Goal: Task Accomplishment & Management: Complete application form

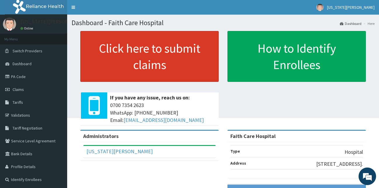
click at [131, 49] on link "Click here to submit claims" at bounding box center [149, 56] width 139 height 51
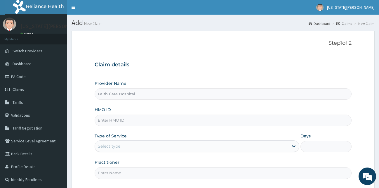
click at [150, 94] on input "Faith Care Hospital" at bounding box center [223, 93] width 257 height 11
click at [134, 119] on input "HMO ID" at bounding box center [223, 120] width 257 height 11
type input "BUP/10024/B"
click at [295, 145] on icon at bounding box center [294, 146] width 6 height 6
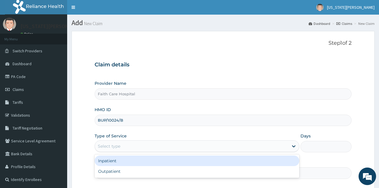
scroll to position [55, 0]
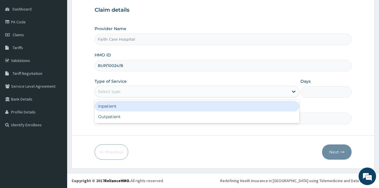
click at [110, 105] on div "Inpatient" at bounding box center [197, 106] width 205 height 11
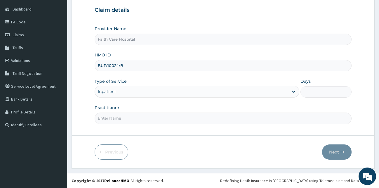
click at [308, 92] on input "Days" at bounding box center [326, 91] width 51 height 11
type input "2"
click at [147, 113] on input "Practitioner" at bounding box center [223, 117] width 257 height 11
type input "DR VICTOR"
click at [343, 151] on icon "button" at bounding box center [343, 152] width 4 height 4
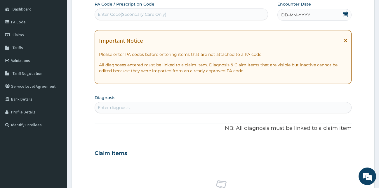
click at [346, 41] on icon at bounding box center [345, 40] width 3 height 4
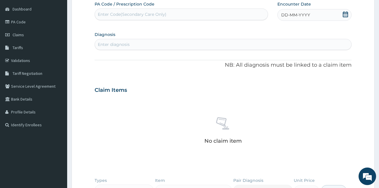
click at [234, 13] on div "Enter Code(Secondary Care Only)" at bounding box center [181, 14] width 173 height 9
type input "PA/9E085E"
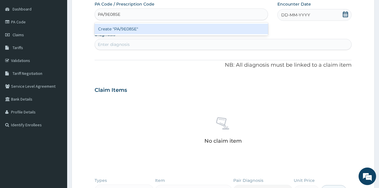
click at [161, 30] on div "Create "PA/9E085E"" at bounding box center [182, 29] width 174 height 11
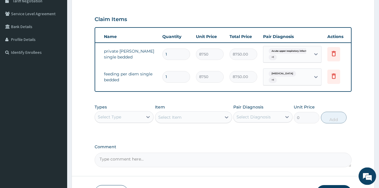
scroll to position [0, 36]
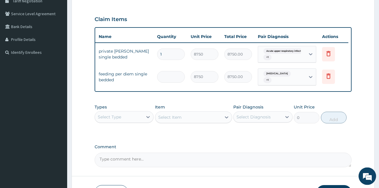
type input "0.00"
type input "2"
type input "17500.00"
type input "2"
click at [163, 53] on input "1" at bounding box center [171, 54] width 28 height 11
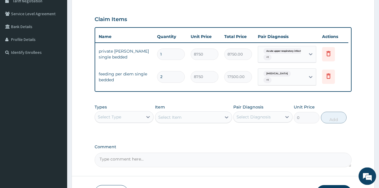
type input "0.00"
type input "2"
type input "17500.00"
type input "2"
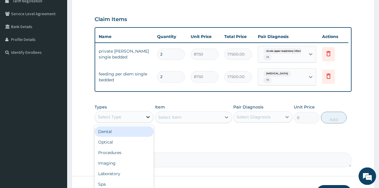
click at [145, 122] on div at bounding box center [148, 117] width 11 height 11
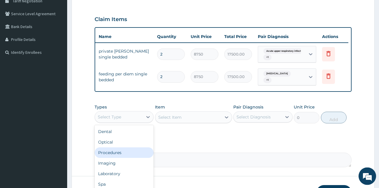
click at [130, 155] on div "Procedures" at bounding box center [124, 152] width 59 height 11
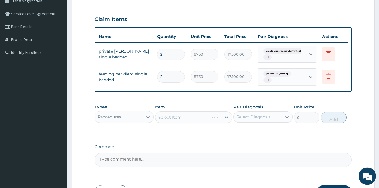
click at [226, 123] on div "Select Item" at bounding box center [193, 117] width 77 height 12
click at [226, 120] on icon at bounding box center [227, 117] width 6 height 6
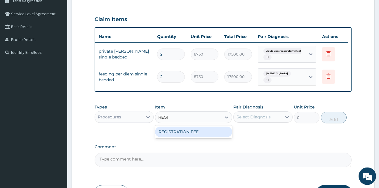
type input "REGIS"
click at [204, 137] on div "REGISTRATION FEE" at bounding box center [193, 132] width 77 height 11
type input "2500"
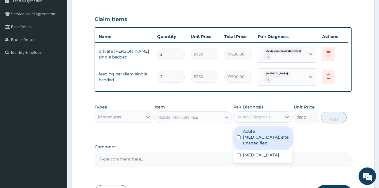
click at [254, 122] on div "Select Diagnosis" at bounding box center [258, 116] width 48 height 9
drag, startPoint x: 255, startPoint y: 138, endPoint x: 252, endPoint y: 146, distance: 8.3
click at [255, 140] on label "Acute upper respiratory infection, site unspecified" at bounding box center [266, 137] width 46 height 18
checkbox input "true"
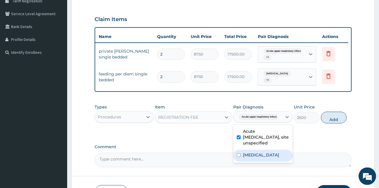
drag, startPoint x: 252, startPoint y: 160, endPoint x: 311, endPoint y: 136, distance: 63.7
click at [252, 158] on label "Malaria, unspecified" at bounding box center [261, 155] width 36 height 6
checkbox input "true"
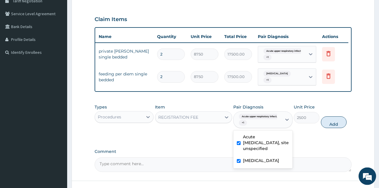
drag, startPoint x: 339, startPoint y: 129, endPoint x: 298, endPoint y: 126, distance: 41.1
click at [339, 128] on button "Add" at bounding box center [334, 122] width 26 height 12
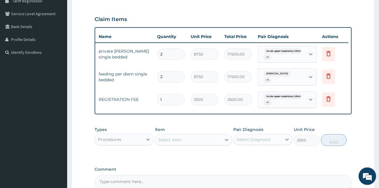
type input "0"
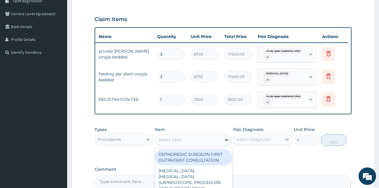
click at [226, 143] on icon at bounding box center [227, 140] width 6 height 6
type input "CONSUL"
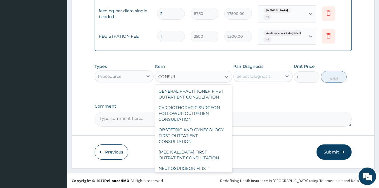
scroll to position [274, 0]
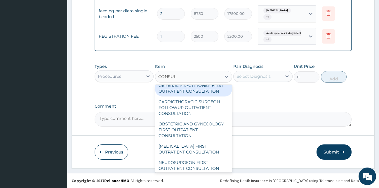
drag, startPoint x: 184, startPoint y: 108, endPoint x: 207, endPoint y: 105, distance: 22.7
click at [184, 96] on div "GENERAL PRACTITIONER FIRST OUTPATIENT CONSULTATION" at bounding box center [193, 88] width 77 height 16
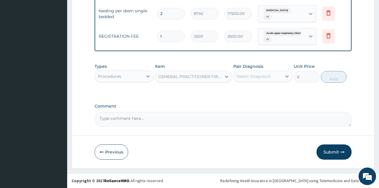
type input "3750"
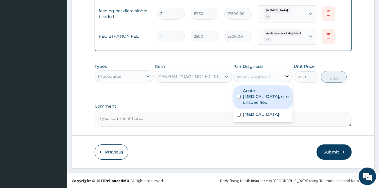
drag, startPoint x: 286, startPoint y: 75, endPoint x: 283, endPoint y: 77, distance: 3.5
click at [286, 75] on icon at bounding box center [287, 76] width 6 height 6
click at [271, 97] on label "Acute upper respiratory infection, site unspecified" at bounding box center [266, 97] width 46 height 18
checkbox input "true"
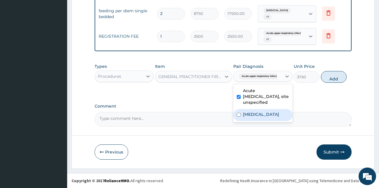
click at [266, 112] on label "Malaria, unspecified" at bounding box center [261, 114] width 36 height 6
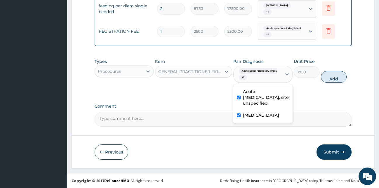
checkbox input "true"
click at [342, 82] on button "Add" at bounding box center [334, 77] width 26 height 12
type input "0"
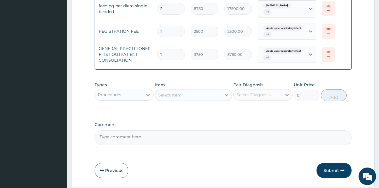
click at [224, 98] on icon at bounding box center [227, 95] width 6 height 6
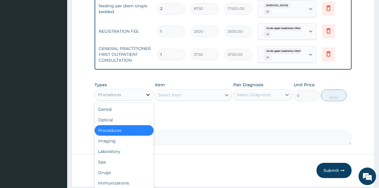
click at [146, 98] on icon at bounding box center [148, 95] width 6 height 6
click at [134, 157] on div "Laboratory" at bounding box center [124, 151] width 59 height 11
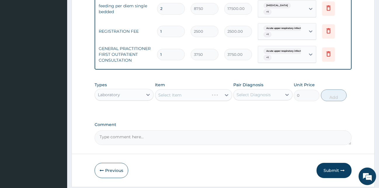
click at [227, 100] on div "Select Item" at bounding box center [193, 95] width 77 height 12
click at [227, 98] on icon at bounding box center [227, 95] width 6 height 6
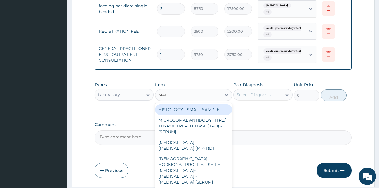
type input "MALA"
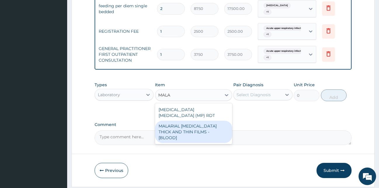
click at [193, 124] on div "MALARIAL PARASITE THICK AND THIN FILMS - [BLOOD]" at bounding box center [193, 132] width 77 height 22
type input "2187.5"
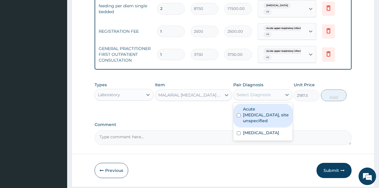
drag, startPoint x: 278, startPoint y: 96, endPoint x: 273, endPoint y: 106, distance: 11.5
click at [279, 96] on div "Select Diagnosis" at bounding box center [258, 94] width 48 height 9
drag, startPoint x: 268, startPoint y: 115, endPoint x: 263, endPoint y: 123, distance: 8.8
click at [267, 116] on label "Acute upper respiratory infection, site unspecified" at bounding box center [266, 115] width 46 height 18
checkbox input "true"
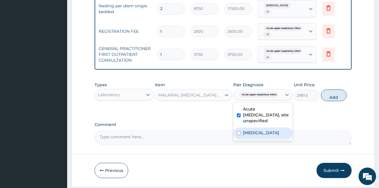
drag, startPoint x: 264, startPoint y: 136, endPoint x: 271, endPoint y: 135, distance: 7.3
click at [264, 136] on label "Malaria, unspecified" at bounding box center [261, 133] width 36 height 6
checkbox input "true"
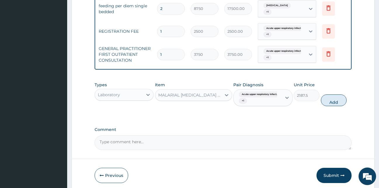
drag, startPoint x: 335, startPoint y: 106, endPoint x: 319, endPoint y: 111, distance: 17.4
click at [335, 106] on button "Add" at bounding box center [334, 100] width 26 height 12
type input "0"
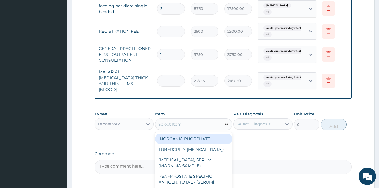
click at [225, 123] on icon at bounding box center [227, 124] width 4 height 2
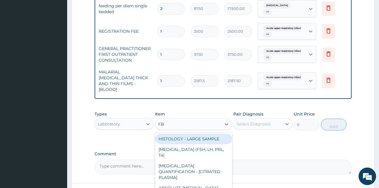
type input "FBC"
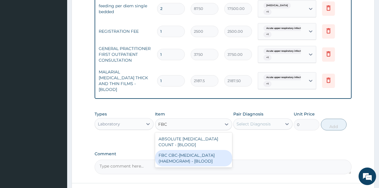
click at [199, 160] on div "FBC CBC-COMPLETE BLOOD COUNT (HAEMOGRAM) - [BLOOD]" at bounding box center [193, 158] width 77 height 16
type input "5000"
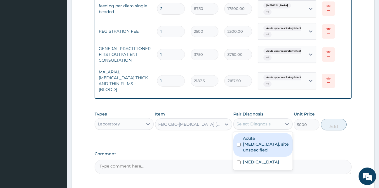
click at [263, 124] on div "Select Diagnosis" at bounding box center [254, 124] width 34 height 6
drag, startPoint x: 262, startPoint y: 138, endPoint x: 259, endPoint y: 148, distance: 10.4
click at [262, 139] on label "Acute upper respiratory infection, site unspecified" at bounding box center [266, 144] width 46 height 18
checkbox input "true"
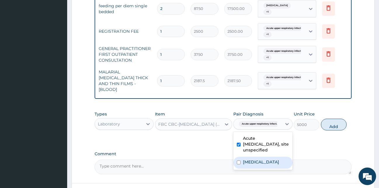
click at [259, 160] on label "Malaria, unspecified" at bounding box center [261, 162] width 36 height 6
checkbox input "true"
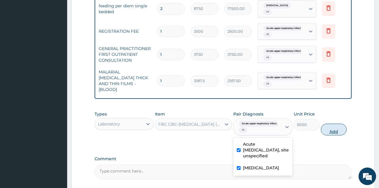
click at [331, 129] on button "Add" at bounding box center [334, 130] width 26 height 12
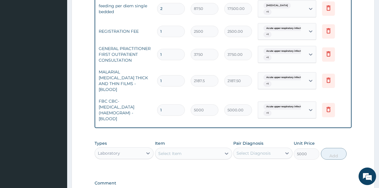
type input "0"
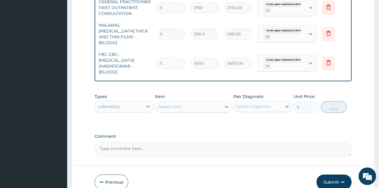
scroll to position [271, 0]
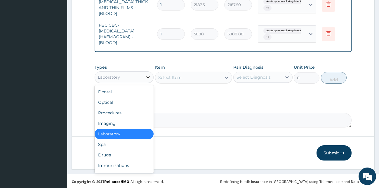
click at [146, 75] on icon at bounding box center [148, 77] width 6 height 6
click at [101, 155] on div "Drugs" at bounding box center [124, 155] width 59 height 11
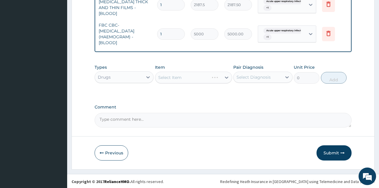
click at [223, 78] on div "Select Item" at bounding box center [193, 78] width 77 height 12
click at [228, 77] on div "Select Item" at bounding box center [193, 78] width 77 height 12
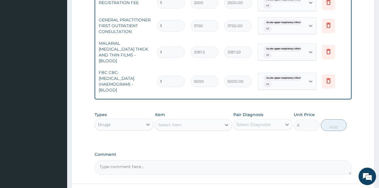
scroll to position [266, 0]
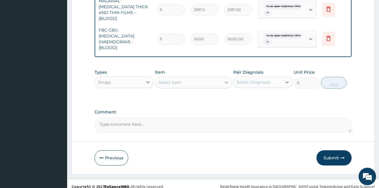
click at [224, 80] on icon at bounding box center [227, 82] width 6 height 6
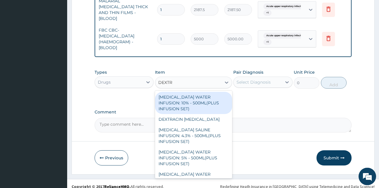
type input "DEXTRO"
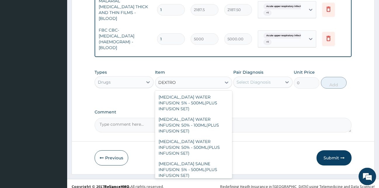
scroll to position [48, 0]
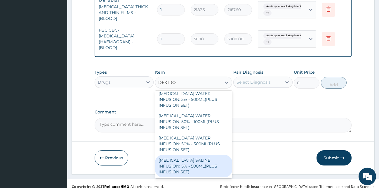
click at [199, 161] on div "DEXTROSE SALINE INFUSION: 5% - 500ML(PLUS INFUSION SET)" at bounding box center [193, 166] width 77 height 22
type input "1092"
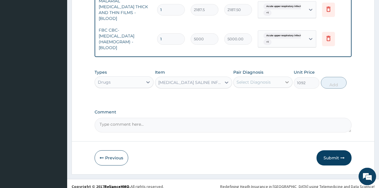
click at [287, 83] on icon at bounding box center [287, 82] width 6 height 6
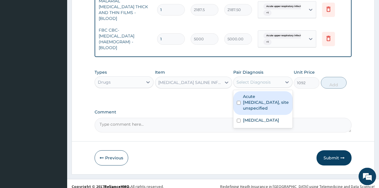
click at [263, 100] on label "Acute upper respiratory infection, site unspecified" at bounding box center [266, 103] width 46 height 18
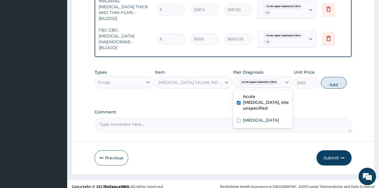
checkbox input "true"
click at [257, 115] on div "Malaria, unspecified" at bounding box center [262, 121] width 59 height 12
checkbox input "true"
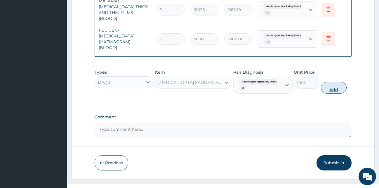
click at [327, 86] on button "Add" at bounding box center [334, 88] width 26 height 12
type input "0"
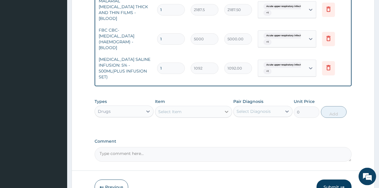
click at [224, 111] on icon at bounding box center [227, 112] width 6 height 6
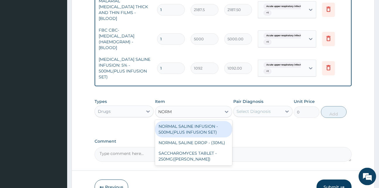
type input "NORMA"
drag, startPoint x: 188, startPoint y: 128, endPoint x: 195, endPoint y: 126, distance: 6.3
click at [188, 128] on div "NORMAL SALINE INFUSION - 500ML(PLUS INFUSION SET)" at bounding box center [193, 129] width 77 height 16
type input "1092"
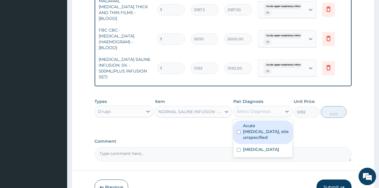
click at [282, 108] on div "Select Diagnosis" at bounding box center [258, 111] width 48 height 9
click at [273, 129] on label "Acute upper respiratory infection, site unspecified" at bounding box center [266, 132] width 46 height 18
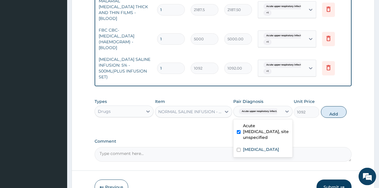
checkbox input "true"
click at [266, 150] on label "[MEDICAL_DATA]" at bounding box center [261, 149] width 36 height 6
checkbox input "true"
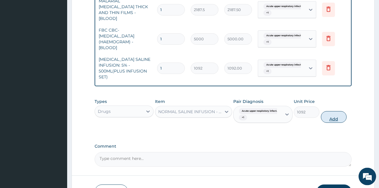
click at [329, 118] on button "Add" at bounding box center [334, 117] width 26 height 12
type input "0"
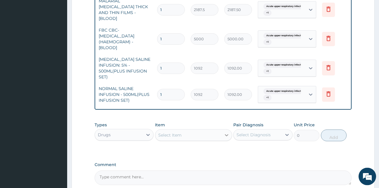
click at [226, 133] on icon at bounding box center [227, 135] width 6 height 6
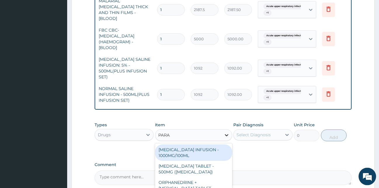
type input "PARAC"
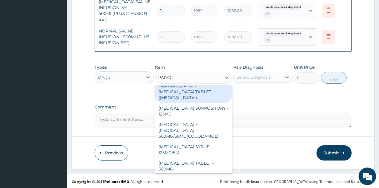
scroll to position [40, 0]
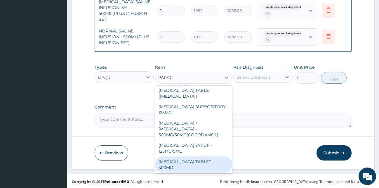
click at [203, 156] on div "PARACETAMOL TABLET - 500MG" at bounding box center [193, 164] width 77 height 16
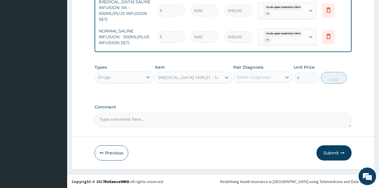
type input "33.599999999999994"
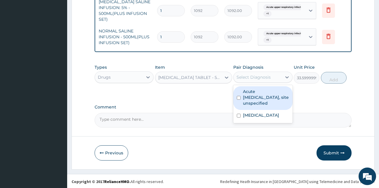
drag, startPoint x: 264, startPoint y: 75, endPoint x: 257, endPoint y: 84, distance: 10.7
click at [264, 76] on div "Select Diagnosis" at bounding box center [254, 77] width 34 height 6
click at [228, 75] on icon at bounding box center [227, 78] width 6 height 6
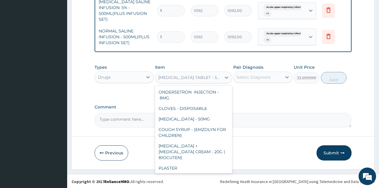
scroll to position [0, 0]
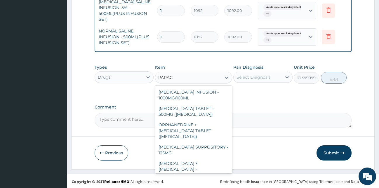
type input "PARACE"
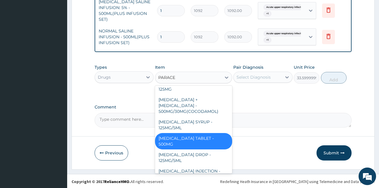
scroll to position [68, 0]
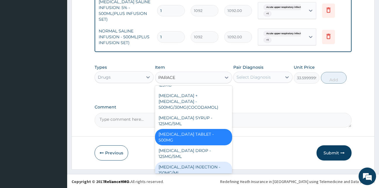
click at [202, 162] on div "PARACETAMOL INJECTION - 150MG/ML" at bounding box center [193, 170] width 77 height 16
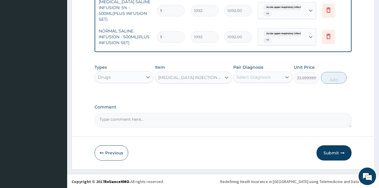
type input "560"
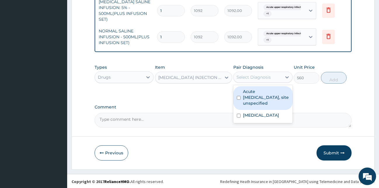
drag, startPoint x: 267, startPoint y: 77, endPoint x: 262, endPoint y: 86, distance: 11.0
click at [266, 77] on div "Select Diagnosis" at bounding box center [254, 77] width 34 height 6
drag, startPoint x: 259, startPoint y: 94, endPoint x: 257, endPoint y: 106, distance: 12.5
click at [259, 96] on label "Acute upper respiratory infection, site unspecified" at bounding box center [266, 98] width 46 height 18
checkbox input "true"
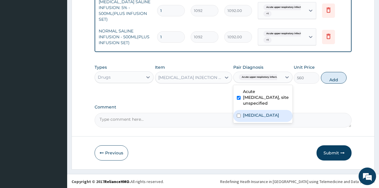
click at [253, 115] on label "Malaria, unspecified" at bounding box center [261, 115] width 36 height 6
checkbox input "true"
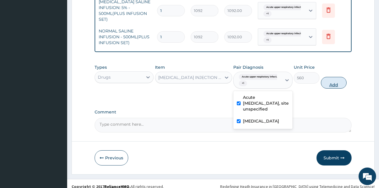
click at [339, 81] on button "Add" at bounding box center [334, 83] width 26 height 12
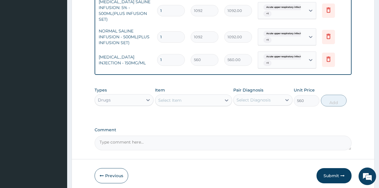
type input "0"
type input "0.00"
type input "3"
type input "1680.00"
type input "3"
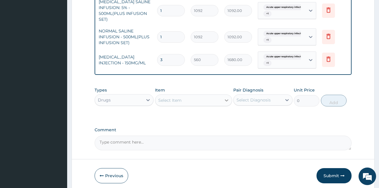
click at [226, 100] on icon at bounding box center [227, 100] width 4 height 2
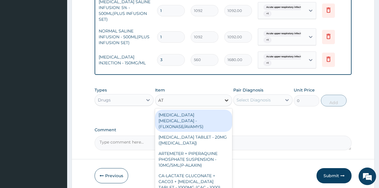
type input "A"
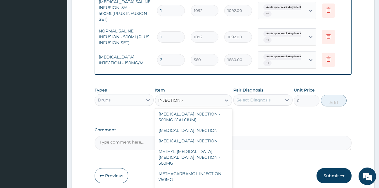
scroll to position [0, 0]
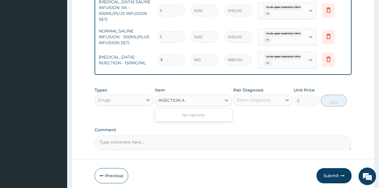
type input "INJECTION"
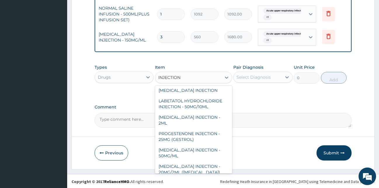
scroll to position [231, 0]
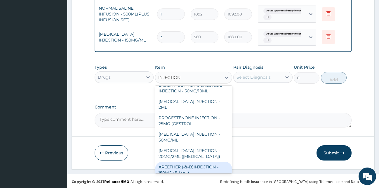
click at [203, 162] on div "AREETHER (@-B)INJECTION - 150MG (E-MAL)" at bounding box center [193, 170] width 77 height 16
type input "1680"
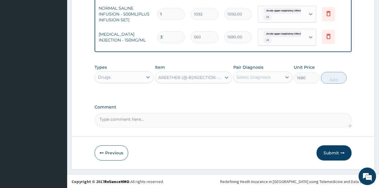
click at [278, 76] on div "Select Diagnosis" at bounding box center [258, 76] width 48 height 9
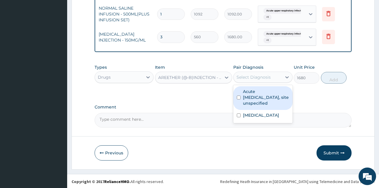
click at [267, 92] on label "Acute upper respiratory infection, site unspecified" at bounding box center [266, 98] width 46 height 18
checkbox input "true"
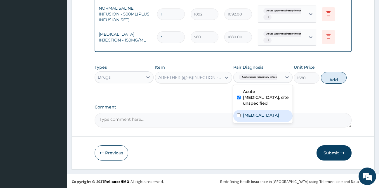
click at [268, 113] on label "Malaria, unspecified" at bounding box center [261, 115] width 36 height 6
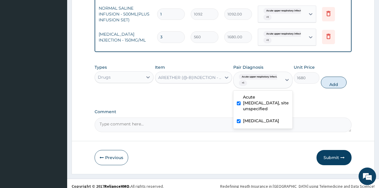
checkbox input "true"
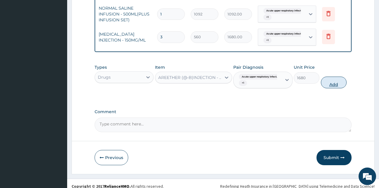
click at [330, 79] on button "Add" at bounding box center [334, 83] width 26 height 12
type input "0"
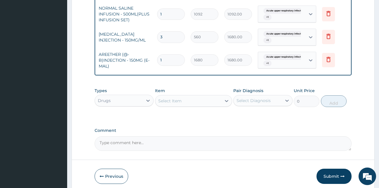
type input "0.00"
type input "3"
type input "5040.00"
type input "3"
click at [227, 100] on icon at bounding box center [227, 101] width 4 height 2
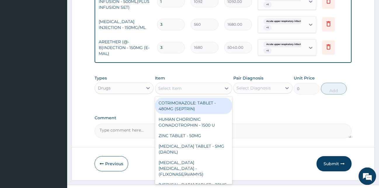
scroll to position [370, 0]
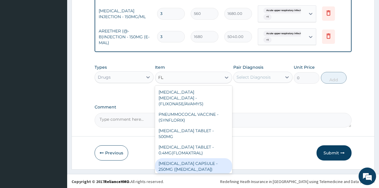
type input "F"
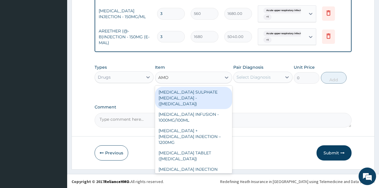
type input "AMOX"
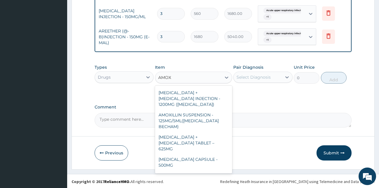
scroll to position [116, 0]
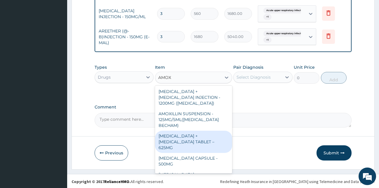
click at [174, 131] on div "AMOXICILLIN + CLAVULANIC ACID TABLET – 625MG" at bounding box center [193, 142] width 77 height 22
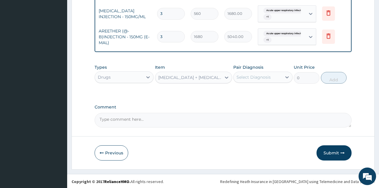
type input "420"
click at [259, 78] on div "Select Diagnosis" at bounding box center [254, 77] width 34 height 6
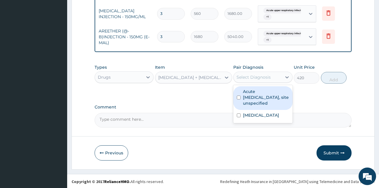
click at [257, 96] on label "Acute upper respiratory infection, site unspecified" at bounding box center [266, 98] width 46 height 18
checkbox input "true"
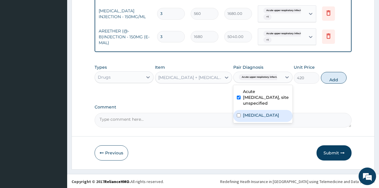
click at [249, 116] on label "Malaria, unspecified" at bounding box center [261, 115] width 36 height 6
checkbox input "true"
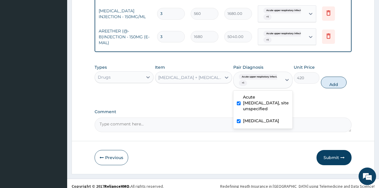
click at [332, 81] on button "Add" at bounding box center [334, 83] width 26 height 12
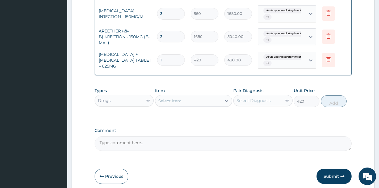
type input "0"
type input "14"
type input "5880.00"
type input "14"
click at [226, 99] on icon at bounding box center [227, 101] width 6 height 6
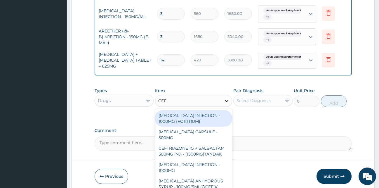
type input "CEFT"
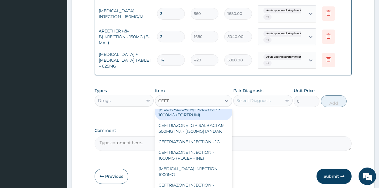
scroll to position [7, 0]
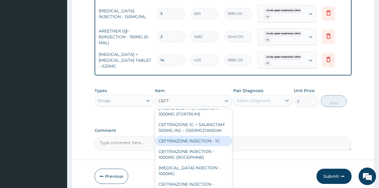
click at [198, 145] on div "CEFTRIAZONE INJECTION - 1G" at bounding box center [193, 141] width 77 height 11
type input "1652"
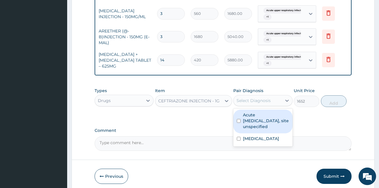
click at [267, 101] on div "Select Diagnosis" at bounding box center [254, 101] width 34 height 6
drag, startPoint x: 260, startPoint y: 117, endPoint x: 258, endPoint y: 124, distance: 7.7
click at [259, 120] on label "Acute upper respiratory infection, site unspecified" at bounding box center [266, 121] width 46 height 18
checkbox input "true"
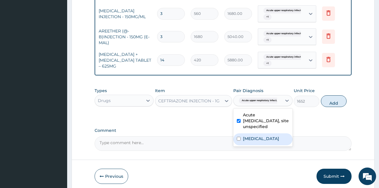
drag, startPoint x: 257, startPoint y: 137, endPoint x: 309, endPoint y: 125, distance: 53.2
click at [259, 137] on label "Malaria, unspecified" at bounding box center [261, 139] width 36 height 6
checkbox input "true"
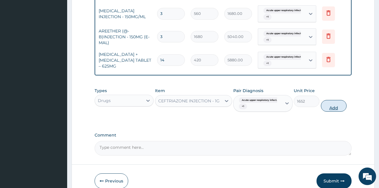
click at [330, 106] on button "Add" at bounding box center [334, 106] width 26 height 12
type input "0"
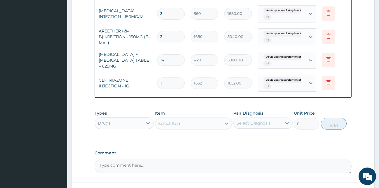
click at [229, 122] on icon at bounding box center [227, 123] width 6 height 6
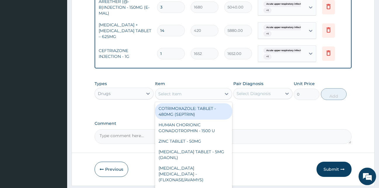
scroll to position [416, 0]
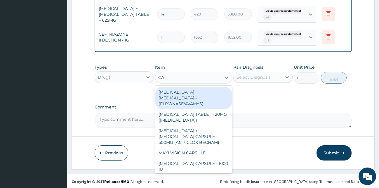
type input "CAN"
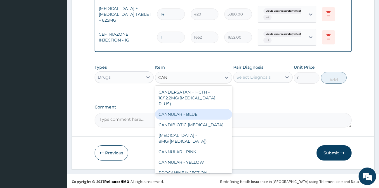
click at [199, 109] on div "CANNULAR - BLUE" at bounding box center [193, 114] width 77 height 11
type input "140"
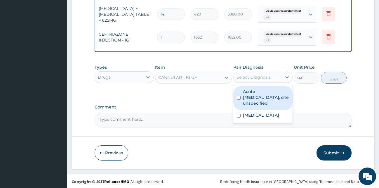
click at [264, 75] on div "Select Diagnosis" at bounding box center [254, 77] width 34 height 6
click at [259, 94] on label "Acute upper respiratory infection, site unspecified" at bounding box center [266, 98] width 46 height 18
checkbox input "true"
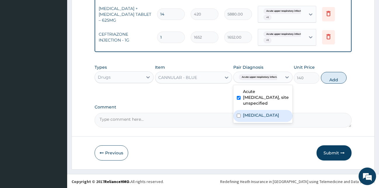
click at [260, 114] on label "Malaria, unspecified" at bounding box center [261, 115] width 36 height 6
checkbox input "true"
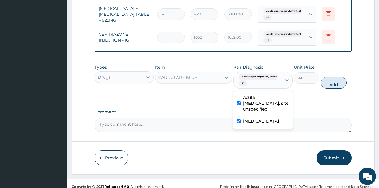
click at [337, 84] on button "Add" at bounding box center [334, 83] width 26 height 12
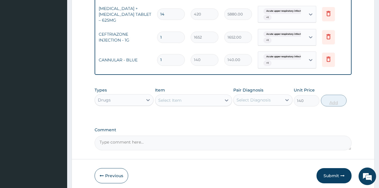
type input "0"
type input "0.00"
type input "2"
type input "280.00"
type input "2"
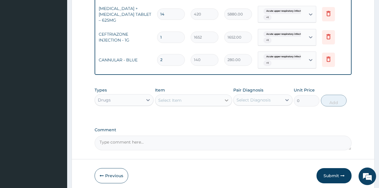
click at [223, 98] on div at bounding box center [226, 100] width 11 height 11
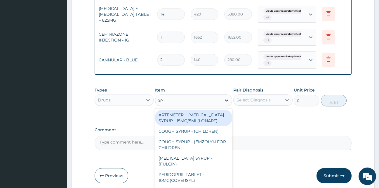
type input "SYR"
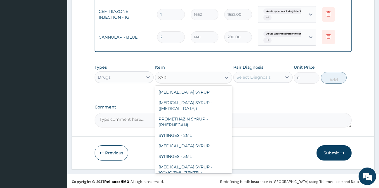
scroll to position [622, 0]
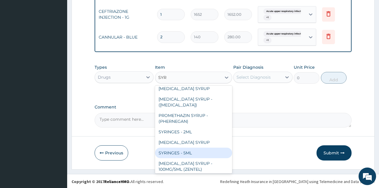
click at [179, 156] on div "SYRINGES - 5ML" at bounding box center [193, 153] width 77 height 11
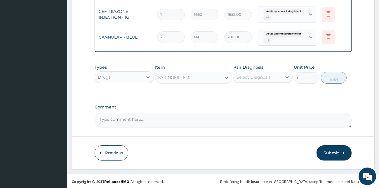
type input "42"
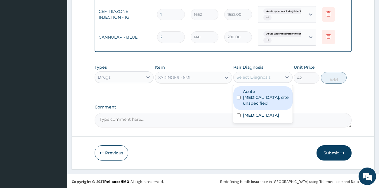
click at [275, 77] on div "Select Diagnosis" at bounding box center [258, 76] width 48 height 9
click at [267, 92] on label "Acute upper respiratory infection, site unspecified" at bounding box center [266, 98] width 46 height 18
checkbox input "true"
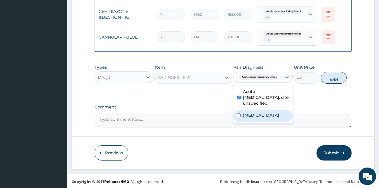
click at [259, 110] on div "Malaria, unspecified" at bounding box center [262, 116] width 59 height 12
checkbox input "true"
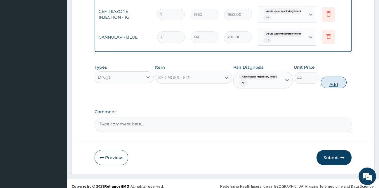
click at [328, 79] on button "Add" at bounding box center [334, 83] width 26 height 12
type input "0"
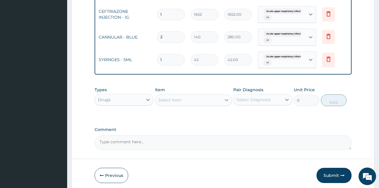
click at [223, 97] on div at bounding box center [226, 100] width 11 height 11
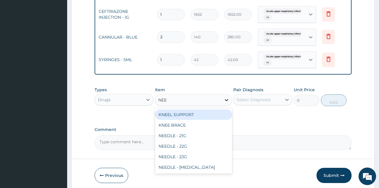
type input "NEED"
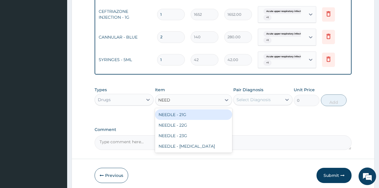
click at [168, 111] on div "NEEDLE - 21G" at bounding box center [193, 114] width 77 height 11
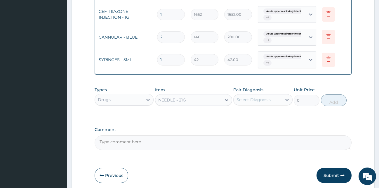
type input "28"
click at [255, 100] on div "Select Diagnosis" at bounding box center [254, 100] width 34 height 6
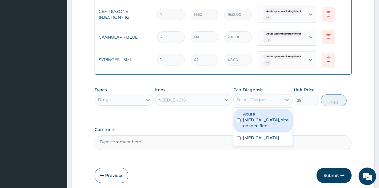
click at [250, 114] on label "Acute [MEDICAL_DATA], site unspecified" at bounding box center [266, 120] width 46 height 18
checkbox input "true"
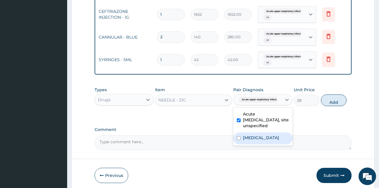
click at [251, 134] on div "[MEDICAL_DATA]" at bounding box center [262, 138] width 59 height 12
checkbox input "true"
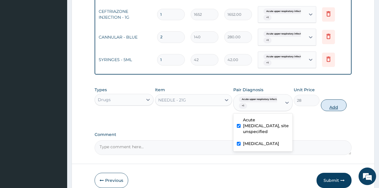
click at [331, 105] on button "Add" at bounding box center [334, 105] width 26 height 12
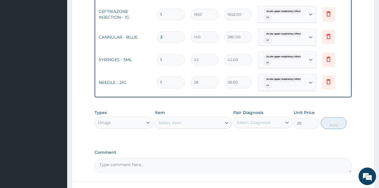
type input "0"
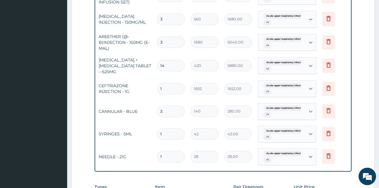
scroll to position [418, 0]
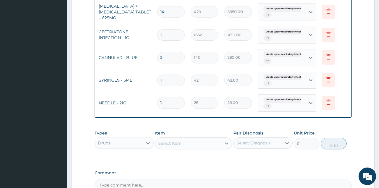
click at [165, 75] on input "1" at bounding box center [171, 80] width 28 height 11
type input "0.00"
type input "7"
type input "294.00"
type input "7"
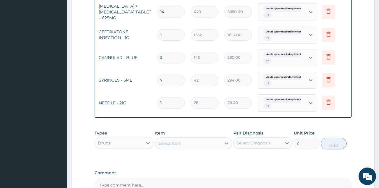
click at [166, 97] on input "1" at bounding box center [171, 102] width 28 height 11
type input "0.00"
type input "7"
type input "196.00"
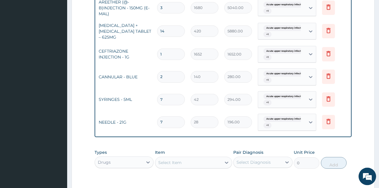
scroll to position [373, 0]
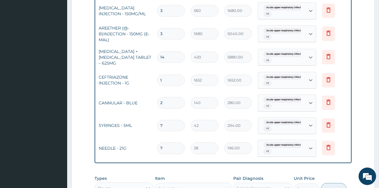
type input "0.00"
type input "6"
type input "168.00"
type input "6"
click at [164, 120] on input "7" at bounding box center [171, 125] width 28 height 11
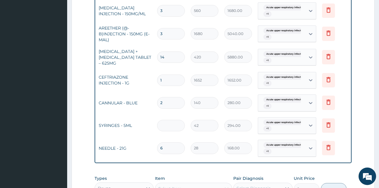
type input "0.00"
type input "6"
type input "252.00"
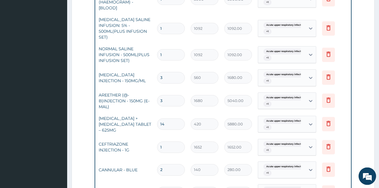
scroll to position [309, 0]
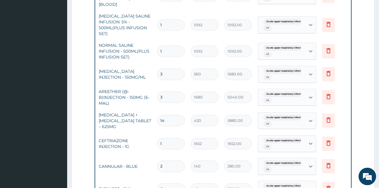
type input "6"
click at [164, 46] on input "1" at bounding box center [171, 51] width 28 height 11
type input "0.00"
type input "2"
type input "2184.00"
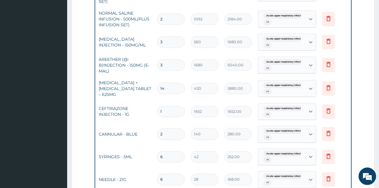
scroll to position [484, 0]
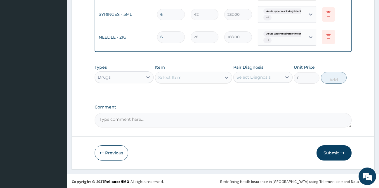
type input "2"
click at [334, 154] on button "Submit" at bounding box center [334, 152] width 35 height 15
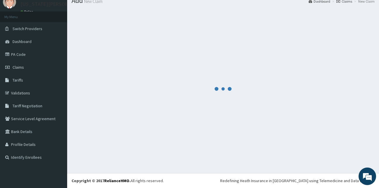
scroll to position [22, 0]
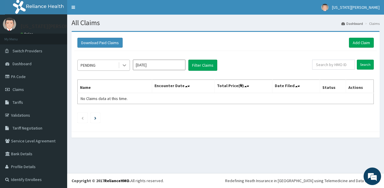
click at [124, 65] on icon at bounding box center [125, 65] width 6 height 6
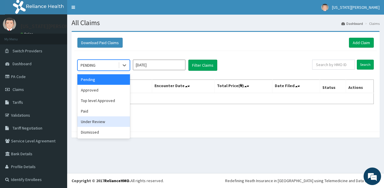
click at [103, 122] on div "Under Review" at bounding box center [103, 121] width 53 height 11
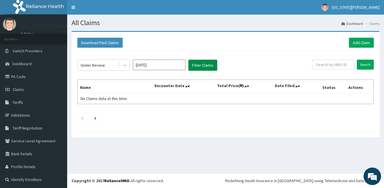
click at [197, 65] on button "Filter Claims" at bounding box center [202, 65] width 29 height 11
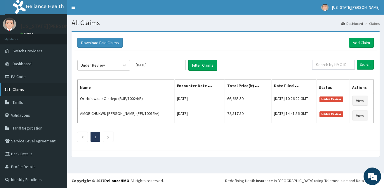
click at [21, 91] on span "Claims" at bounding box center [18, 89] width 11 height 5
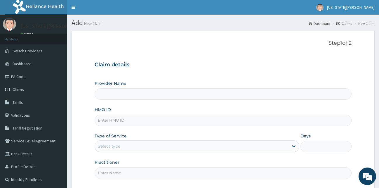
type input "Faith Care Hospital"
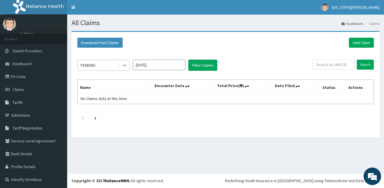
click at [125, 65] on icon at bounding box center [125, 65] width 6 height 6
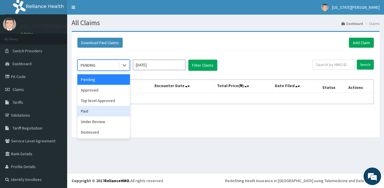
click at [101, 116] on div "Paid" at bounding box center [103, 111] width 53 height 11
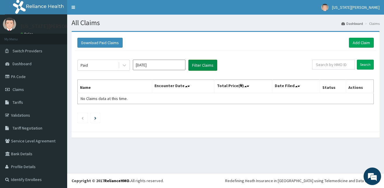
click at [197, 63] on button "Filter Claims" at bounding box center [202, 65] width 29 height 11
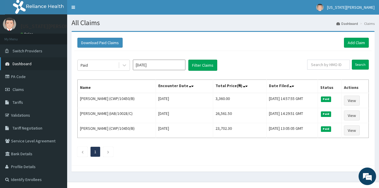
click at [27, 63] on span "Dashboard" at bounding box center [22, 63] width 19 height 5
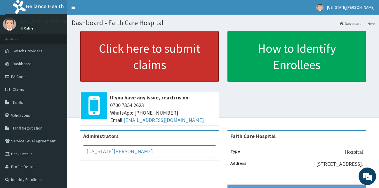
click at [142, 50] on link "Click here to submit claims" at bounding box center [149, 56] width 139 height 51
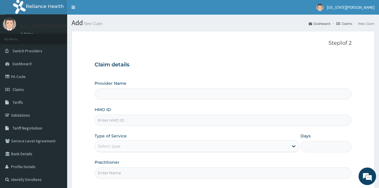
type input "Faith Care Hospital"
click at [101, 121] on input "HMO ID" at bounding box center [223, 120] width 257 height 11
type input "QAO/10693/A"
click at [295, 148] on icon at bounding box center [294, 146] width 6 height 6
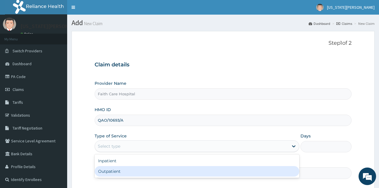
click at [148, 173] on div "Outpatient" at bounding box center [197, 171] width 205 height 11
type input "1"
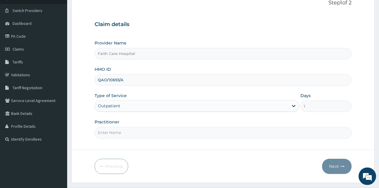
scroll to position [42, 0]
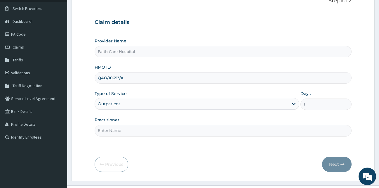
click at [127, 130] on input "Practitioner" at bounding box center [223, 130] width 257 height 11
type input "[PERSON_NAME]"
click at [330, 163] on button "Next" at bounding box center [337, 164] width 30 height 15
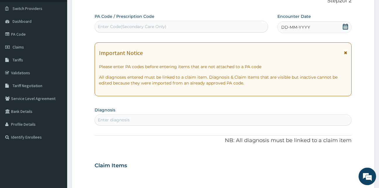
click at [201, 25] on div "Enter Code(Secondary Care Only)" at bounding box center [181, 26] width 173 height 9
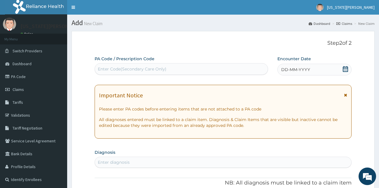
drag, startPoint x: 312, startPoint y: 63, endPoint x: 312, endPoint y: 70, distance: 7.6
click at [312, 69] on div "Encounter Date DD-MM-YYYY" at bounding box center [315, 66] width 75 height 20
click at [312, 70] on div "DD-MM-YYYY" at bounding box center [315, 70] width 75 height 12
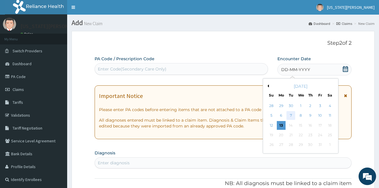
click at [291, 115] on div "7" at bounding box center [291, 115] width 9 height 9
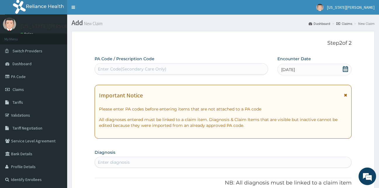
click at [108, 162] on div "Enter diagnosis" at bounding box center [114, 162] width 32 height 6
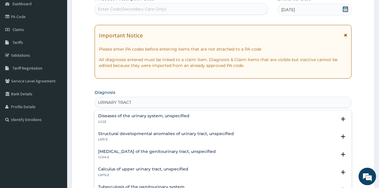
scroll to position [72, 0]
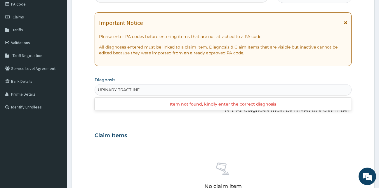
type input "URINARY TRACT IN"
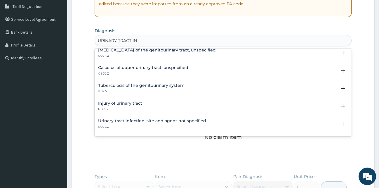
scroll to position [50, 0]
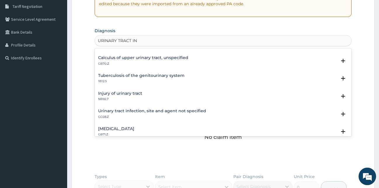
click at [130, 111] on h4 "Urinary tract infection, site and agent not specified" at bounding box center [152, 111] width 108 height 4
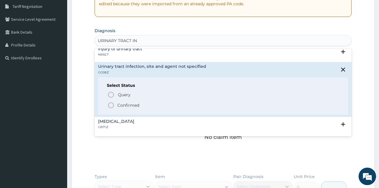
scroll to position [97, 0]
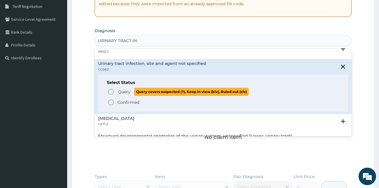
click at [114, 91] on icon "status option query" at bounding box center [111, 91] width 7 height 7
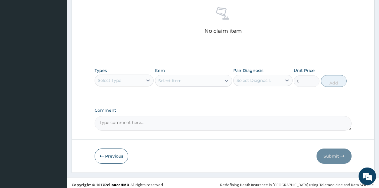
scroll to position [233, 0]
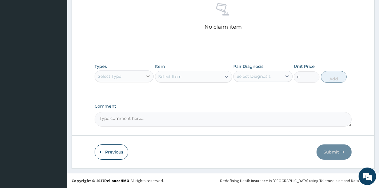
click at [146, 78] on div at bounding box center [148, 76] width 11 height 11
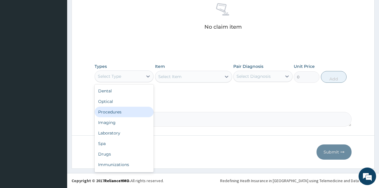
drag, startPoint x: 118, startPoint y: 112, endPoint x: 149, endPoint y: 99, distance: 33.8
click at [120, 112] on div "Procedures" at bounding box center [124, 112] width 59 height 11
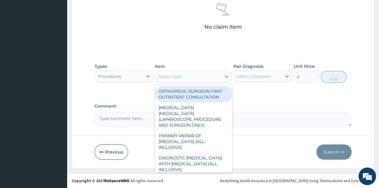
click at [229, 77] on icon at bounding box center [227, 77] width 6 height 6
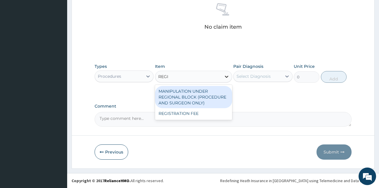
type input "REGIS"
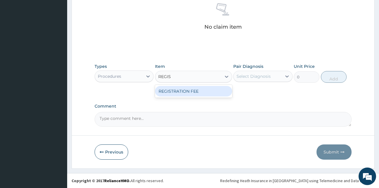
click at [212, 92] on div "REGISTRATION FEE" at bounding box center [193, 91] width 77 height 11
type input "2500"
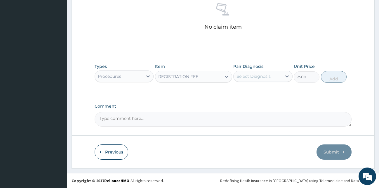
click at [266, 71] on div "Pair Diagnosis Select Diagnosis" at bounding box center [262, 72] width 59 height 19
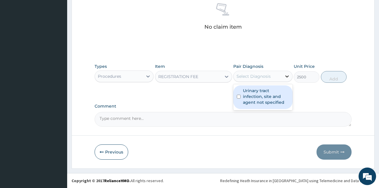
click at [285, 75] on icon at bounding box center [287, 76] width 6 height 6
click at [255, 96] on label "Urinary tract infection, site and agent not specified" at bounding box center [266, 97] width 46 height 18
checkbox input "true"
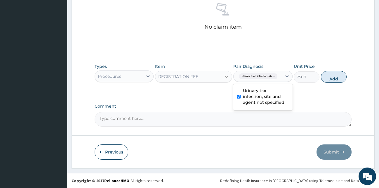
click at [226, 76] on icon at bounding box center [227, 77] width 6 height 6
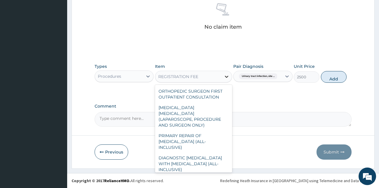
scroll to position [7039, 0]
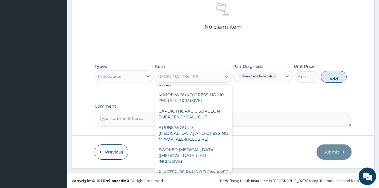
click at [337, 79] on button "Add" at bounding box center [334, 77] width 26 height 12
type input "0"
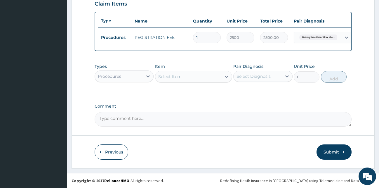
scroll to position [211, 0]
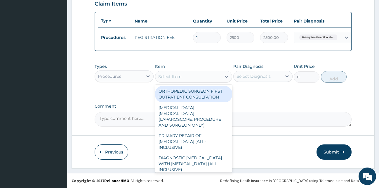
click at [181, 76] on div "Select Item" at bounding box center [169, 77] width 23 height 6
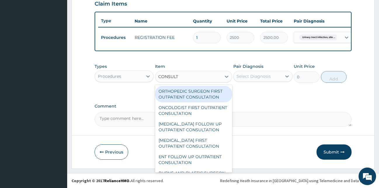
type input "CONSULTA"
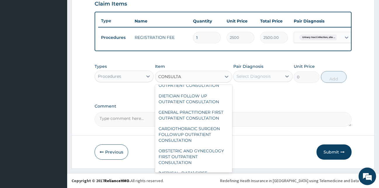
scroll to position [252, 0]
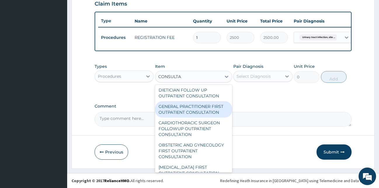
click at [196, 117] on div "GENERAL PRACTITIONER FIRST OUTPATIENT CONSULTATION" at bounding box center [193, 109] width 77 height 16
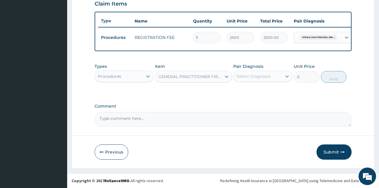
type input "3750"
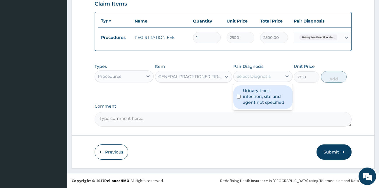
click at [261, 76] on div "Select Diagnosis" at bounding box center [254, 76] width 34 height 6
click at [260, 96] on label "Urinary tract infection, site and agent not specified" at bounding box center [266, 97] width 46 height 18
checkbox input "true"
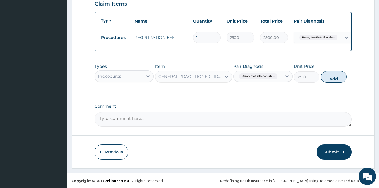
click at [337, 77] on button "Add" at bounding box center [334, 77] width 26 height 12
type input "0"
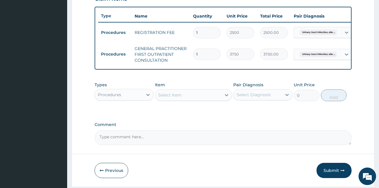
click at [328, 175] on button "Submit" at bounding box center [334, 170] width 35 height 15
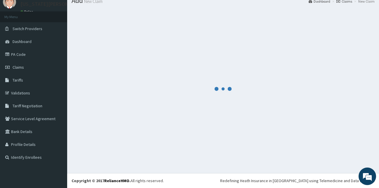
scroll to position [22, 0]
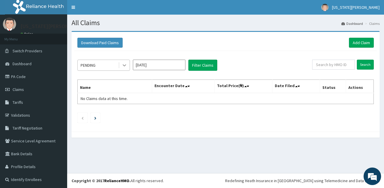
click at [124, 64] on icon at bounding box center [125, 65] width 6 height 6
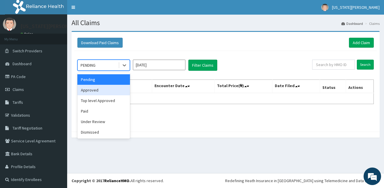
click at [101, 91] on div "Approved" at bounding box center [103, 90] width 53 height 11
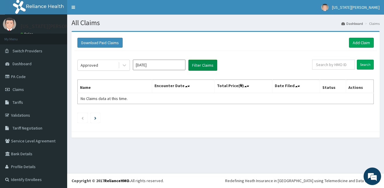
click at [197, 65] on button "Filter Claims" at bounding box center [202, 65] width 29 height 11
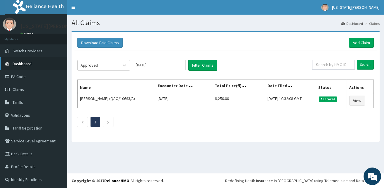
click at [24, 64] on span "Dashboard" at bounding box center [22, 63] width 19 height 5
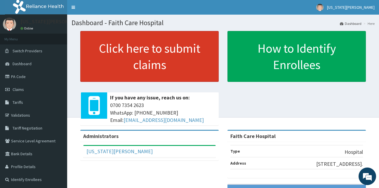
click at [187, 60] on link "Click here to submit claims" at bounding box center [149, 56] width 139 height 51
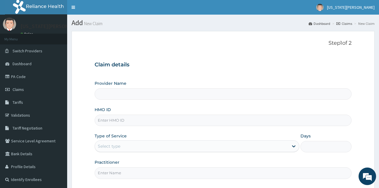
type input "Faith Care Hospital"
drag, startPoint x: 122, startPoint y: 121, endPoint x: 124, endPoint y: 117, distance: 4.3
click at [122, 121] on input "HMO ID" at bounding box center [223, 120] width 257 height 11
type input "QAU/10693/A"
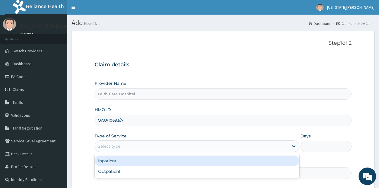
click at [127, 145] on div "Select type" at bounding box center [192, 145] width 194 height 9
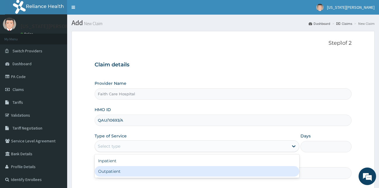
drag, startPoint x: 118, startPoint y: 172, endPoint x: 120, endPoint y: 175, distance: 3.4
click at [119, 174] on div "Outpatient" at bounding box center [197, 171] width 205 height 11
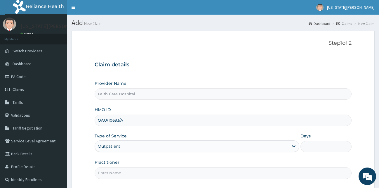
type input "1"
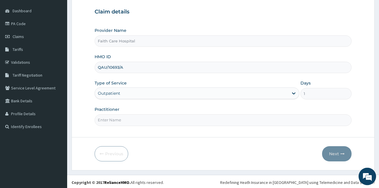
scroll to position [55, 0]
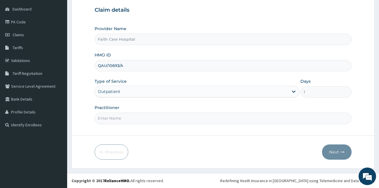
click at [97, 117] on input "Practitioner" at bounding box center [223, 117] width 257 height 11
type input "[PERSON_NAME]"
click at [339, 153] on button "Next" at bounding box center [337, 151] width 30 height 15
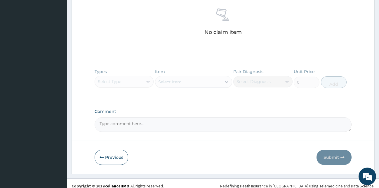
scroll to position [232, 0]
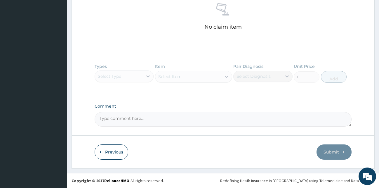
click at [109, 154] on button "Previous" at bounding box center [112, 151] width 34 height 15
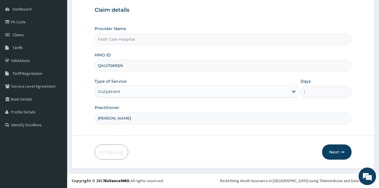
scroll to position [55, 0]
click at [330, 150] on button "Next" at bounding box center [337, 151] width 30 height 15
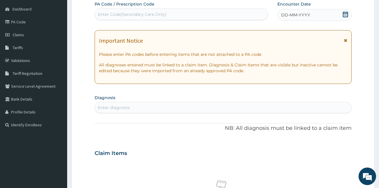
click at [309, 13] on span "DD-MM-YYYY" at bounding box center [295, 15] width 29 height 6
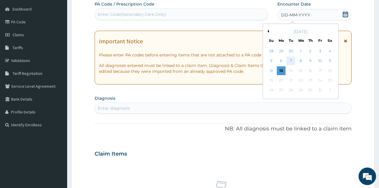
click at [290, 60] on div "7" at bounding box center [291, 61] width 9 height 9
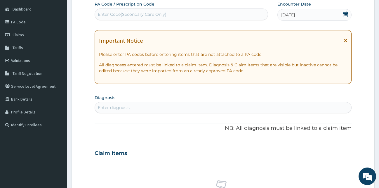
click at [318, 13] on div "07-10-2025" at bounding box center [315, 15] width 75 height 12
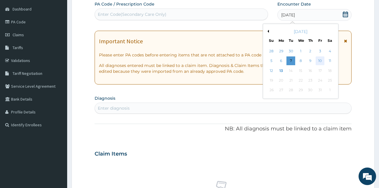
click at [320, 62] on div "10" at bounding box center [320, 61] width 9 height 9
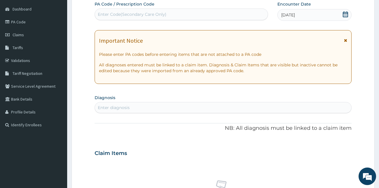
click at [133, 108] on div "Enter diagnosis" at bounding box center [223, 107] width 257 height 9
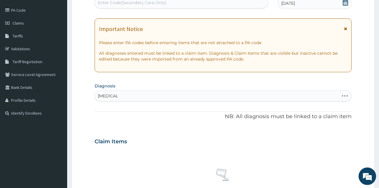
scroll to position [68, 0]
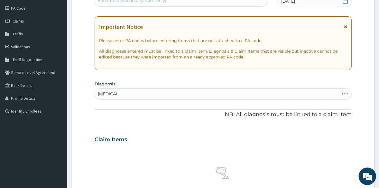
click at [175, 90] on div "MALARIA MALARIA" at bounding box center [217, 93] width 245 height 9
type input "MALARIA"
click at [348, 28] on div "Important Notice Please enter PA codes before entering items that are not attac…" at bounding box center [223, 43] width 257 height 54
click at [347, 27] on icon at bounding box center [345, 27] width 3 height 4
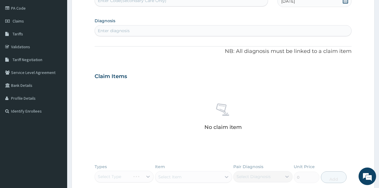
click at [136, 31] on div "Enter diagnosis" at bounding box center [223, 30] width 257 height 9
type input "M"
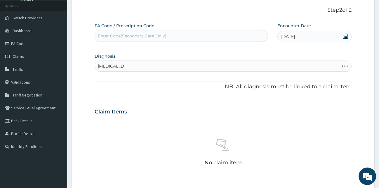
scroll to position [35, 0]
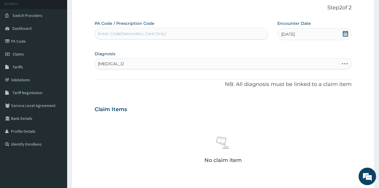
click at [127, 63] on div "PLASMODIA PLASMODIA" at bounding box center [217, 63] width 245 height 9
click at [341, 64] on div at bounding box center [344, 64] width 11 height 6
click at [344, 62] on div at bounding box center [344, 64] width 11 height 6
click at [127, 61] on div "PLASMODIASIS PLASMODIASIS" at bounding box center [114, 63] width 32 height 7
click at [131, 63] on div "PLASMODIASIS PLASMODIASIS" at bounding box center [217, 63] width 245 height 9
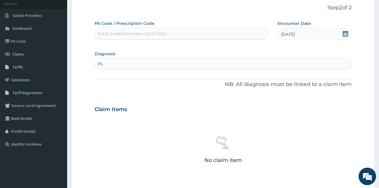
type input "P"
click at [106, 63] on div "Enter diagnosis" at bounding box center [114, 64] width 32 height 6
type input "PLAMODIASIS"
click at [348, 63] on div at bounding box center [344, 64] width 11 height 6
type input "P"
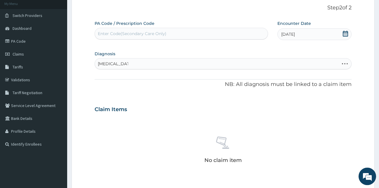
click at [135, 65] on div "MALARIA DUE MALARIA DUE" at bounding box center [217, 63] width 245 height 9
type input "MALARIA DUE"
click at [260, 140] on div "No claim item" at bounding box center [223, 150] width 257 height 67
click at [161, 65] on div "Enter diagnosis" at bounding box center [223, 63] width 257 height 9
type input "PLASMODIASIS"
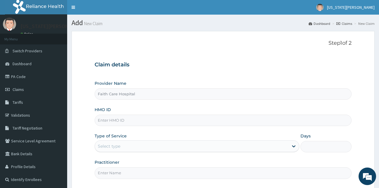
click at [108, 119] on input "HMO ID" at bounding box center [223, 120] width 257 height 11
type input "KSB/11083/A"
click at [155, 146] on div "Select type" at bounding box center [192, 145] width 194 height 9
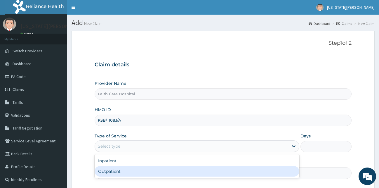
click at [118, 171] on div "Outpatient" at bounding box center [197, 171] width 205 height 11
type input "1"
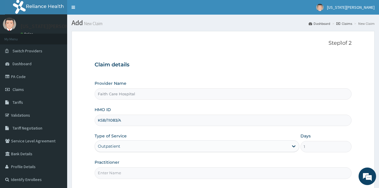
scroll to position [55, 0]
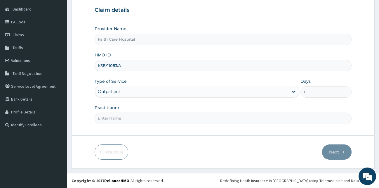
click at [113, 118] on input "Practitioner" at bounding box center [223, 117] width 257 height 11
type input "[PERSON_NAME]"
click at [337, 150] on button "Next" at bounding box center [337, 151] width 30 height 15
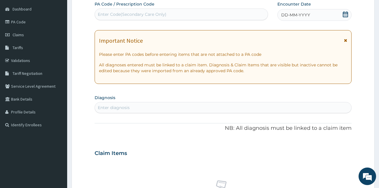
click at [297, 12] on div "DD-MM-YYYY" at bounding box center [315, 15] width 75 height 12
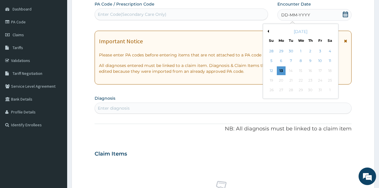
click at [330, 58] on div "11" at bounding box center [330, 61] width 9 height 9
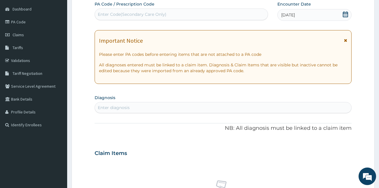
click at [347, 39] on icon at bounding box center [345, 40] width 3 height 4
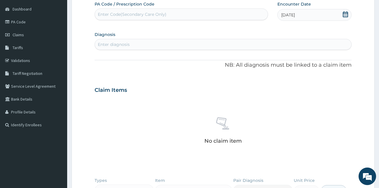
click at [142, 44] on div "Enter diagnosis" at bounding box center [223, 44] width 257 height 9
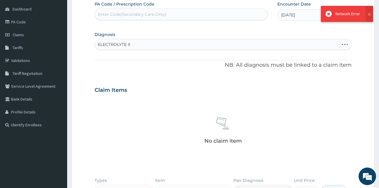
type input "ELECTROLYTE INB"
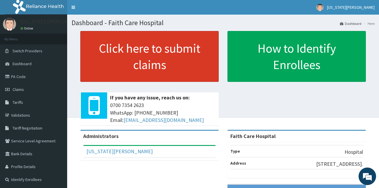
click at [154, 61] on link "Click here to submit claims" at bounding box center [149, 56] width 139 height 51
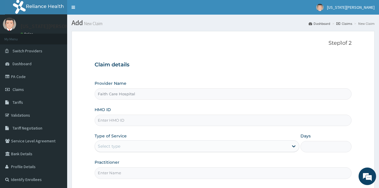
type input "Faith Care Hospital"
click at [160, 119] on input "HMO ID" at bounding box center [223, 120] width 257 height 11
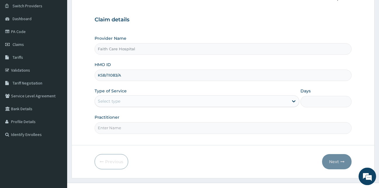
scroll to position [55, 0]
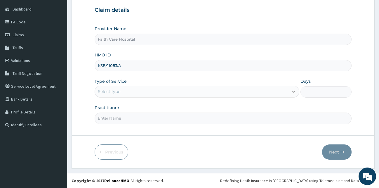
type input "KSB/11083/A"
click at [290, 91] on div at bounding box center [294, 91] width 11 height 11
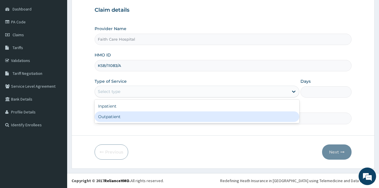
click at [161, 114] on div "Outpatient" at bounding box center [197, 116] width 205 height 11
type input "1"
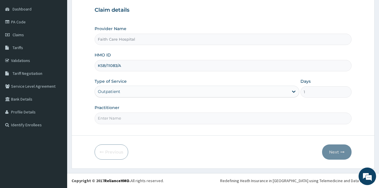
click at [147, 118] on input "Practitioner" at bounding box center [223, 117] width 257 height 11
type input "DR VICTOR"
click at [335, 151] on button "Next" at bounding box center [337, 151] width 30 height 15
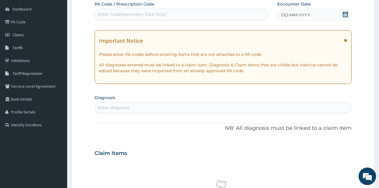
click at [310, 11] on div "DD-MM-YYYY" at bounding box center [315, 15] width 75 height 12
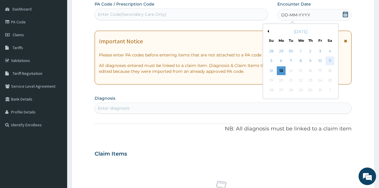
click at [332, 60] on div "11" at bounding box center [330, 61] width 9 height 9
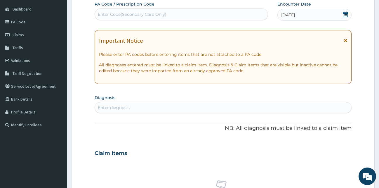
click at [346, 40] on icon at bounding box center [345, 40] width 3 height 4
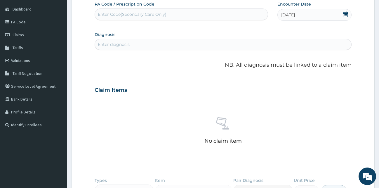
click at [180, 42] on div "Enter diagnosis" at bounding box center [223, 44] width 257 height 9
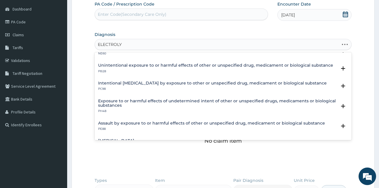
scroll to position [0, 0]
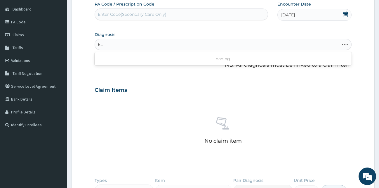
type input "E"
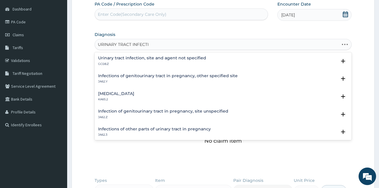
type input "URINARY TRACT INFECTIO"
click at [161, 57] on h4 "Urinary tract infection, site and agent not specified" at bounding box center [152, 58] width 108 height 4
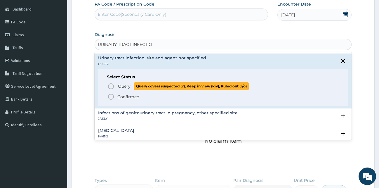
click at [124, 86] on span "Query" at bounding box center [124, 86] width 13 height 6
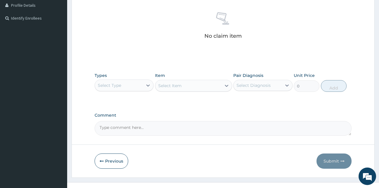
scroll to position [170, 0]
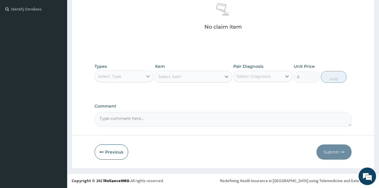
click at [147, 75] on icon at bounding box center [148, 76] width 4 height 2
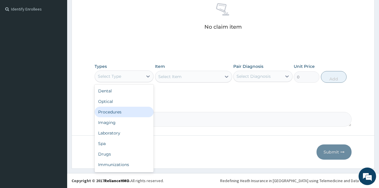
drag, startPoint x: 109, startPoint y: 113, endPoint x: 112, endPoint y: 110, distance: 4.8
click at [109, 113] on div "Procedures" at bounding box center [124, 112] width 59 height 11
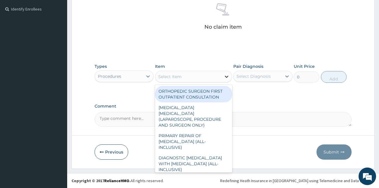
click at [229, 75] on icon at bounding box center [227, 77] width 6 height 6
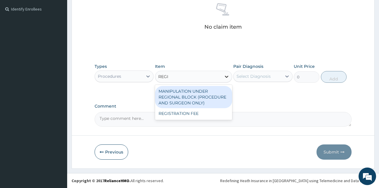
type input "REGIS"
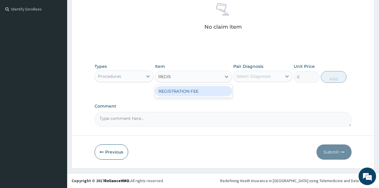
click at [226, 89] on div "REGISTRATION FEE" at bounding box center [193, 91] width 77 height 11
type input "2500"
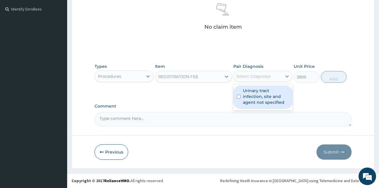
click at [249, 74] on div "Select Diagnosis" at bounding box center [254, 76] width 34 height 6
click at [252, 87] on div "Urinary tract infection, site and agent not specified" at bounding box center [262, 97] width 59 height 24
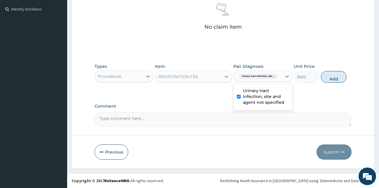
checkbox input "true"
click at [325, 77] on button "Add" at bounding box center [334, 77] width 26 height 12
type input "0"
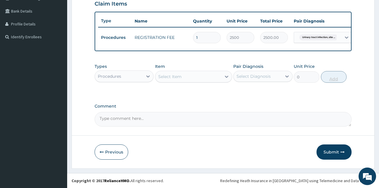
scroll to position [148, 0]
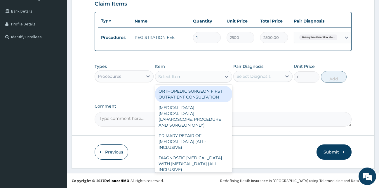
click at [217, 76] on div "Select Item" at bounding box center [188, 76] width 66 height 9
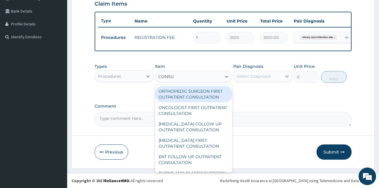
type input "CONSUL"
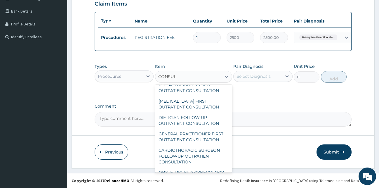
scroll to position [284, 0]
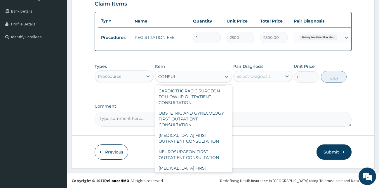
click at [194, 86] on div "GENERAL PRACTITIONER FIRST OUTPATIENT CONSULTATION" at bounding box center [193, 77] width 77 height 16
type input "3750"
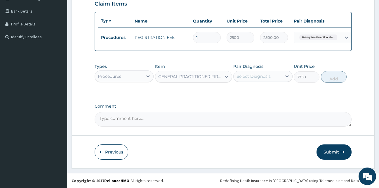
click at [269, 79] on div "Select Diagnosis" at bounding box center [254, 76] width 34 height 6
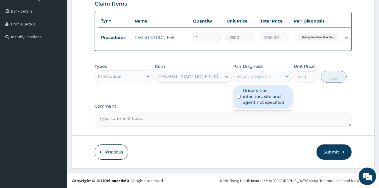
click at [262, 95] on label "Urinary tract infection, site and agent not specified" at bounding box center [266, 97] width 46 height 18
checkbox input "true"
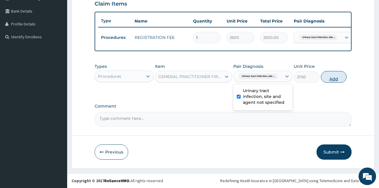
click at [332, 79] on button "Add" at bounding box center [334, 77] width 26 height 12
type input "0"
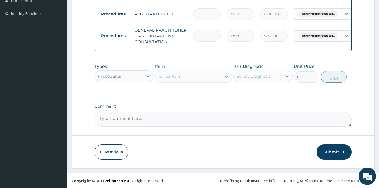
scroll to position [171, 0]
click at [338, 151] on button "Submit" at bounding box center [334, 151] width 35 height 15
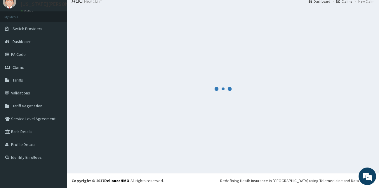
scroll to position [22, 0]
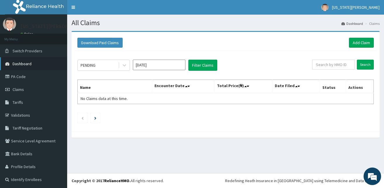
click at [29, 63] on span "Dashboard" at bounding box center [22, 63] width 19 height 5
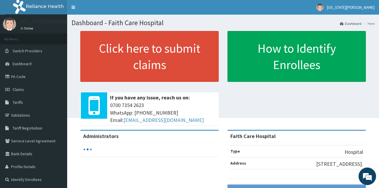
click at [112, 64] on link "Click here to submit claims" at bounding box center [149, 56] width 139 height 51
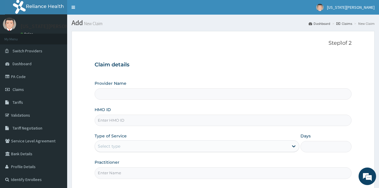
type input "Faith Care Hospital"
click at [118, 121] on input "HMO ID" at bounding box center [223, 120] width 257 height 11
type input "QAO/10693/A"
click at [272, 149] on div "Select type" at bounding box center [192, 145] width 194 height 9
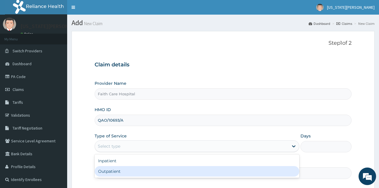
click at [142, 176] on div "Outpatient" at bounding box center [197, 171] width 205 height 11
type input "1"
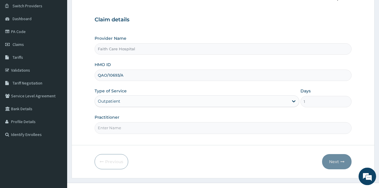
scroll to position [55, 0]
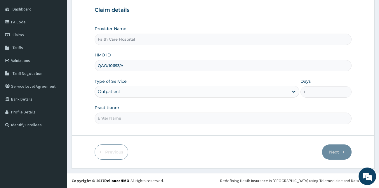
click at [119, 119] on input "Practitioner" at bounding box center [223, 117] width 257 height 11
type input "DR VICTOR"
click at [334, 153] on button "Next" at bounding box center [337, 151] width 30 height 15
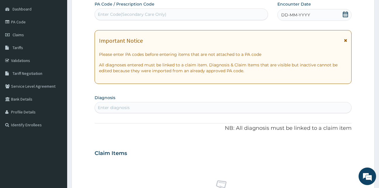
click at [299, 14] on span "DD-MM-YYYY" at bounding box center [295, 15] width 29 height 6
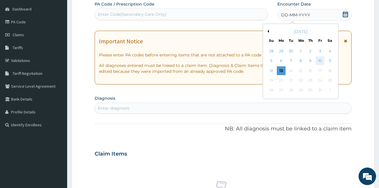
click at [319, 62] on div "10" at bounding box center [320, 61] width 9 height 9
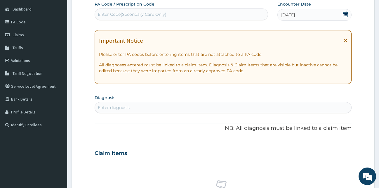
click at [121, 108] on div "Enter diagnosis" at bounding box center [114, 108] width 32 height 6
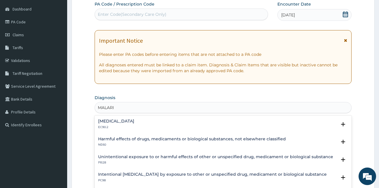
type input "MALARIA"
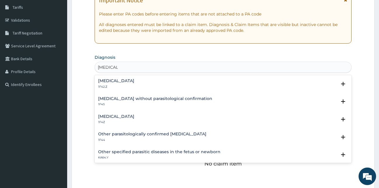
scroll to position [98, 0]
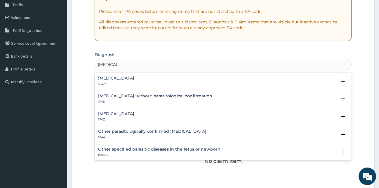
click at [106, 110] on div "Malaria, unspecified 1F4Z Select Status Query Query covers suspected (?), Keep …" at bounding box center [223, 118] width 257 height 18
click at [107, 113] on h4 "Malaria, unspecified" at bounding box center [116, 114] width 36 height 4
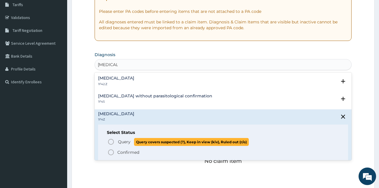
click at [111, 142] on icon "status option query" at bounding box center [111, 141] width 7 height 7
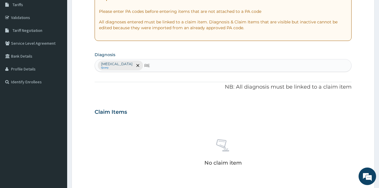
type input "R"
type input "SEPSIS"
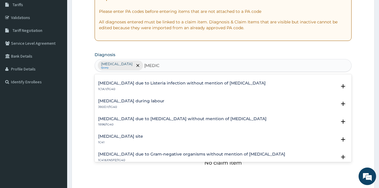
scroll to position [159, 0]
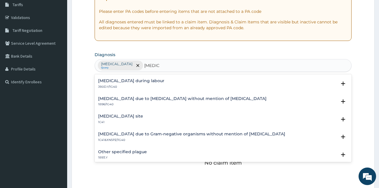
drag, startPoint x: 347, startPoint y: 81, endPoint x: 353, endPoint y: 97, distance: 17.3
click at [353, 97] on form "Step 2 of 2 PA Code / Prescription Code Enter Code(Secondary Care Only) Encount…" at bounding box center [223, 118] width 303 height 371
click at [126, 117] on h4 "Bacterial infection of unspecified site" at bounding box center [120, 116] width 45 height 4
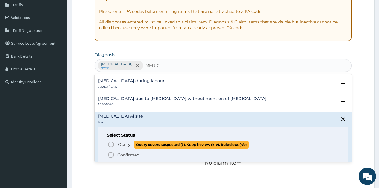
click at [109, 144] on circle "status option query" at bounding box center [110, 144] width 5 height 5
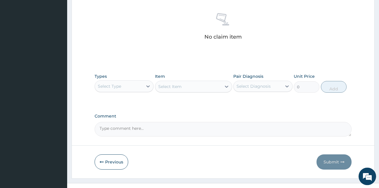
scroll to position [225, 0]
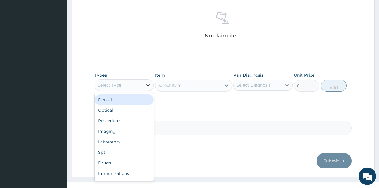
click at [147, 85] on icon at bounding box center [148, 85] width 6 height 6
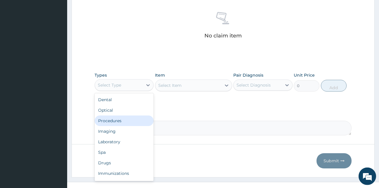
click at [123, 120] on div "Procedures" at bounding box center [124, 120] width 59 height 11
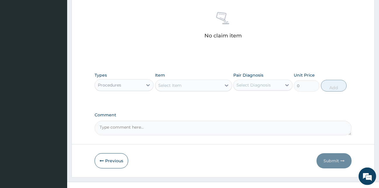
click at [224, 85] on icon at bounding box center [227, 85] width 6 height 6
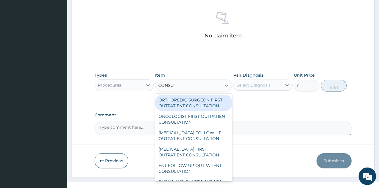
type input "CONSUL"
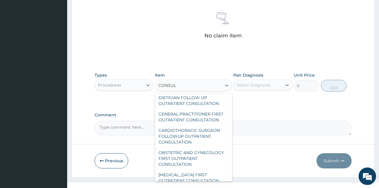
scroll to position [258, 0]
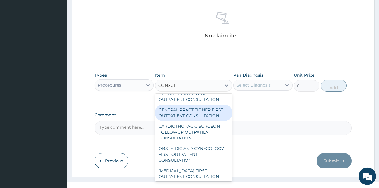
click at [194, 121] on div "GENERAL PRACTITIONER FIRST OUTPATIENT CONSULTATION" at bounding box center [193, 113] width 77 height 16
type input "3750"
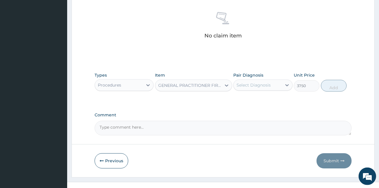
click at [271, 83] on div "Select Diagnosis" at bounding box center [258, 84] width 48 height 9
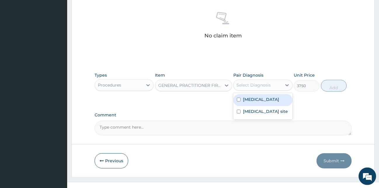
click at [265, 96] on div "Malaria, unspecified" at bounding box center [262, 100] width 59 height 12
checkbox input "true"
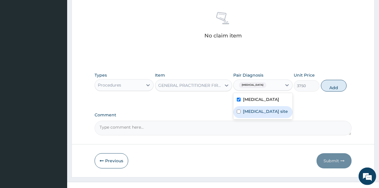
click at [262, 114] on label "Bacterial infection of unspecified site" at bounding box center [265, 111] width 45 height 6
checkbox input "true"
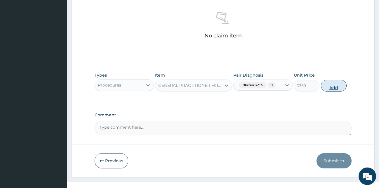
click at [337, 90] on button "Add" at bounding box center [334, 86] width 26 height 12
type input "0"
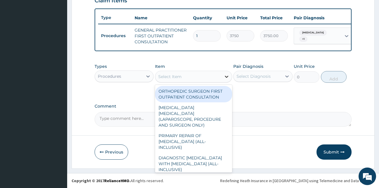
click at [225, 77] on icon at bounding box center [227, 77] width 6 height 6
click at [148, 76] on icon at bounding box center [148, 76] width 6 height 6
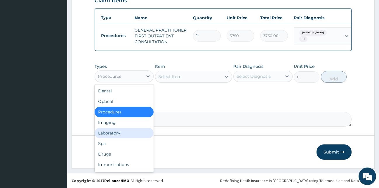
click at [117, 132] on div "Laboratory" at bounding box center [124, 133] width 59 height 11
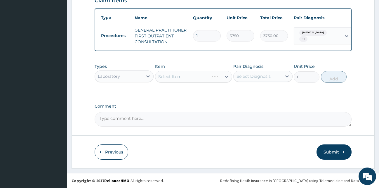
click at [224, 75] on div "Select Item" at bounding box center [193, 77] width 77 height 12
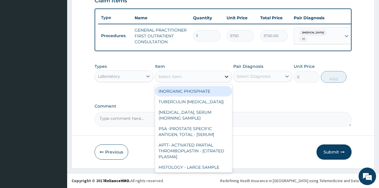
click at [226, 77] on icon at bounding box center [227, 77] width 4 height 2
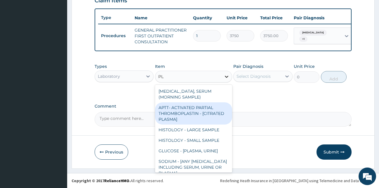
type input "P"
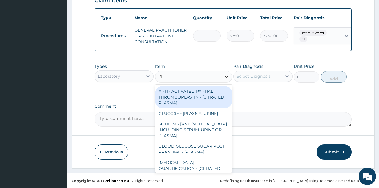
type input "P"
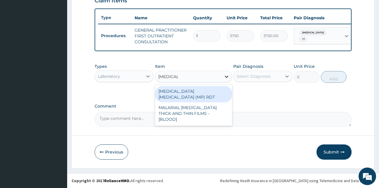
type input "MALARIA"
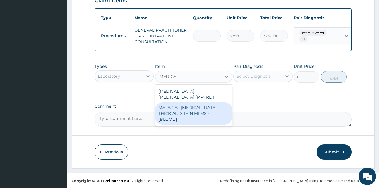
click at [174, 105] on div "MALARIAL PARASITE THICK AND THIN FILMS - [BLOOD]" at bounding box center [193, 113] width 77 height 22
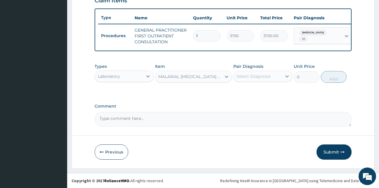
type input "2187.5"
click at [266, 74] on div "Select Diagnosis" at bounding box center [254, 76] width 34 height 6
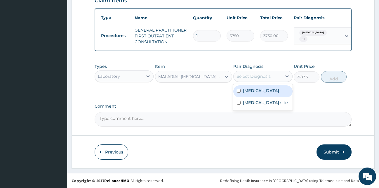
drag, startPoint x: 261, startPoint y: 91, endPoint x: 262, endPoint y: 98, distance: 7.0
click at [261, 91] on label "Malaria, unspecified" at bounding box center [261, 91] width 36 height 6
checkbox input "true"
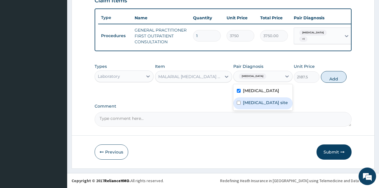
click at [262, 104] on label "Bacterial infection of unspecified site" at bounding box center [265, 103] width 45 height 6
checkbox input "true"
click at [333, 79] on button "Add" at bounding box center [334, 77] width 26 height 12
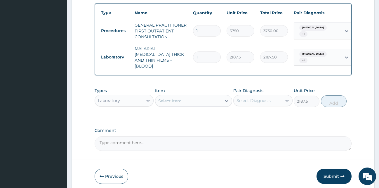
type input "0"
click at [224, 99] on icon at bounding box center [227, 101] width 6 height 6
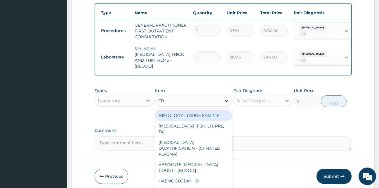
type input "FBC"
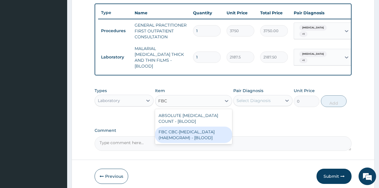
click at [220, 135] on div "FBC CBC-COMPLETE BLOOD COUNT (HAEMOGRAM) - [BLOOD]" at bounding box center [193, 135] width 77 height 16
type input "5000"
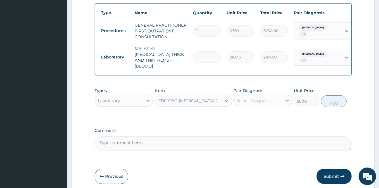
click at [253, 106] on div "Pair Diagnosis Select Diagnosis" at bounding box center [262, 97] width 59 height 19
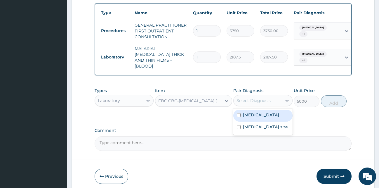
click at [254, 103] on div "Select Diagnosis" at bounding box center [258, 100] width 48 height 9
drag, startPoint x: 252, startPoint y: 114, endPoint x: 253, endPoint y: 122, distance: 8.7
click at [252, 114] on label "Malaria, unspecified" at bounding box center [261, 115] width 36 height 6
checkbox input "true"
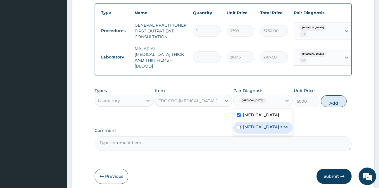
drag, startPoint x: 254, startPoint y: 124, endPoint x: 284, endPoint y: 123, distance: 30.1
click at [255, 126] on label "Bacterial infection of unspecified site" at bounding box center [265, 127] width 45 height 6
checkbox input "true"
click at [332, 104] on button "Add" at bounding box center [334, 101] width 26 height 12
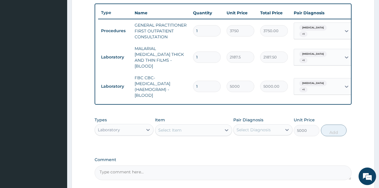
type input "0"
click at [147, 129] on icon at bounding box center [148, 130] width 6 height 6
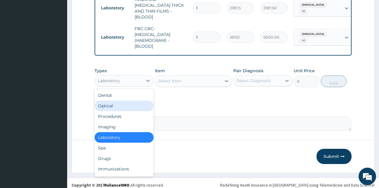
scroll to position [266, 0]
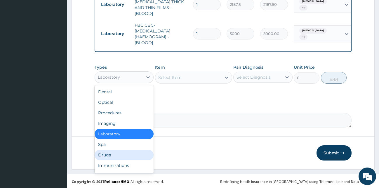
drag, startPoint x: 103, startPoint y: 154, endPoint x: 144, endPoint y: 136, distance: 44.5
click at [103, 154] on div "Drugs" at bounding box center [124, 155] width 59 height 11
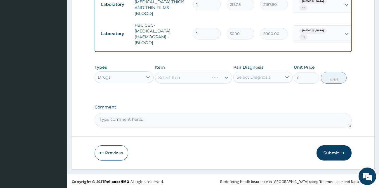
click at [219, 74] on div "Select Item" at bounding box center [193, 78] width 77 height 12
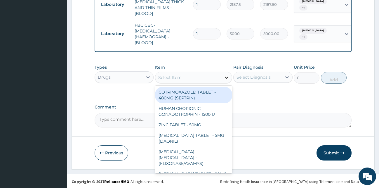
click at [226, 76] on icon at bounding box center [227, 78] width 6 height 6
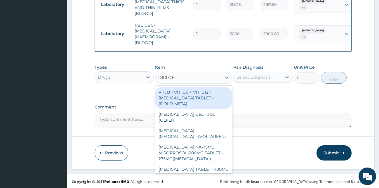
type input "DICLOF"
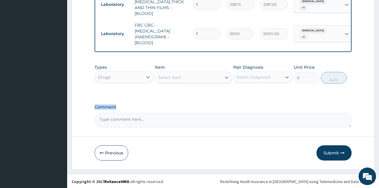
drag, startPoint x: 233, startPoint y: 110, endPoint x: 233, endPoint y: 114, distance: 3.8
click at [233, 114] on div "Comment" at bounding box center [223, 116] width 257 height 23
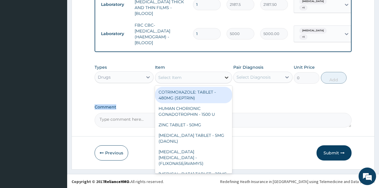
click at [226, 72] on div at bounding box center [226, 77] width 11 height 11
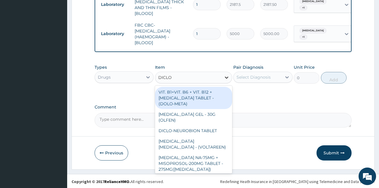
type input "DICLOF"
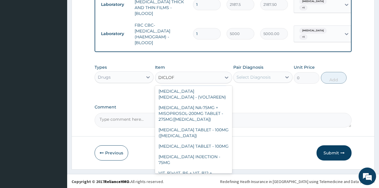
scroll to position [43, 0]
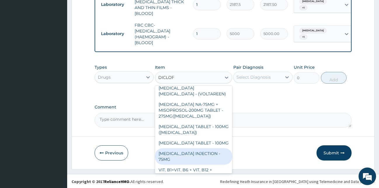
click at [205, 153] on div "DICLOFENAC INJECTION - 75MG" at bounding box center [193, 156] width 77 height 16
type input "420"
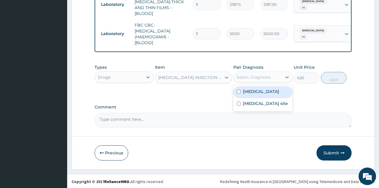
click at [269, 79] on div "Select Diagnosis" at bounding box center [258, 76] width 48 height 9
click at [264, 93] on label "Malaria, unspecified" at bounding box center [261, 92] width 36 height 6
checkbox input "true"
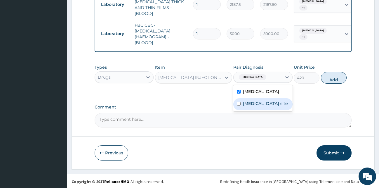
click at [263, 103] on label "Bacterial infection of unspecified site" at bounding box center [265, 104] width 45 height 6
checkbox input "true"
click at [339, 82] on button "Add" at bounding box center [334, 78] width 26 height 12
type input "0"
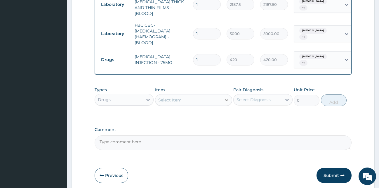
click at [229, 98] on icon at bounding box center [227, 100] width 6 height 6
type input "LONAR"
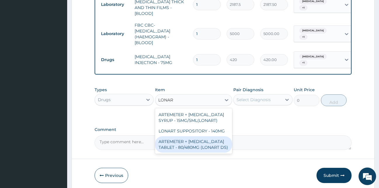
drag, startPoint x: 198, startPoint y: 144, endPoint x: 205, endPoint y: 141, distance: 7.6
click at [199, 145] on div "ARTEMETER + [MEDICAL_DATA] TABLET - 80/480MG (LONART DS)" at bounding box center [193, 144] width 77 height 16
type input "588"
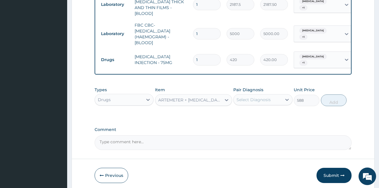
click at [254, 98] on div "Select Diagnosis" at bounding box center [254, 100] width 34 height 6
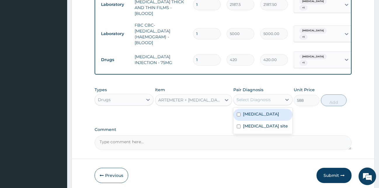
click at [249, 114] on label "[MEDICAL_DATA]" at bounding box center [261, 114] width 36 height 6
checkbox input "true"
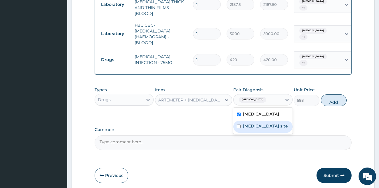
click at [250, 122] on div "Bacterial infection of unspecified site" at bounding box center [262, 127] width 59 height 12
checkbox input "true"
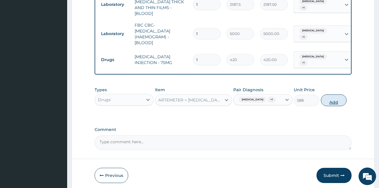
click at [331, 104] on button "Add" at bounding box center [334, 100] width 26 height 12
type input "0"
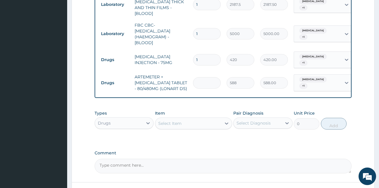
type input "0.00"
type input "6"
type input "3528.00"
type input "6"
click at [226, 122] on icon at bounding box center [227, 123] width 4 height 2
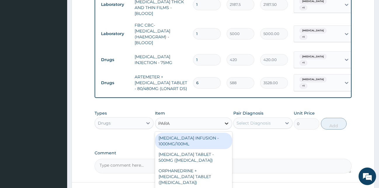
type input "PARAC"
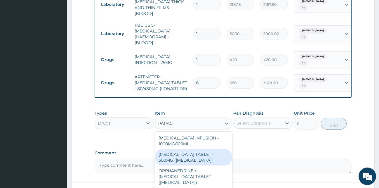
click at [205, 154] on div "[MEDICAL_DATA] TABLET - 500MG ([MEDICAL_DATA])" at bounding box center [193, 157] width 77 height 16
type input "42"
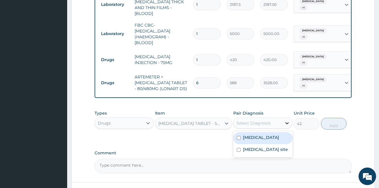
click at [285, 122] on icon at bounding box center [287, 123] width 6 height 6
click at [272, 134] on div "[MEDICAL_DATA]" at bounding box center [262, 138] width 59 height 12
checkbox input "true"
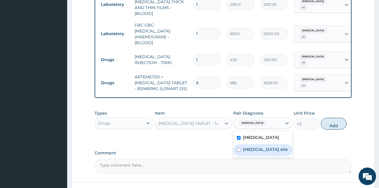
click at [263, 150] on label "Bacterial infection of unspecified site" at bounding box center [265, 149] width 45 height 6
checkbox input "true"
click at [331, 129] on button "Add" at bounding box center [334, 124] width 26 height 12
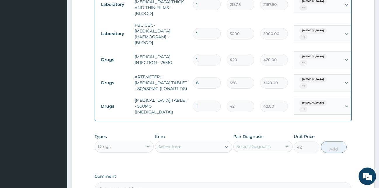
type input "0"
type input "18"
type input "756.00"
type input "18"
click at [226, 146] on icon at bounding box center [227, 147] width 4 height 2
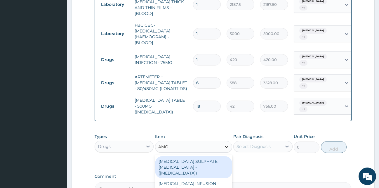
type input "AMOX"
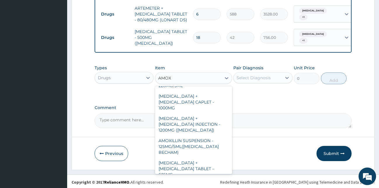
scroll to position [97, 0]
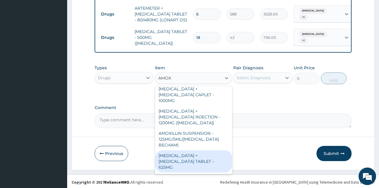
drag, startPoint x: 205, startPoint y: 140, endPoint x: 215, endPoint y: 128, distance: 15.8
click at [206, 150] on div "[MEDICAL_DATA] + [MEDICAL_DATA] TABLET – 625MG" at bounding box center [193, 161] width 77 height 22
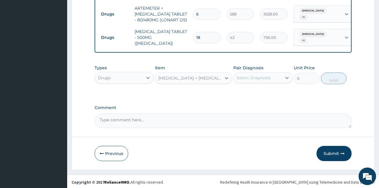
type input "420"
click at [265, 75] on div "Select Diagnosis" at bounding box center [254, 78] width 34 height 6
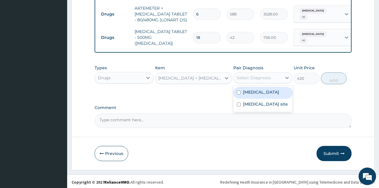
click at [266, 92] on label "[MEDICAL_DATA]" at bounding box center [261, 92] width 36 height 6
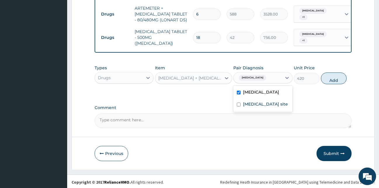
checkbox input "true"
click at [258, 107] on label "Bacterial infection of unspecified site" at bounding box center [265, 104] width 45 height 6
checkbox input "true"
click at [335, 84] on button "Add" at bounding box center [334, 78] width 26 height 12
type input "0"
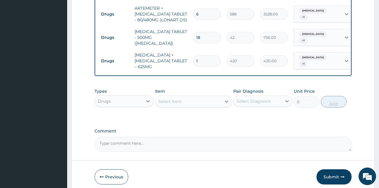
type input "14"
type input "5880.00"
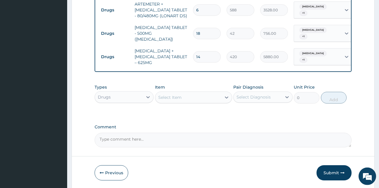
scroll to position [359, 0]
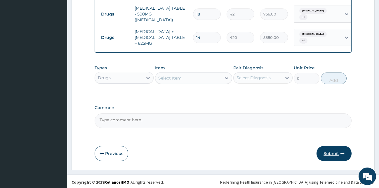
type input "14"
click at [338, 153] on button "Submit" at bounding box center [334, 153] width 35 height 15
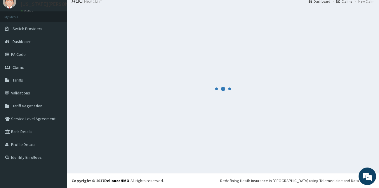
scroll to position [22, 0]
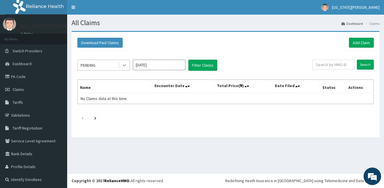
click at [124, 63] on icon at bounding box center [125, 65] width 6 height 6
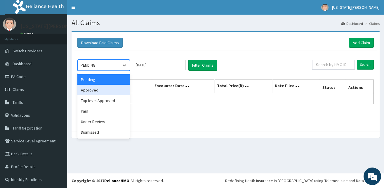
click at [110, 91] on div "Approved" at bounding box center [103, 90] width 53 height 11
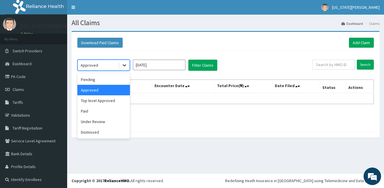
click at [125, 63] on icon at bounding box center [125, 65] width 6 height 6
click at [99, 120] on div "Under Review" at bounding box center [103, 121] width 53 height 11
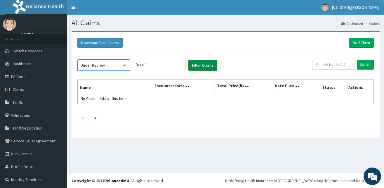
click at [193, 65] on button "Filter Claims" at bounding box center [202, 65] width 29 height 11
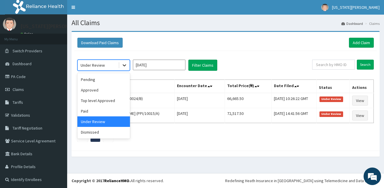
click at [122, 64] on icon at bounding box center [125, 65] width 6 height 6
click at [102, 99] on div "Top level Approved" at bounding box center [103, 100] width 53 height 11
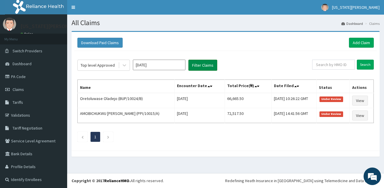
click at [196, 66] on button "Filter Claims" at bounding box center [202, 65] width 29 height 11
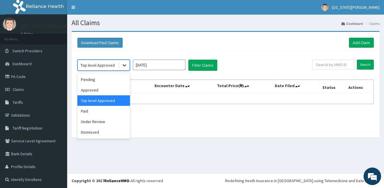
click at [124, 64] on icon at bounding box center [125, 65] width 6 height 6
click at [92, 78] on div "Pending" at bounding box center [103, 79] width 53 height 11
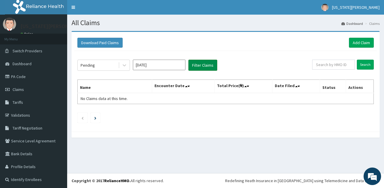
click at [210, 65] on button "Filter Claims" at bounding box center [202, 65] width 29 height 11
click at [202, 67] on button "Filter Claims" at bounding box center [202, 65] width 29 height 11
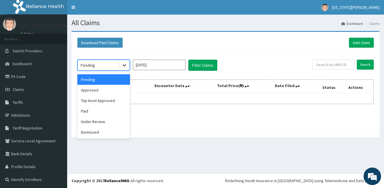
click at [125, 65] on icon at bounding box center [125, 65] width 6 height 6
click at [100, 100] on div "Top level Approved" at bounding box center [103, 100] width 53 height 11
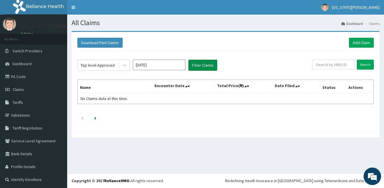
click at [191, 65] on button "Filter Claims" at bounding box center [202, 65] width 29 height 11
click at [126, 65] on icon at bounding box center [125, 66] width 4 height 2
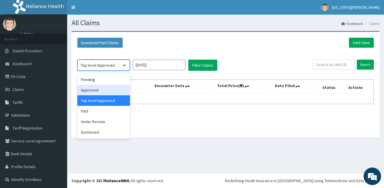
click at [88, 94] on div "Approved" at bounding box center [103, 90] width 53 height 11
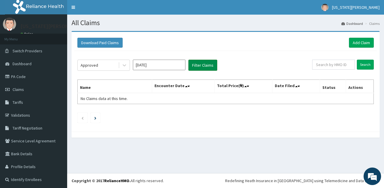
click at [204, 65] on button "Filter Claims" at bounding box center [202, 65] width 29 height 11
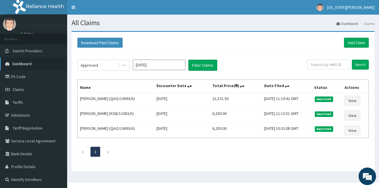
drag, startPoint x: 27, startPoint y: 63, endPoint x: 28, endPoint y: 67, distance: 4.3
click at [27, 67] on link "Dashboard" at bounding box center [33, 63] width 67 height 13
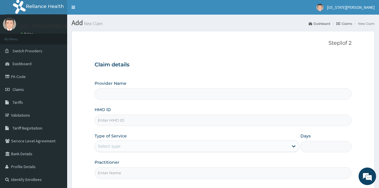
type input "Faith Care Hospital"
click at [112, 122] on input "HMO ID" at bounding box center [223, 120] width 257 height 11
type input "TCE/10454/A"
click at [291, 145] on icon at bounding box center [294, 146] width 6 height 6
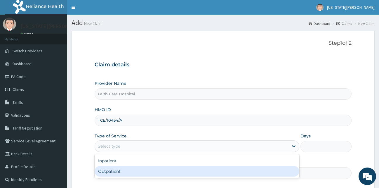
click at [129, 171] on div "Outpatient" at bounding box center [197, 171] width 205 height 11
type input "1"
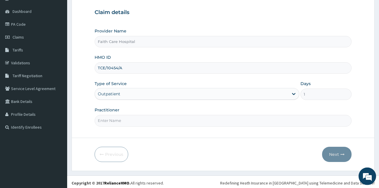
scroll to position [55, 0]
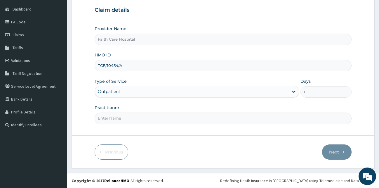
click at [122, 114] on input "Practitioner" at bounding box center [223, 117] width 257 height 11
type input "[PERSON_NAME]"
click at [330, 151] on button "Next" at bounding box center [337, 151] width 30 height 15
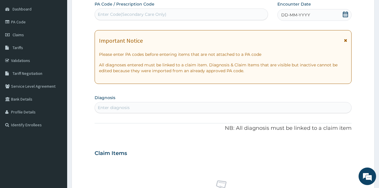
click at [296, 14] on span "DD-MM-YYYY" at bounding box center [295, 15] width 29 height 6
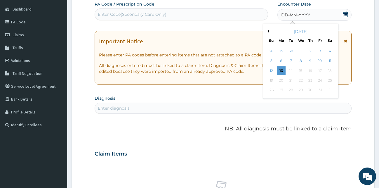
click at [322, 60] on div "10" at bounding box center [320, 61] width 9 height 9
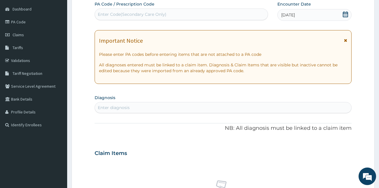
click at [156, 105] on div "Enter diagnosis" at bounding box center [223, 107] width 257 height 9
type input "[MEDICAL_DATA]"
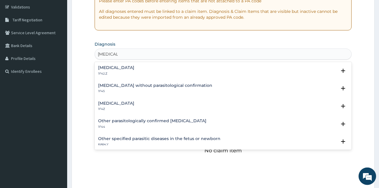
scroll to position [112, 0]
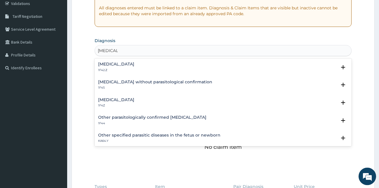
click at [128, 98] on h4 "[MEDICAL_DATA]" at bounding box center [116, 100] width 36 height 4
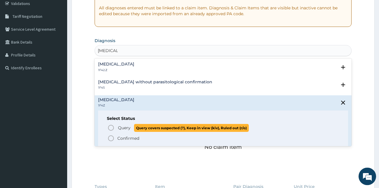
click at [112, 127] on icon "status option query" at bounding box center [111, 127] width 7 height 7
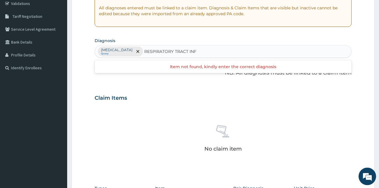
type input "RESPIRATORY TRACT IN"
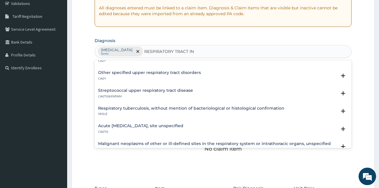
scroll to position [0, 0]
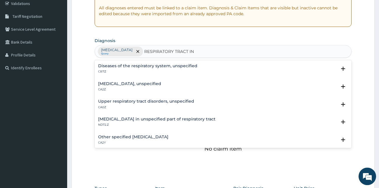
click at [127, 67] on h4 "Diseases of the respiratory system, unspecified" at bounding box center [147, 66] width 99 height 4
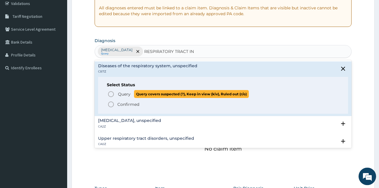
click at [111, 94] on icon "status option query" at bounding box center [111, 94] width 7 height 7
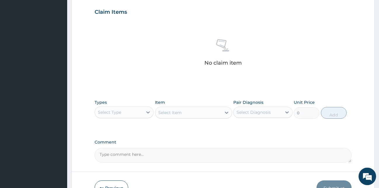
scroll to position [198, 0]
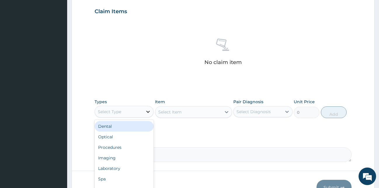
click at [148, 112] on icon at bounding box center [148, 112] width 6 height 6
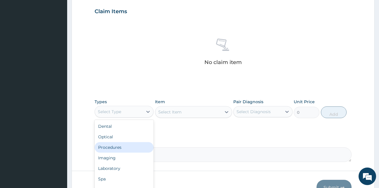
click at [115, 147] on div "Procedures" at bounding box center [124, 147] width 59 height 11
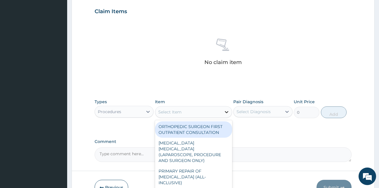
click at [228, 112] on icon at bounding box center [227, 112] width 6 height 6
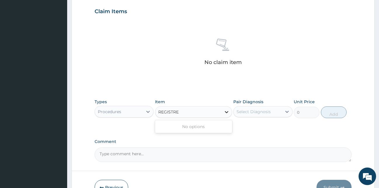
type input "REGISTR"
click at [214, 127] on div "REGISTRATION FEE" at bounding box center [193, 126] width 77 height 11
type input "2500"
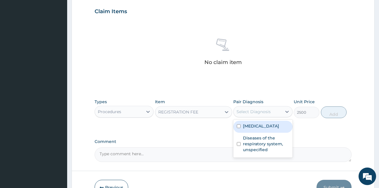
click at [255, 112] on div "Select Diagnosis" at bounding box center [254, 112] width 34 height 6
click at [256, 129] on div "Malaria, unspecified" at bounding box center [262, 127] width 59 height 12
checkbox input "true"
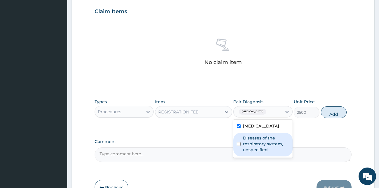
click at [257, 148] on label "Diseases of the respiratory system, unspecified" at bounding box center [266, 144] width 46 height 18
checkbox input "true"
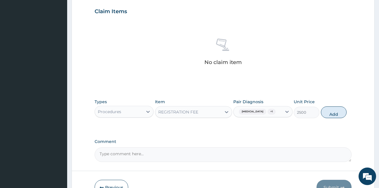
drag, startPoint x: 329, startPoint y: 117, endPoint x: 309, endPoint y: 114, distance: 20.1
click at [327, 117] on button "Add" at bounding box center [334, 112] width 26 height 12
type input "0"
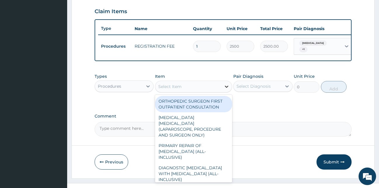
click at [229, 89] on icon at bounding box center [227, 87] width 6 height 6
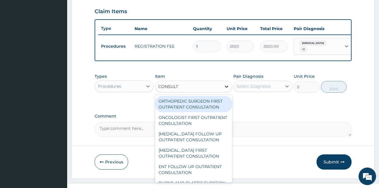
type input "CONSULTA"
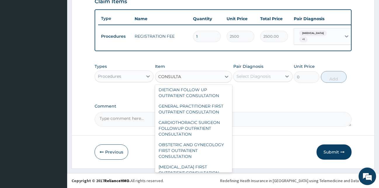
scroll to position [263, 0]
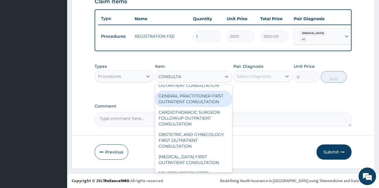
click at [180, 107] on div "GENERAL PRACTITIONER FIRST OUTPATIENT CONSULTATION" at bounding box center [193, 99] width 77 height 16
type input "3750"
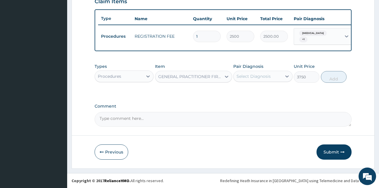
click at [271, 74] on div "Select Diagnosis" at bounding box center [258, 76] width 48 height 9
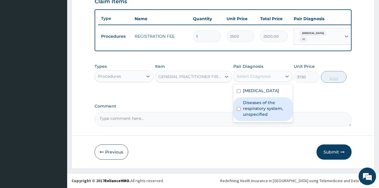
click at [262, 110] on label "Diseases of the respiratory system, unspecified" at bounding box center [266, 109] width 46 height 18
checkbox input "true"
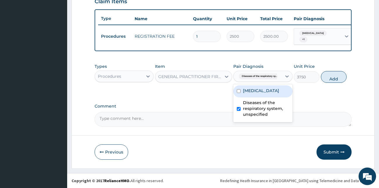
click at [271, 86] on div "Malaria, unspecified" at bounding box center [262, 91] width 59 height 12
checkbox input "true"
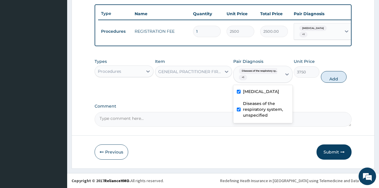
drag, startPoint x: 340, startPoint y: 79, endPoint x: 333, endPoint y: 83, distance: 7.9
click at [340, 82] on button "Add" at bounding box center [334, 77] width 26 height 12
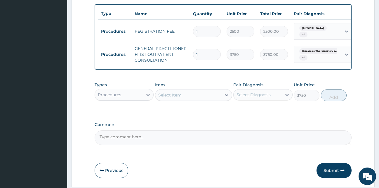
type input "0"
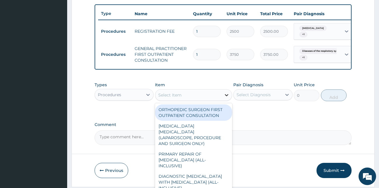
click at [227, 98] on icon at bounding box center [227, 95] width 6 height 6
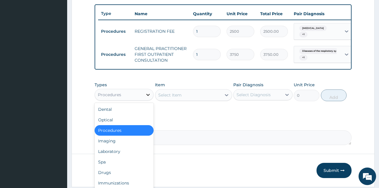
click at [146, 98] on icon at bounding box center [148, 95] width 6 height 6
click at [110, 157] on div "Laboratory" at bounding box center [124, 151] width 59 height 11
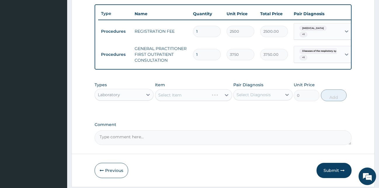
click at [225, 99] on div "Select Item" at bounding box center [193, 95] width 77 height 12
click at [227, 101] on div "Select Item" at bounding box center [193, 95] width 77 height 12
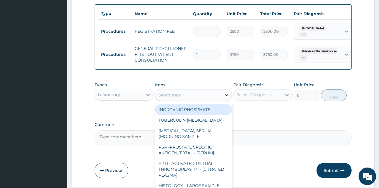
click at [225, 98] on icon at bounding box center [227, 95] width 6 height 6
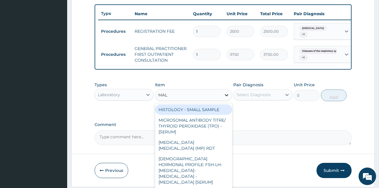
type input "MALA"
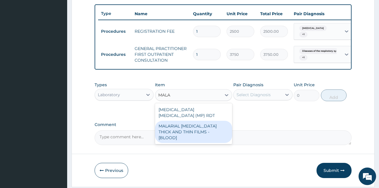
click at [203, 126] on div "MALARIAL PARASITE THICK AND THIN FILMS - [BLOOD]" at bounding box center [193, 132] width 77 height 22
type input "2187.5"
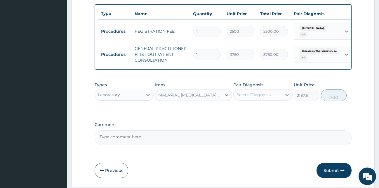
click at [277, 99] on div "Select Diagnosis" at bounding box center [258, 94] width 48 height 9
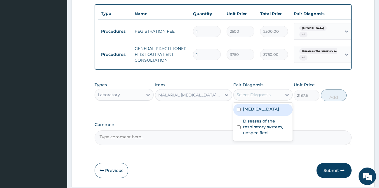
drag, startPoint x: 270, startPoint y: 114, endPoint x: 265, endPoint y: 124, distance: 11.0
click at [270, 112] on label "Malaria, unspecified" at bounding box center [261, 109] width 36 height 6
checkbox input "true"
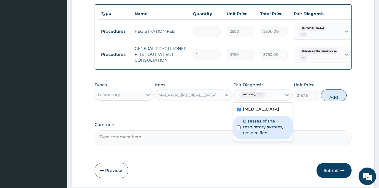
drag, startPoint x: 262, startPoint y: 131, endPoint x: 268, endPoint y: 131, distance: 5.6
click at [262, 131] on label "Diseases of the respiratory system, unspecified" at bounding box center [266, 127] width 46 height 18
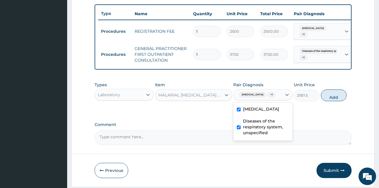
checkbox input "true"
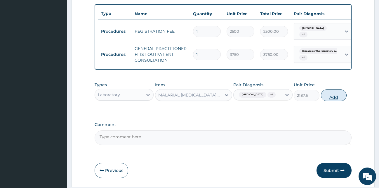
click at [333, 101] on button "Add" at bounding box center [334, 95] width 26 height 12
type input "0"
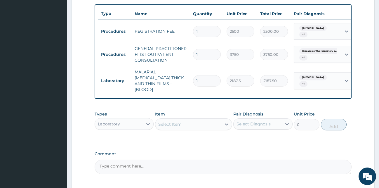
click at [222, 122] on div at bounding box center [226, 124] width 11 height 11
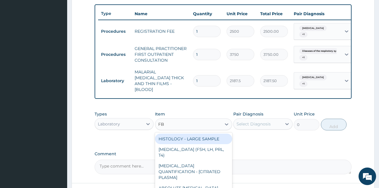
type input "FBC"
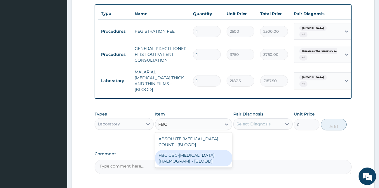
click at [171, 158] on div "FBC CBC-COMPLETE BLOOD COUNT (HAEMOGRAM) - [BLOOD]" at bounding box center [193, 158] width 77 height 16
type input "5000"
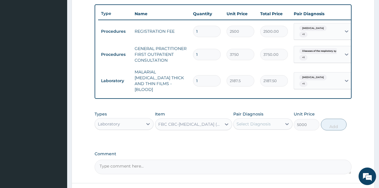
click at [278, 120] on div "Select Diagnosis" at bounding box center [258, 123] width 48 height 9
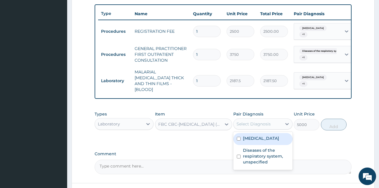
click at [269, 137] on label "Malaria, unspecified" at bounding box center [261, 138] width 36 height 6
checkbox input "true"
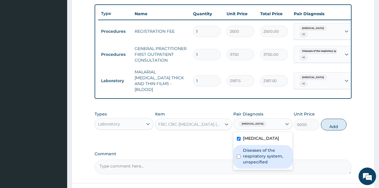
drag, startPoint x: 262, startPoint y: 159, endPoint x: 300, endPoint y: 144, distance: 40.9
click at [262, 158] on label "Diseases of the respiratory system, unspecified" at bounding box center [266, 156] width 46 height 18
checkbox input "true"
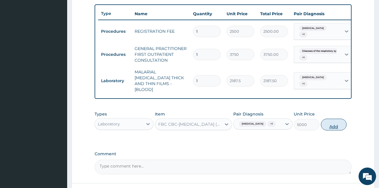
click at [334, 130] on button "Add" at bounding box center [334, 125] width 26 height 12
type input "0"
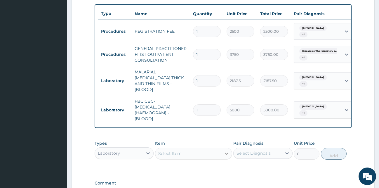
click at [225, 153] on icon at bounding box center [227, 153] width 6 height 6
click at [148, 154] on icon at bounding box center [148, 153] width 6 height 6
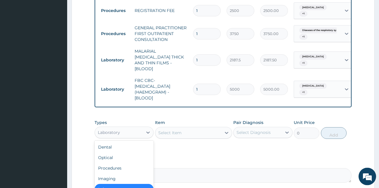
scroll to position [289, 0]
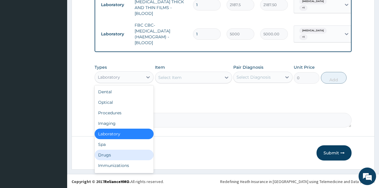
click at [116, 155] on div "Drugs" at bounding box center [124, 155] width 59 height 11
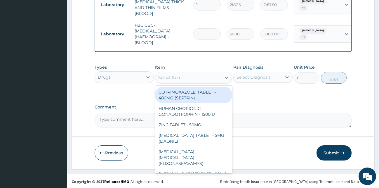
click at [226, 78] on icon at bounding box center [227, 78] width 6 height 6
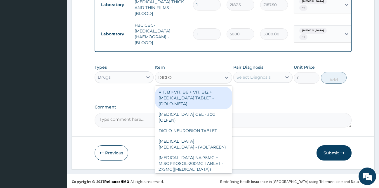
type input "DICLOF"
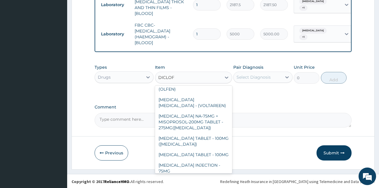
scroll to position [46, 0]
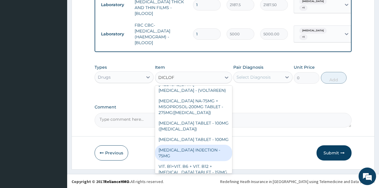
drag, startPoint x: 196, startPoint y: 149, endPoint x: 216, endPoint y: 134, distance: 25.1
click at [198, 147] on div "DICLOFENAC INJECTION - 75MG" at bounding box center [193, 153] width 77 height 16
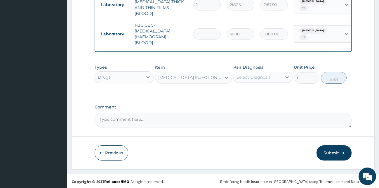
type input "420"
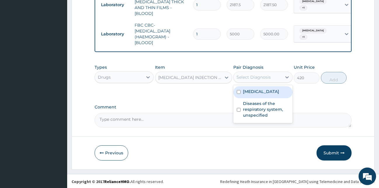
drag, startPoint x: 262, startPoint y: 77, endPoint x: 261, endPoint y: 81, distance: 3.3
click at [262, 78] on div "Select Diagnosis" at bounding box center [254, 77] width 34 height 6
drag, startPoint x: 258, startPoint y: 90, endPoint x: 259, endPoint y: 95, distance: 5.3
click at [258, 91] on label "Malaria, unspecified" at bounding box center [261, 92] width 36 height 6
checkbox input "true"
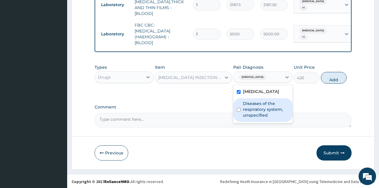
drag, startPoint x: 256, startPoint y: 110, endPoint x: 260, endPoint y: 108, distance: 5.0
click at [256, 110] on label "Diseases of the respiratory system, unspecified" at bounding box center [266, 110] width 46 height 18
checkbox input "true"
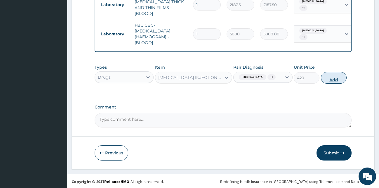
click at [331, 83] on button "Add" at bounding box center [334, 78] width 26 height 12
type input "0"
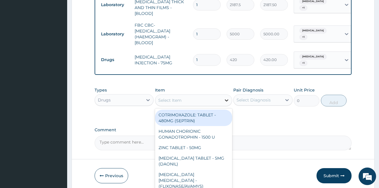
click at [227, 97] on icon at bounding box center [227, 100] width 6 height 6
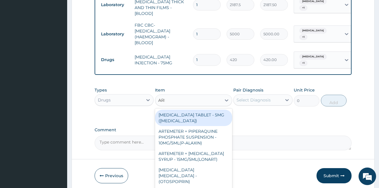
type input "AREE"
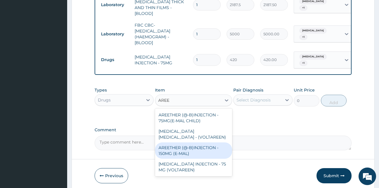
click at [171, 145] on div "AREETHER (@-B)INJECTION - 150MG (E-MAL)" at bounding box center [193, 150] width 77 height 16
type input "1680"
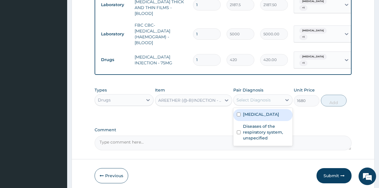
click at [281, 98] on div "Select Diagnosis" at bounding box center [258, 99] width 48 height 9
drag, startPoint x: 272, startPoint y: 113, endPoint x: 269, endPoint y: 125, distance: 12.7
click at [272, 115] on label "Malaria, unspecified" at bounding box center [261, 114] width 36 height 6
checkbox input "true"
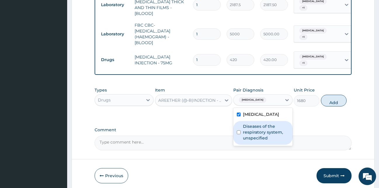
drag, startPoint x: 265, startPoint y: 134, endPoint x: 318, endPoint y: 126, distance: 53.7
click at [269, 132] on label "Diseases of the respiratory system, unspecified" at bounding box center [266, 132] width 46 height 18
checkbox input "true"
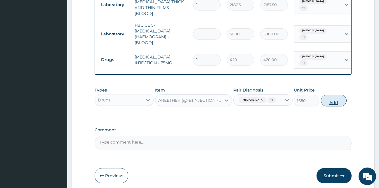
click at [338, 103] on button "Add" at bounding box center [334, 101] width 26 height 12
type input "0"
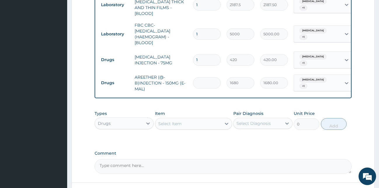
type input "0.00"
type input "3"
type input "5040.00"
type input "3"
click at [226, 124] on icon at bounding box center [227, 124] width 6 height 6
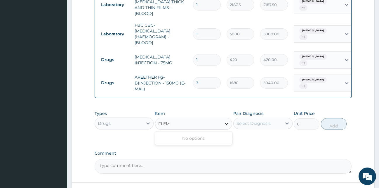
type input "FLE"
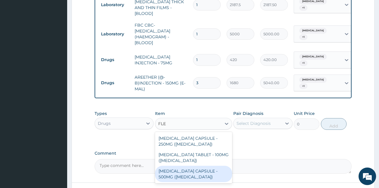
click at [179, 171] on div "CEPHALEXIN CAPSULE - 500MG (KEFLEX)" at bounding box center [193, 174] width 77 height 16
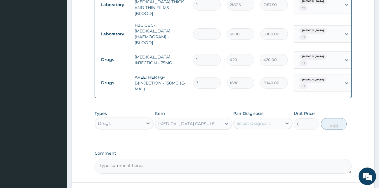
type input "1036"
click at [283, 121] on div at bounding box center [287, 123] width 11 height 11
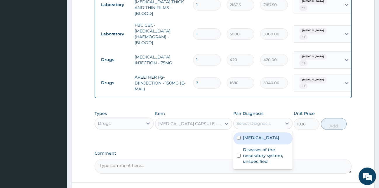
click at [269, 135] on label "Malaria, unspecified" at bounding box center [261, 138] width 36 height 6
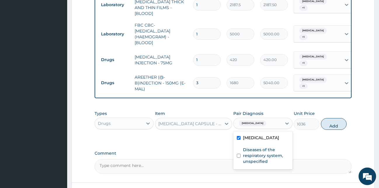
checkbox input "true"
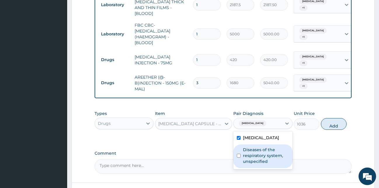
drag, startPoint x: 259, startPoint y: 156, endPoint x: 318, endPoint y: 139, distance: 60.8
click at [262, 153] on label "Diseases of the respiratory system, unspecified" at bounding box center [266, 156] width 46 height 18
checkbox input "true"
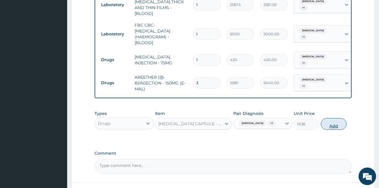
click at [331, 130] on button "Add" at bounding box center [334, 124] width 26 height 12
type input "0"
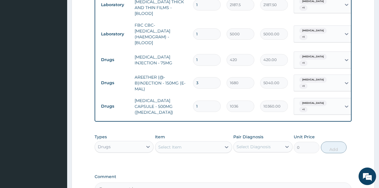
type input "10"
type input "10360.00"
type input "10"
click at [220, 146] on div "Select Item" at bounding box center [188, 146] width 66 height 9
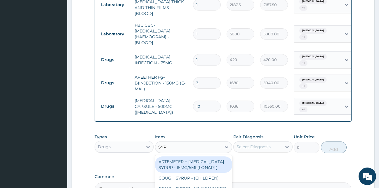
type input "SYRI"
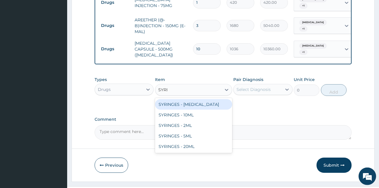
scroll to position [358, 0]
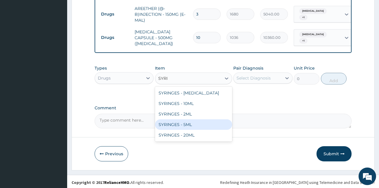
click at [183, 122] on div "SYRINGES - 5ML" at bounding box center [193, 124] width 77 height 11
type input "42"
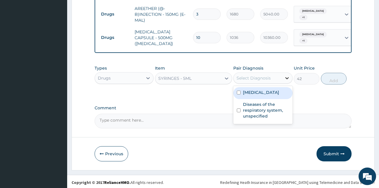
click at [284, 74] on div at bounding box center [287, 78] width 11 height 11
click at [275, 90] on label "Malaria, unspecified" at bounding box center [261, 92] width 36 height 6
checkbox input "true"
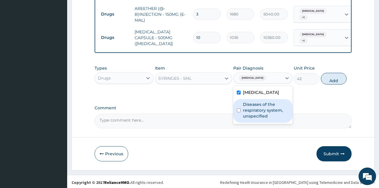
click at [262, 112] on label "Diseases of the respiratory system, unspecified" at bounding box center [266, 110] width 46 height 18
checkbox input "true"
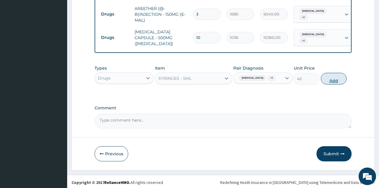
click at [334, 84] on button "Add" at bounding box center [334, 79] width 26 height 12
type input "0"
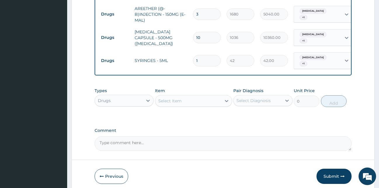
type input "0.00"
type input "6"
type input "252.00"
type input "0.00"
type input "5"
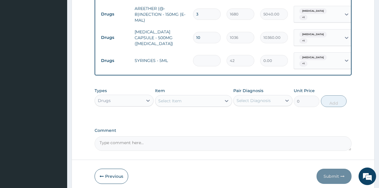
type input "210.00"
type input "5"
click at [226, 98] on icon at bounding box center [227, 101] width 6 height 6
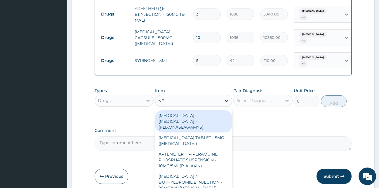
type input "NEE"
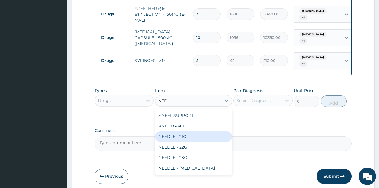
drag, startPoint x: 175, startPoint y: 134, endPoint x: 190, endPoint y: 123, distance: 18.8
click at [175, 135] on div "NEEDLE - 21G" at bounding box center [193, 136] width 77 height 11
type input "28"
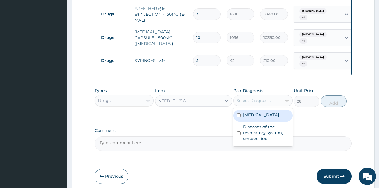
click at [285, 101] on icon at bounding box center [287, 101] width 6 height 6
click at [264, 116] on div "Malaria, unspecified" at bounding box center [262, 116] width 59 height 12
checkbox input "true"
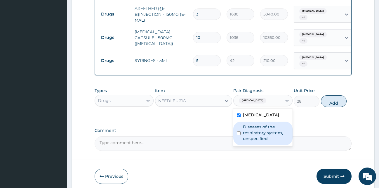
drag, startPoint x: 264, startPoint y: 132, endPoint x: 276, endPoint y: 129, distance: 12.6
click at [266, 131] on label "Diseases of the respiratory system, unspecified" at bounding box center [266, 133] width 46 height 18
checkbox input "true"
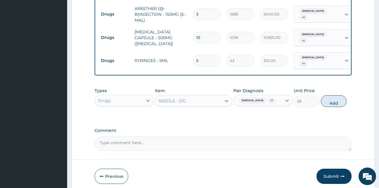
click at [333, 104] on button "Add" at bounding box center [334, 101] width 26 height 12
type input "0"
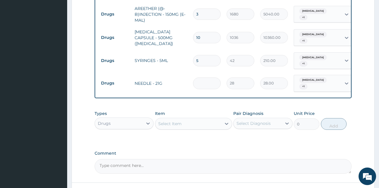
type input "0.00"
type input "5"
type input "140.00"
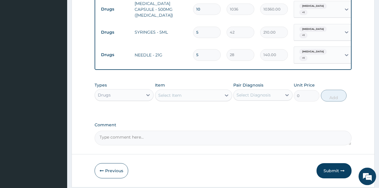
scroll to position [403, 0]
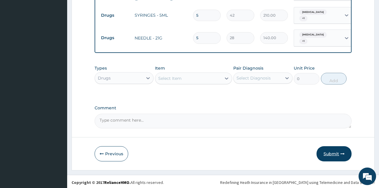
type input "5"
click at [330, 154] on button "Submit" at bounding box center [334, 153] width 35 height 15
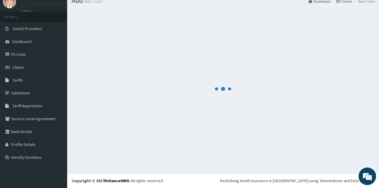
scroll to position [22, 0]
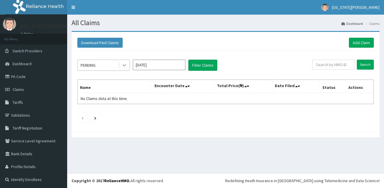
drag, startPoint x: 0, startPoint y: 0, endPoint x: 127, endPoint y: 64, distance: 141.7
click at [127, 64] on icon at bounding box center [125, 65] width 6 height 6
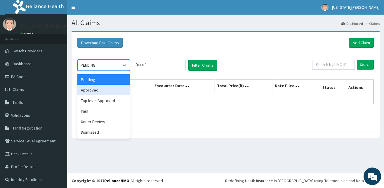
click at [94, 89] on div "Approved" at bounding box center [103, 90] width 53 height 11
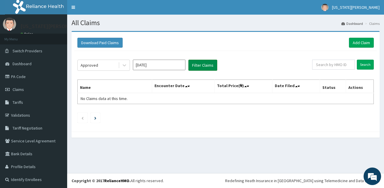
click at [210, 63] on button "Filter Claims" at bounding box center [202, 65] width 29 height 11
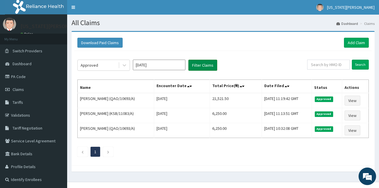
click at [210, 63] on button "Filter Claims" at bounding box center [202, 65] width 29 height 11
click at [124, 66] on icon at bounding box center [125, 66] width 4 height 2
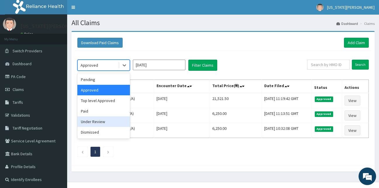
click at [100, 122] on div "Under Review" at bounding box center [103, 121] width 53 height 11
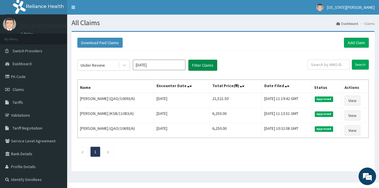
click at [195, 63] on button "Filter Claims" at bounding box center [202, 65] width 29 height 11
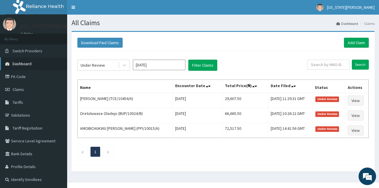
click at [25, 63] on span "Dashboard" at bounding box center [22, 63] width 19 height 5
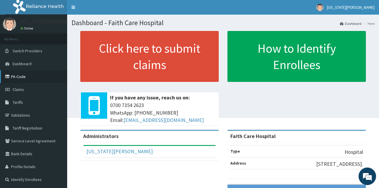
click at [22, 76] on link "PA Code" at bounding box center [33, 76] width 67 height 13
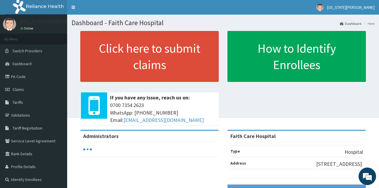
click at [131, 52] on link "Click here to submit claims" at bounding box center [149, 56] width 139 height 51
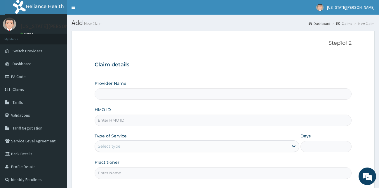
click at [126, 119] on input "HMO ID" at bounding box center [223, 120] width 257 height 11
type input "Faith Care Hospital"
click at [111, 116] on input "HMO ID" at bounding box center [223, 120] width 257 height 11
type input "FCL/10406/A"
click at [291, 147] on icon at bounding box center [294, 146] width 6 height 6
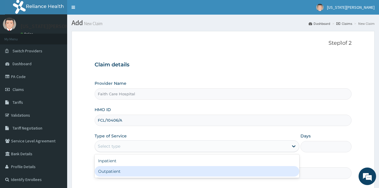
click at [154, 170] on div "Outpatient" at bounding box center [197, 171] width 205 height 11
type input "1"
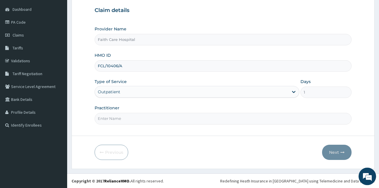
scroll to position [55, 0]
click at [125, 117] on input "Practitioner" at bounding box center [223, 117] width 257 height 11
type input "M"
type input "DR VICTOR"
click at [330, 154] on button "Next" at bounding box center [337, 151] width 30 height 15
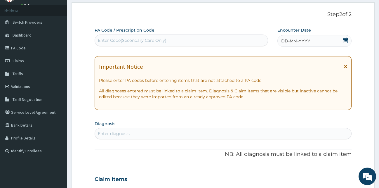
scroll to position [27, 0]
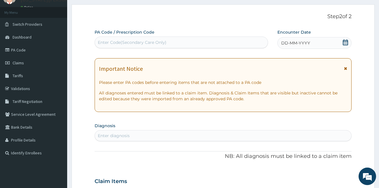
click at [181, 40] on div "Enter Code(Secondary Care Only)" at bounding box center [181, 42] width 173 height 9
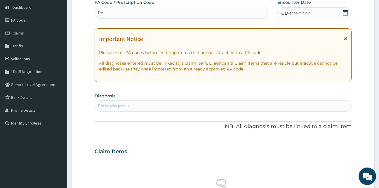
scroll to position [232, 0]
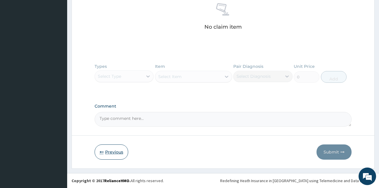
type input "PA"
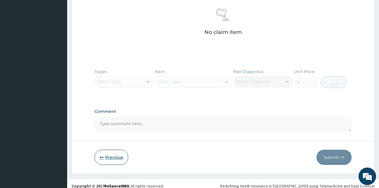
click at [119, 151] on button "Previous" at bounding box center [112, 157] width 34 height 15
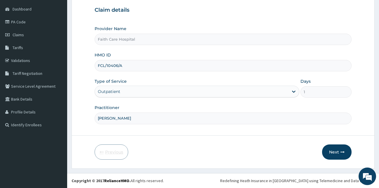
scroll to position [55, 0]
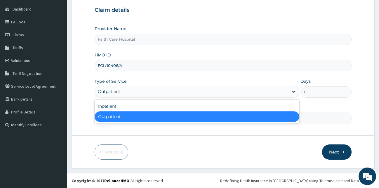
click at [132, 91] on div "Outpatient" at bounding box center [192, 91] width 194 height 9
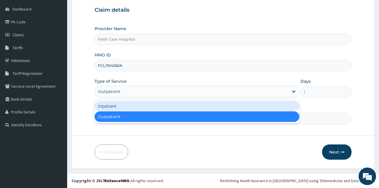
click at [112, 106] on div "Inpatient" at bounding box center [197, 106] width 205 height 11
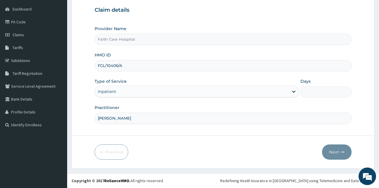
click at [308, 88] on input "Days" at bounding box center [326, 91] width 51 height 11
type input "2"
click at [338, 151] on button "Next" at bounding box center [337, 151] width 30 height 15
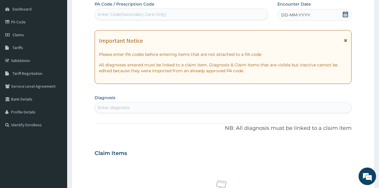
click at [223, 15] on div "Enter Code(Secondary Care Only)" at bounding box center [181, 14] width 173 height 9
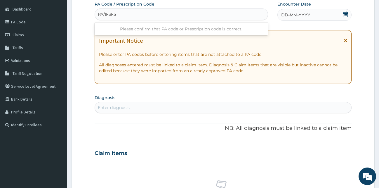
type input "PA/IF3F5D"
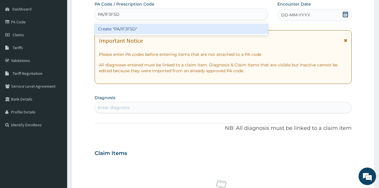
click at [172, 30] on div "Create "PA/IF3F5D"" at bounding box center [182, 29] width 174 height 11
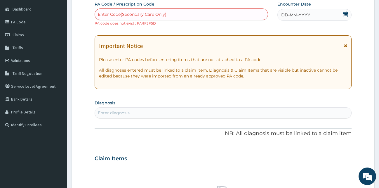
click at [145, 24] on small "PA code does not exist : PA/IF3F5D" at bounding box center [125, 23] width 61 height 4
click at [144, 23] on small "PA code does not exist : PA/IF3F5D" at bounding box center [125, 23] width 61 height 4
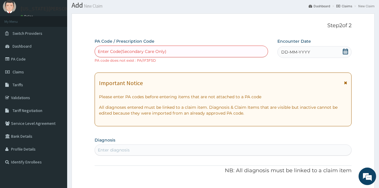
scroll to position [11, 0]
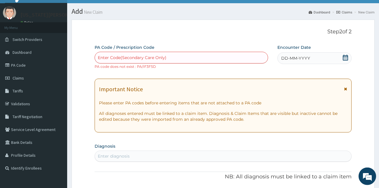
click at [144, 68] on small "PA code does not exist : PA/IF3F5D" at bounding box center [125, 66] width 61 height 4
click at [102, 57] on div "Enter Code(Secondary Care Only)" at bounding box center [132, 58] width 69 height 6
type input "1"
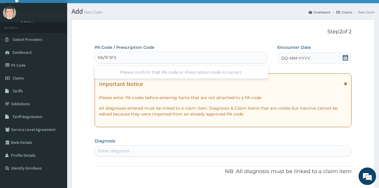
type input "PA/1F3F5D"
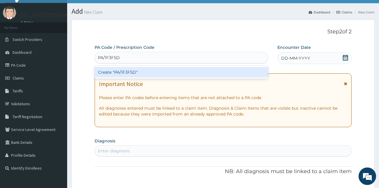
click at [156, 73] on div "Create "PA/1F3F5D"" at bounding box center [182, 72] width 174 height 11
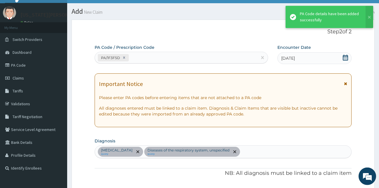
scroll to position [173, 0]
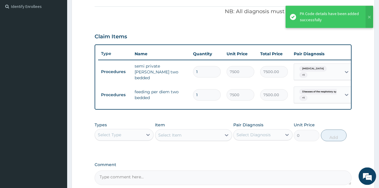
click at [199, 71] on input "1" at bounding box center [207, 71] width 28 height 11
type input "0.00"
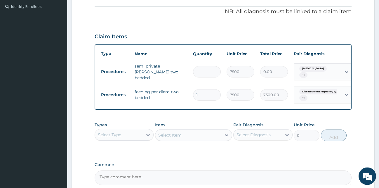
type input "2"
type input "15000.00"
type input "2"
click at [200, 95] on input "1" at bounding box center [207, 94] width 28 height 11
type input "0.00"
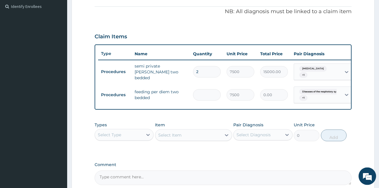
type input "2"
type input "15000.00"
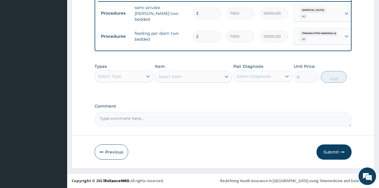
scroll to position [236, 0]
type input "2"
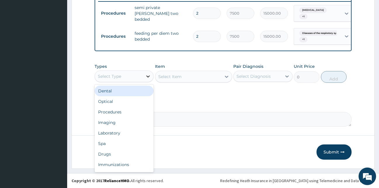
click at [145, 75] on div at bounding box center [148, 76] width 11 height 11
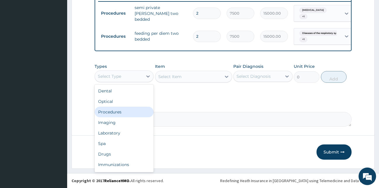
drag, startPoint x: 118, startPoint y: 110, endPoint x: 122, endPoint y: 108, distance: 5.1
click at [118, 110] on div "Procedures" at bounding box center [124, 112] width 59 height 11
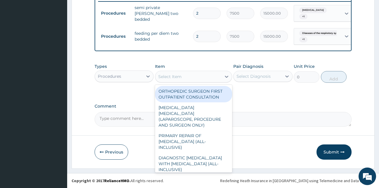
click at [227, 77] on icon at bounding box center [227, 77] width 4 height 2
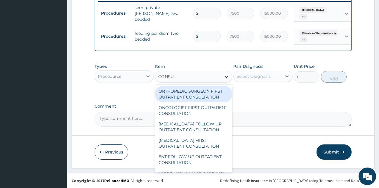
type input "CONSUL"
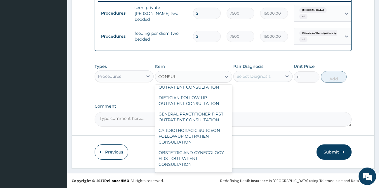
scroll to position [281, 0]
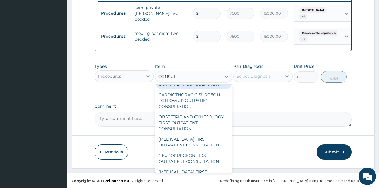
click at [174, 89] on div "GENERAL PRACTITIONER FIRST OUTPATIENT CONSULTATION" at bounding box center [193, 81] width 77 height 16
type input "3750"
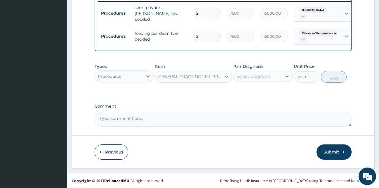
drag, startPoint x: 265, startPoint y: 74, endPoint x: 266, endPoint y: 77, distance: 3.3
click at [266, 75] on div "Select Diagnosis" at bounding box center [254, 76] width 34 height 6
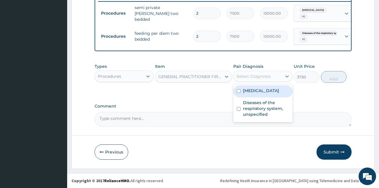
click at [262, 91] on label "Malaria, unspecified" at bounding box center [261, 91] width 36 height 6
checkbox input "true"
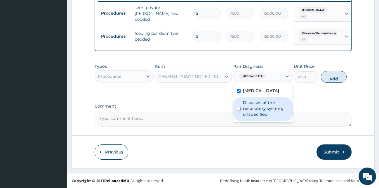
click at [257, 107] on label "Diseases of the respiratory system, unspecified" at bounding box center [266, 109] width 46 height 18
checkbox input "true"
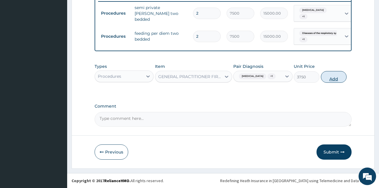
click at [341, 82] on button "Add" at bounding box center [334, 77] width 26 height 12
type input "0"
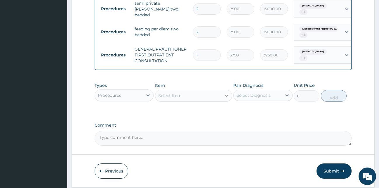
click at [226, 98] on icon at bounding box center [227, 96] width 6 height 6
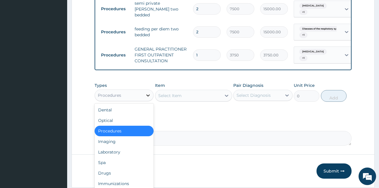
click at [150, 98] on icon at bounding box center [148, 95] width 6 height 6
click at [111, 157] on div "Laboratory" at bounding box center [124, 152] width 59 height 11
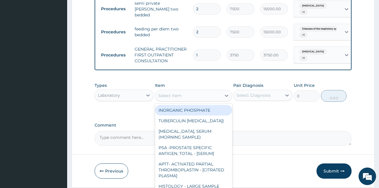
click at [226, 98] on icon at bounding box center [227, 96] width 6 height 6
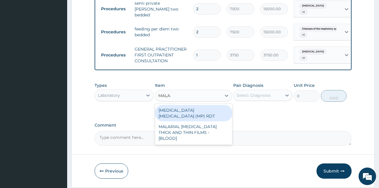
type input "MALAR"
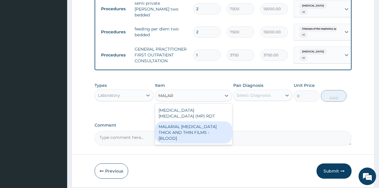
click at [205, 128] on div "MALARIAL PARASITE THICK AND THIN FILMS - [BLOOD]" at bounding box center [193, 132] width 77 height 22
type input "2187.5"
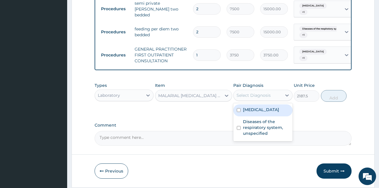
click at [265, 98] on div "Select Diagnosis" at bounding box center [254, 95] width 34 height 6
click at [261, 111] on label "Malaria, unspecified" at bounding box center [261, 110] width 36 height 6
checkbox input "true"
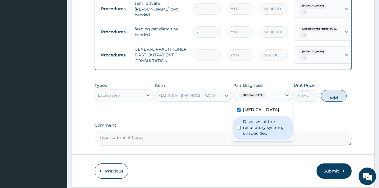
click at [254, 134] on label "Diseases of the respiratory system, unspecified" at bounding box center [266, 128] width 46 height 18
checkbox input "true"
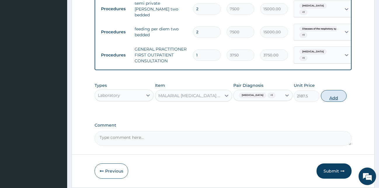
click at [344, 102] on button "Add" at bounding box center [334, 96] width 26 height 12
type input "0"
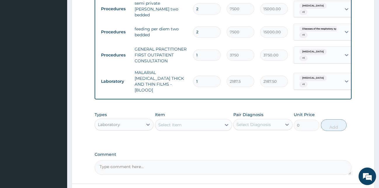
click at [233, 120] on div "Types Laboratory Item Select Item Pair Diagnosis Select Diagnosis Unit Price 0 …" at bounding box center [223, 121] width 257 height 25
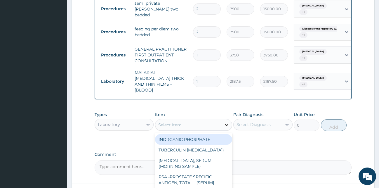
click at [227, 122] on icon at bounding box center [227, 125] width 6 height 6
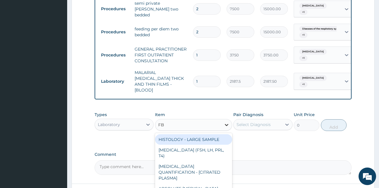
type input "FBC"
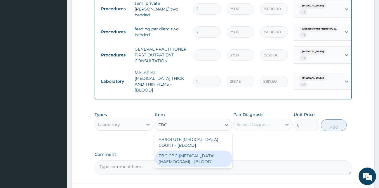
click at [202, 154] on div "FBC CBC-COMPLETE BLOOD COUNT (HAEMOGRAM) - [BLOOD]" at bounding box center [193, 158] width 77 height 16
type input "5000"
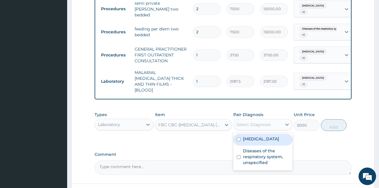
click at [281, 122] on div "Select Diagnosis" at bounding box center [258, 124] width 48 height 9
drag, startPoint x: 267, startPoint y: 138, endPoint x: 262, endPoint y: 148, distance: 10.9
click at [267, 139] on label "Malaria, unspecified" at bounding box center [261, 139] width 36 height 6
checkbox input "true"
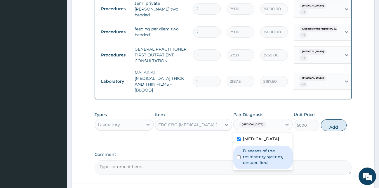
click at [261, 153] on label "Diseases of the respiratory system, unspecified" at bounding box center [266, 157] width 46 height 18
checkbox input "true"
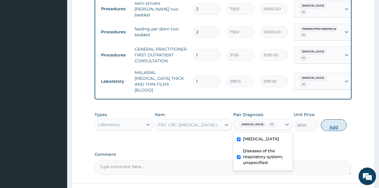
click at [331, 128] on button "Add" at bounding box center [334, 125] width 26 height 12
type input "0"
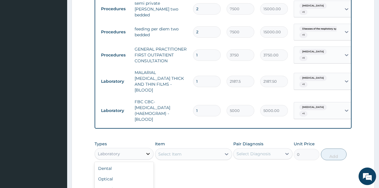
click at [148, 152] on icon at bounding box center [148, 154] width 6 height 6
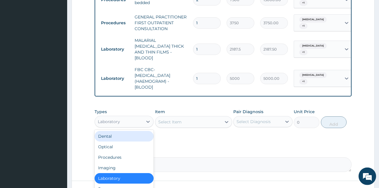
scroll to position [312, 0]
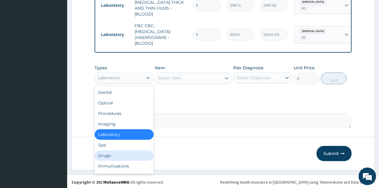
click at [108, 153] on div "Drugs" at bounding box center [124, 155] width 59 height 11
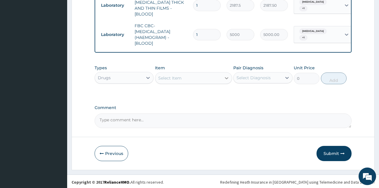
click at [226, 77] on icon at bounding box center [227, 78] width 4 height 2
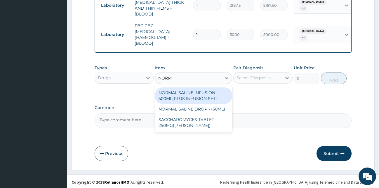
type input "NORMA"
click at [200, 96] on div "NORMAL SALINE INFUSION - 500ML(PLUS INFUSION SET)" at bounding box center [193, 95] width 77 height 16
type input "1092"
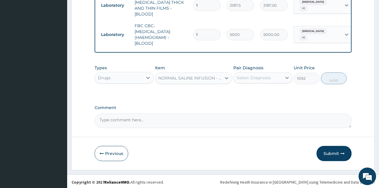
click at [271, 74] on div "Select Diagnosis" at bounding box center [258, 77] width 48 height 9
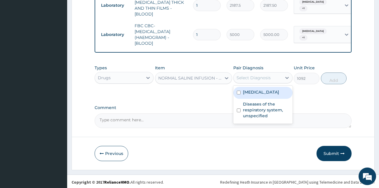
click at [265, 93] on label "Malaria, unspecified" at bounding box center [261, 92] width 36 height 6
checkbox input "true"
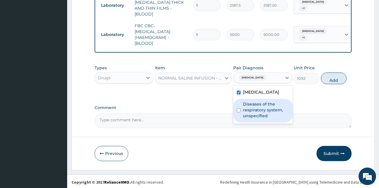
click at [265, 110] on label "Diseases of the respiratory system, unspecified" at bounding box center [266, 110] width 46 height 18
checkbox input "true"
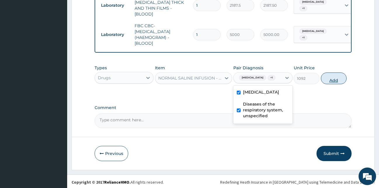
click at [337, 81] on button "Add" at bounding box center [334, 78] width 26 height 12
type input "0"
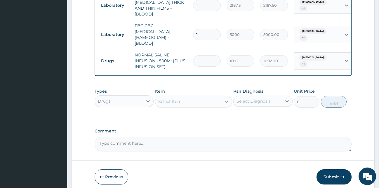
click at [225, 99] on icon at bounding box center [227, 101] width 6 height 6
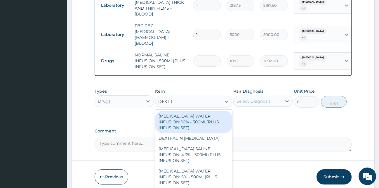
type input "DEXTRO"
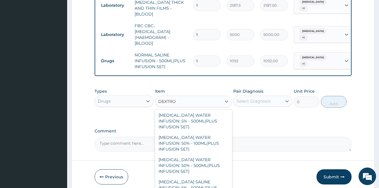
scroll to position [48, 0]
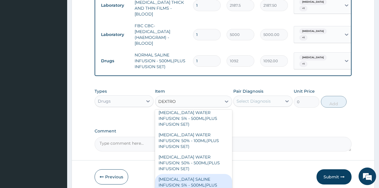
click at [200, 174] on div "DEXTROSE SALINE INFUSION: 5% - 500ML(PLUS INFUSION SET)" at bounding box center [193, 185] width 77 height 22
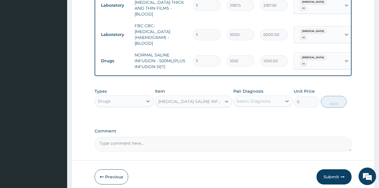
type input "1092"
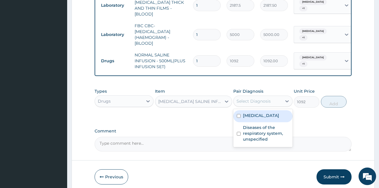
click at [256, 98] on div "Select Diagnosis" at bounding box center [254, 101] width 34 height 6
drag, startPoint x: 248, startPoint y: 113, endPoint x: 249, endPoint y: 122, distance: 8.5
click at [248, 114] on label "Malaria, unspecified" at bounding box center [261, 115] width 36 height 6
checkbox input "true"
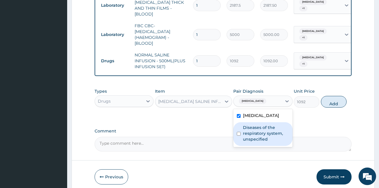
click at [250, 129] on label "Diseases of the respiratory system, unspecified" at bounding box center [266, 133] width 46 height 18
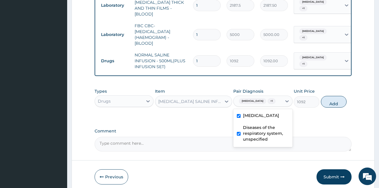
checkbox input "true"
click at [337, 104] on button "Add" at bounding box center [334, 102] width 26 height 12
type input "0"
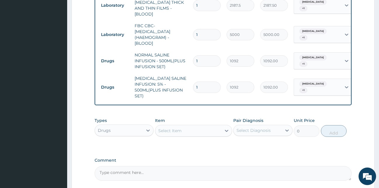
click at [199, 55] on input "1" at bounding box center [207, 60] width 28 height 11
type input "0.00"
type input "2"
type input "2184.00"
type input "2"
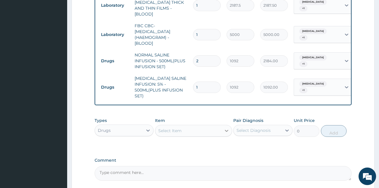
click at [227, 128] on icon at bounding box center [227, 131] width 6 height 6
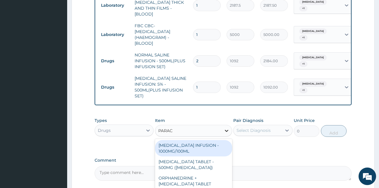
type input "PARACE"
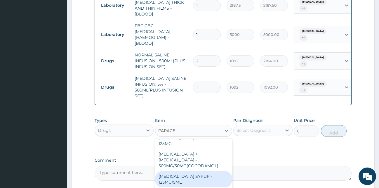
scroll to position [364, 0]
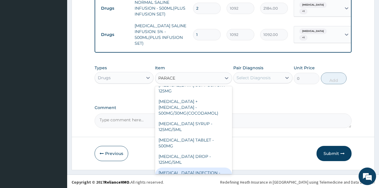
click at [198, 167] on div "PARACETAMOL INJECTION - 150MG/ML" at bounding box center [193, 175] width 77 height 16
type input "560"
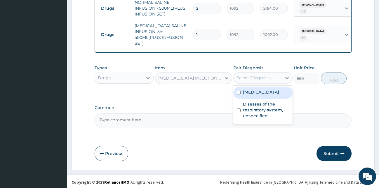
click at [278, 73] on div "Select Diagnosis" at bounding box center [258, 77] width 48 height 9
drag, startPoint x: 269, startPoint y: 88, endPoint x: 262, endPoint y: 99, distance: 12.2
click at [269, 89] on label "Malaria, unspecified" at bounding box center [261, 92] width 36 height 6
checkbox input "true"
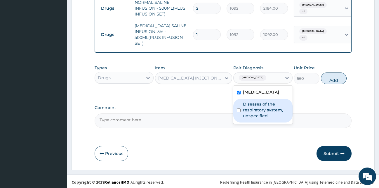
click at [259, 107] on label "Diseases of the respiratory system, unspecified" at bounding box center [266, 110] width 46 height 18
checkbox input "true"
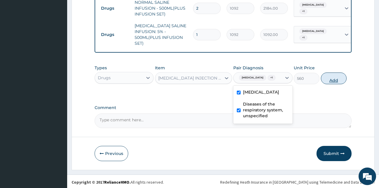
click at [331, 80] on button "Add" at bounding box center [334, 78] width 26 height 12
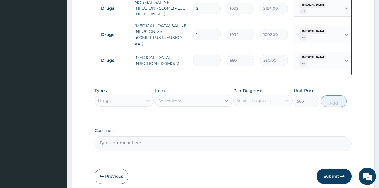
type input "0"
type input "0.00"
type input "2"
type input "1120.00"
type input "2"
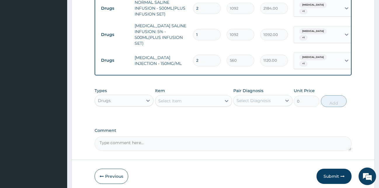
click at [213, 99] on div "Select Item" at bounding box center [188, 100] width 66 height 9
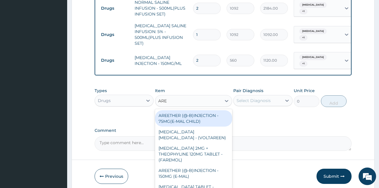
type input "AREE"
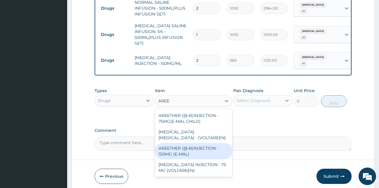
click at [173, 145] on div "AREETHER (@-B)INJECTION - 150MG (E-MAL)" at bounding box center [193, 151] width 77 height 16
type input "1680"
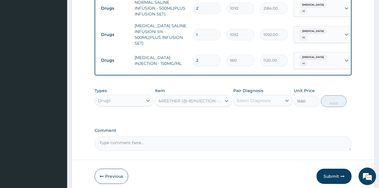
click at [280, 97] on div "Select Diagnosis" at bounding box center [258, 100] width 48 height 9
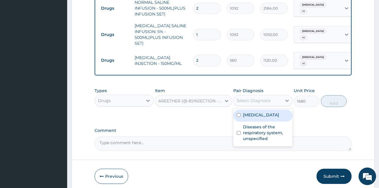
click at [258, 112] on label "Malaria, unspecified" at bounding box center [261, 115] width 36 height 6
checkbox input "true"
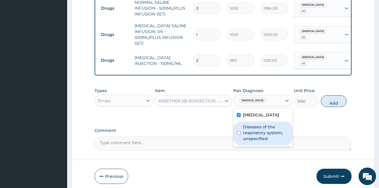
drag, startPoint x: 254, startPoint y: 128, endPoint x: 269, endPoint y: 129, distance: 15.3
click at [254, 128] on label "Diseases of the respiratory system, unspecified" at bounding box center [266, 133] width 46 height 18
checkbox input "true"
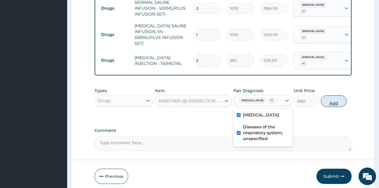
click at [336, 105] on button "Add" at bounding box center [334, 101] width 26 height 12
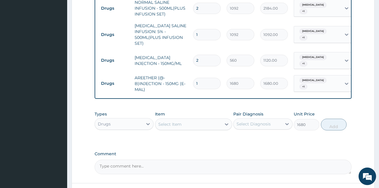
type input "0"
type input "0.00"
type input "3"
type input "5040.00"
type input "3"
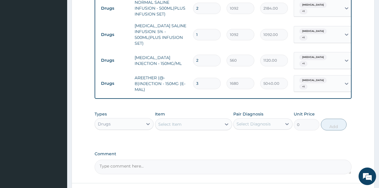
click at [214, 122] on div "Select Item" at bounding box center [188, 124] width 66 height 9
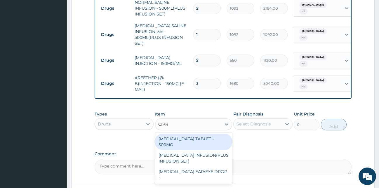
type input "CIPRO"
click at [177, 135] on div "CIPROFLOXACIN TABLET - 500MG" at bounding box center [193, 142] width 77 height 16
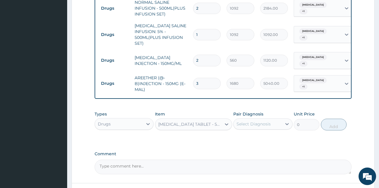
type input "196"
click at [226, 122] on icon at bounding box center [227, 124] width 6 height 6
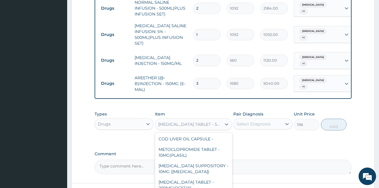
scroll to position [8280, 0]
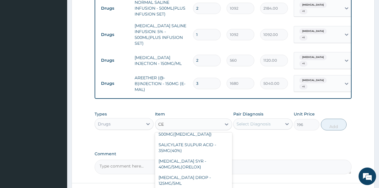
type input "CEF"
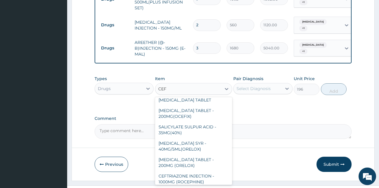
scroll to position [410, 0]
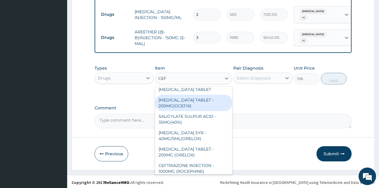
click at [175, 102] on div "CEFIXIME TABLET - 200MG(OCEFIX)" at bounding box center [193, 103] width 77 height 16
type input "224"
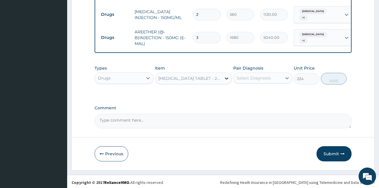
click at [227, 76] on icon at bounding box center [227, 78] width 6 height 6
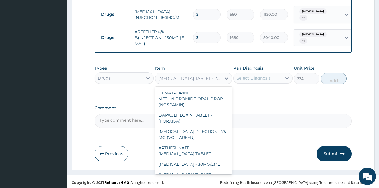
scroll to position [13388, 0]
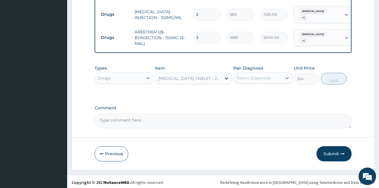
click at [227, 77] on icon at bounding box center [227, 78] width 6 height 6
click at [226, 75] on icon at bounding box center [227, 78] width 6 height 6
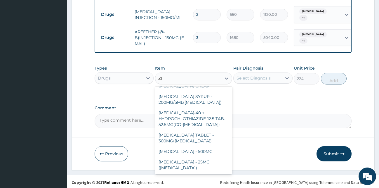
scroll to position [776, 0]
type input "Z"
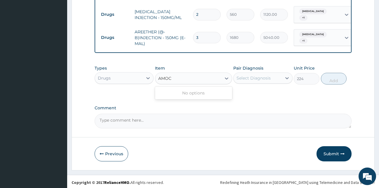
scroll to position [0, 0]
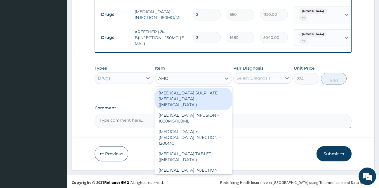
type input "AMOX"
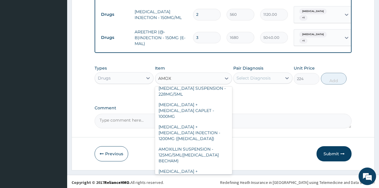
scroll to position [86, 0]
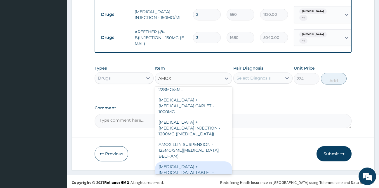
click at [200, 161] on div "AMOXICILLIN + CLAVULANIC ACID TABLET – 625MG" at bounding box center [193, 172] width 77 height 22
type input "420"
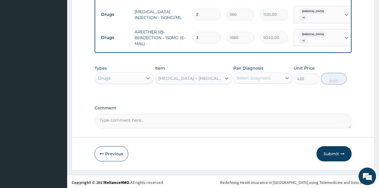
click at [272, 76] on div "Select Diagnosis" at bounding box center [258, 77] width 48 height 9
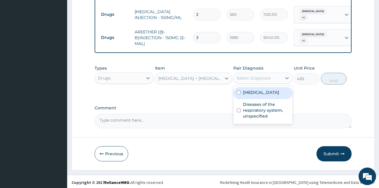
click at [252, 94] on label "Malaria, unspecified" at bounding box center [261, 92] width 36 height 6
checkbox input "true"
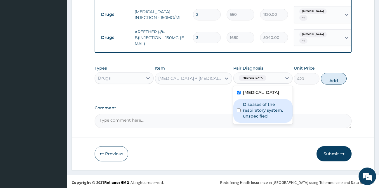
click at [246, 110] on label "Diseases of the respiratory system, unspecified" at bounding box center [266, 110] width 46 height 18
checkbox input "true"
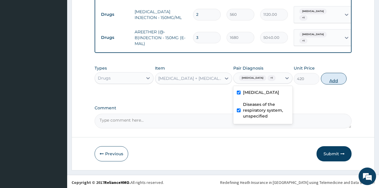
click at [331, 82] on button "Add" at bounding box center [334, 79] width 26 height 12
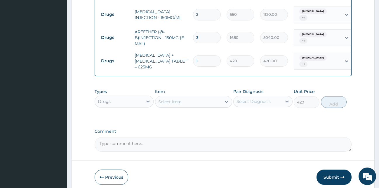
type input "0"
type input "14"
type input "5880.00"
type input "14"
click at [222, 101] on div at bounding box center [226, 101] width 11 height 11
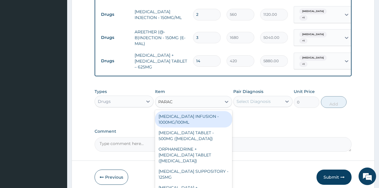
type input "PARACE"
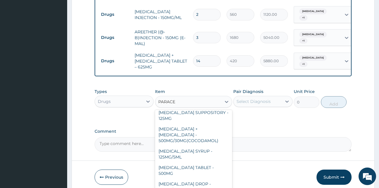
scroll to position [60, 0]
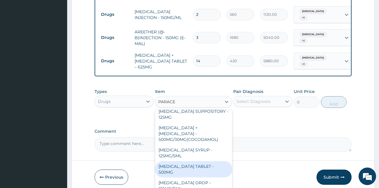
click at [190, 161] on div "PARACETAMOL TABLET - 500MG" at bounding box center [193, 169] width 77 height 16
type input "33.599999999999994"
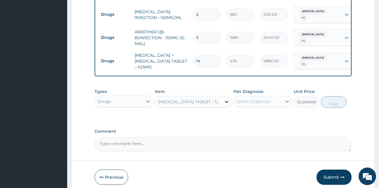
click at [229, 100] on icon at bounding box center [227, 102] width 6 height 6
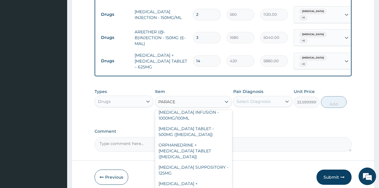
scroll to position [0, 0]
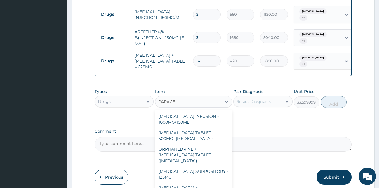
type input "PARACE"
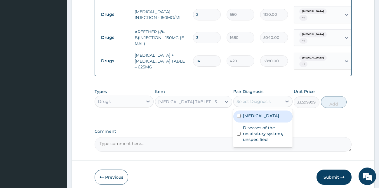
click at [278, 97] on div "Select Diagnosis" at bounding box center [258, 101] width 48 height 9
click at [265, 113] on label "Malaria, unspecified" at bounding box center [261, 116] width 36 height 6
checkbox input "true"
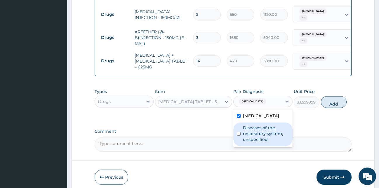
click at [255, 131] on label "Diseases of the respiratory system, unspecified" at bounding box center [266, 134] width 46 height 18
checkbox input "true"
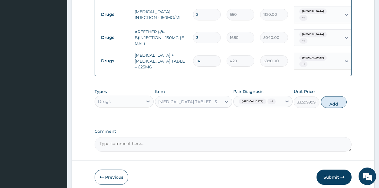
click at [339, 105] on button "Add" at bounding box center [334, 102] width 26 height 12
type input "0"
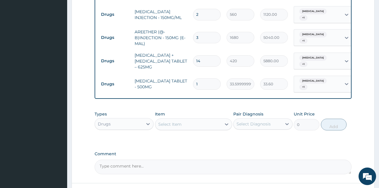
type input "0.00"
type input "1"
type input "33.60"
type input "18"
type input "604.80"
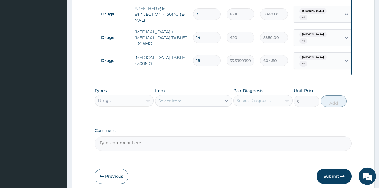
scroll to position [456, 0]
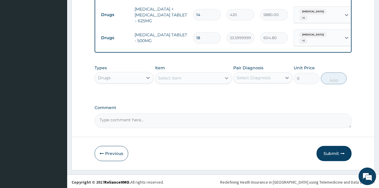
type input "18"
click at [224, 76] on icon at bounding box center [227, 78] width 6 height 6
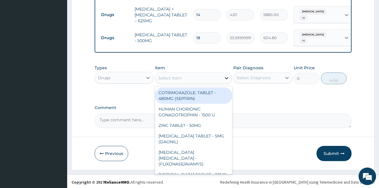
type input "C"
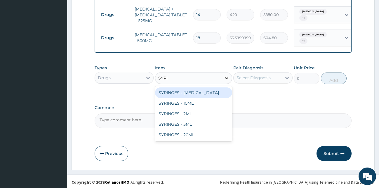
type input "SYRIN"
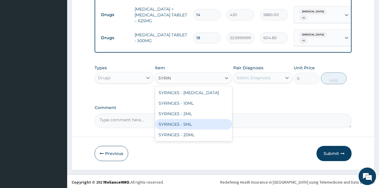
click at [185, 122] on div "SYRINGES - 5ML" at bounding box center [193, 124] width 77 height 11
type input "42"
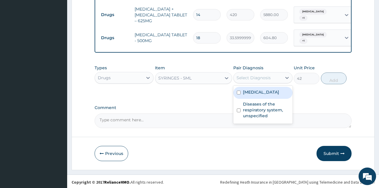
drag, startPoint x: 269, startPoint y: 77, endPoint x: 269, endPoint y: 82, distance: 4.7
click at [269, 78] on div "Select Diagnosis" at bounding box center [254, 78] width 34 height 6
drag, startPoint x: 267, startPoint y: 88, endPoint x: 264, endPoint y: 99, distance: 12.0
click at [266, 89] on label "Malaria, unspecified" at bounding box center [261, 92] width 36 height 6
checkbox input "true"
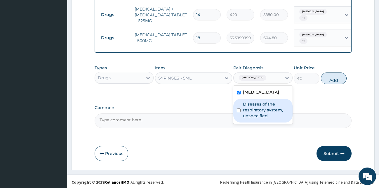
drag, startPoint x: 262, startPoint y: 105, endPoint x: 306, endPoint y: 97, distance: 44.5
click at [262, 105] on label "Diseases of the respiratory system, unspecified" at bounding box center [266, 110] width 46 height 18
checkbox input "true"
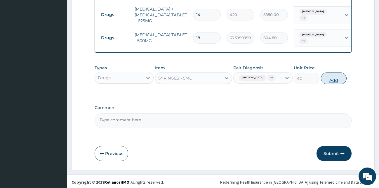
click at [337, 78] on button "Add" at bounding box center [334, 78] width 26 height 12
type input "0"
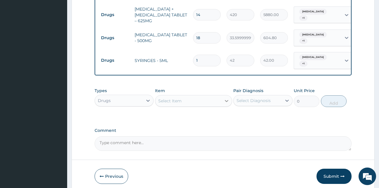
click at [224, 98] on icon at bounding box center [227, 101] width 6 height 6
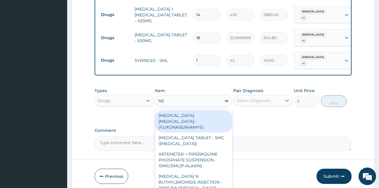
type input "NEE"
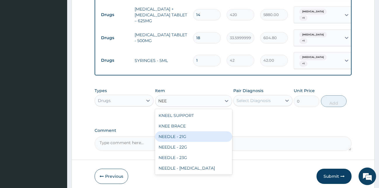
click at [173, 134] on div "NEEDLE - 21G" at bounding box center [193, 136] width 77 height 11
type input "28"
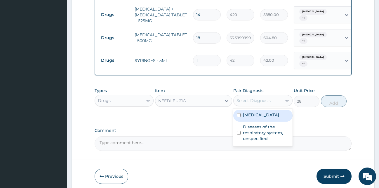
click at [263, 96] on div "Select Diagnosis" at bounding box center [258, 100] width 48 height 9
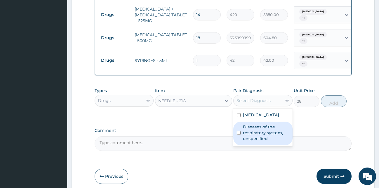
click at [239, 132] on input "checkbox" at bounding box center [239, 133] width 4 height 4
checkbox input "true"
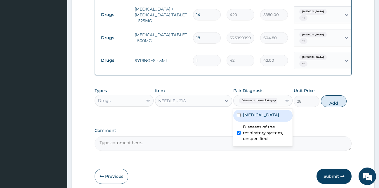
click at [238, 114] on input "checkbox" at bounding box center [239, 115] width 4 height 4
checkbox input "true"
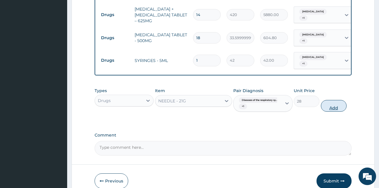
click at [330, 105] on button "Add" at bounding box center [334, 106] width 26 height 12
type input "0"
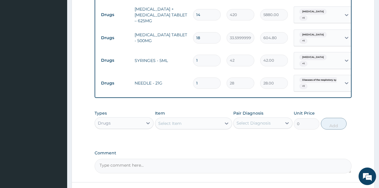
type input "0.00"
type input "4"
type input "112.00"
type input "4"
click at [206, 55] on input "1" at bounding box center [207, 60] width 28 height 11
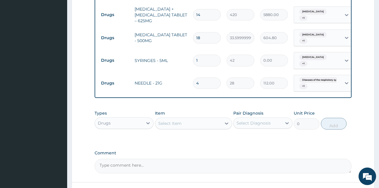
type input "0.00"
type input "4"
type input "168.00"
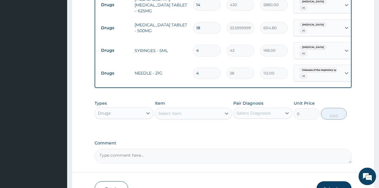
scroll to position [502, 0]
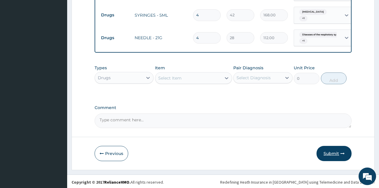
type input "4"
click at [336, 149] on button "Submit" at bounding box center [334, 153] width 35 height 15
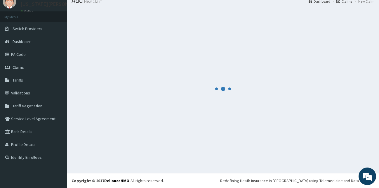
scroll to position [22, 0]
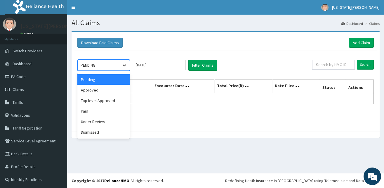
click at [124, 65] on icon at bounding box center [125, 65] width 6 height 6
click at [96, 92] on div "Approved" at bounding box center [103, 90] width 53 height 11
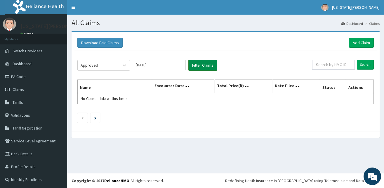
click at [200, 65] on button "Filter Claims" at bounding box center [202, 65] width 29 height 11
click at [201, 65] on button "Filter Claims" at bounding box center [202, 65] width 29 height 11
click at [125, 66] on icon at bounding box center [125, 65] width 6 height 6
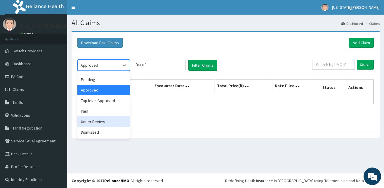
click at [97, 122] on div "Under Review" at bounding box center [103, 121] width 53 height 11
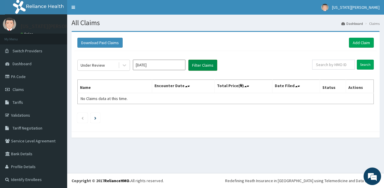
click at [207, 66] on button "Filter Claims" at bounding box center [202, 65] width 29 height 11
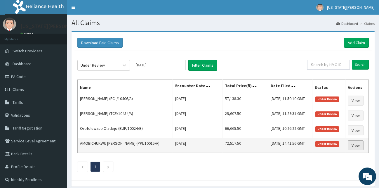
click at [360, 146] on link "View" at bounding box center [356, 145] width 16 height 10
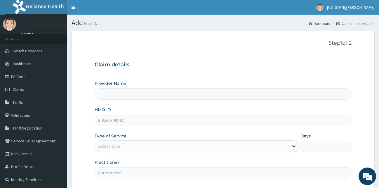
type input "Faith Care Hospital"
click at [148, 117] on input "HMO ID" at bounding box center [223, 120] width 257 height 11
type input "AIP/10697/A"
click at [127, 145] on div "Select type" at bounding box center [192, 145] width 194 height 9
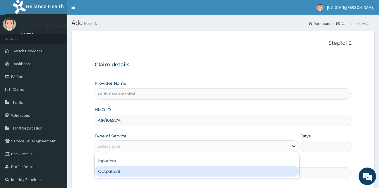
click at [114, 172] on div "Outpatient" at bounding box center [197, 171] width 205 height 11
type input "1"
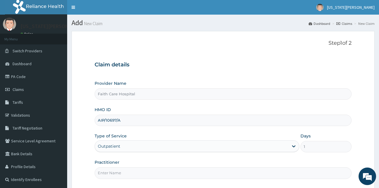
click at [114, 172] on input "Practitioner" at bounding box center [223, 172] width 257 height 11
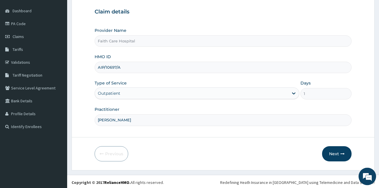
scroll to position [55, 0]
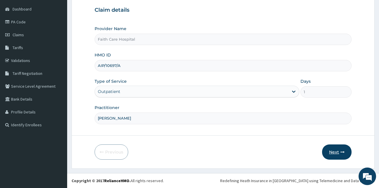
type input "[PERSON_NAME]"
click at [339, 153] on button "Next" at bounding box center [337, 151] width 30 height 15
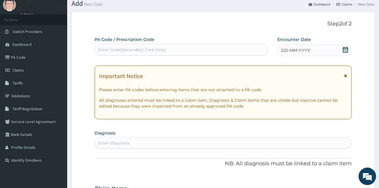
scroll to position [13, 0]
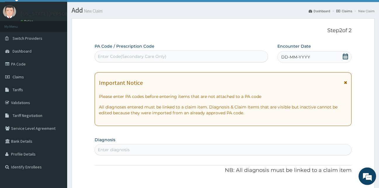
click at [317, 56] on div "DD-MM-YYYY" at bounding box center [315, 57] width 75 height 12
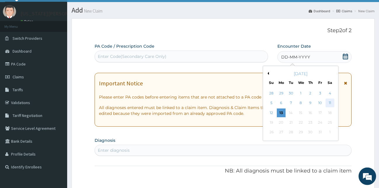
click at [330, 102] on div "11" at bounding box center [330, 103] width 9 height 9
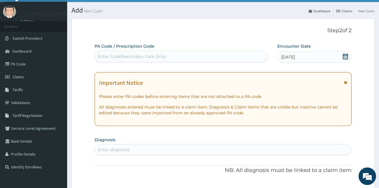
click at [114, 152] on div "Enter diagnosis" at bounding box center [114, 150] width 32 height 6
type input "MALARIA"
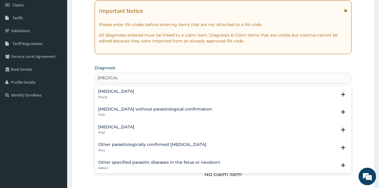
scroll to position [90, 0]
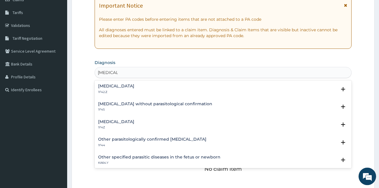
click at [127, 120] on h4 "Malaria, unspecified" at bounding box center [116, 122] width 36 height 4
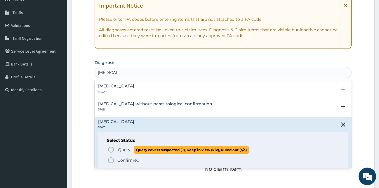
click at [110, 148] on icon "status option query" at bounding box center [111, 149] width 7 height 7
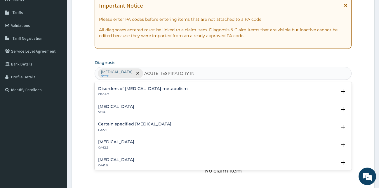
scroll to position [279, 0]
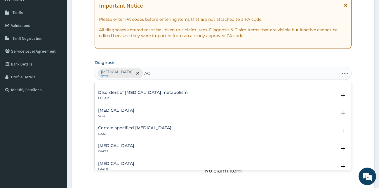
type input "A"
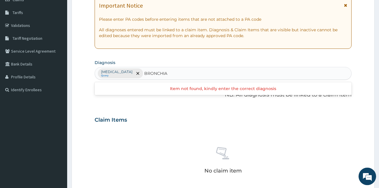
type input "BRONCHI"
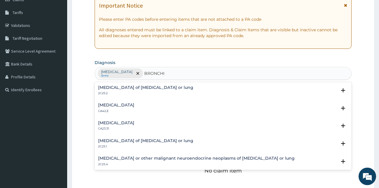
scroll to position [624, 0]
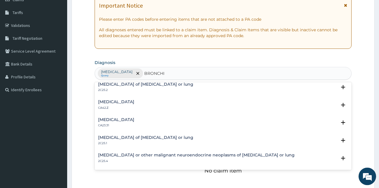
click at [120, 101] on h4 "Acute bronchitis, unspecified" at bounding box center [116, 102] width 36 height 4
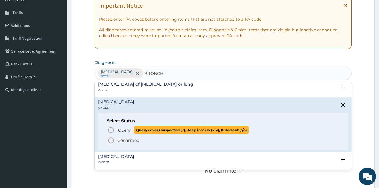
click at [110, 130] on icon "status option query" at bounding box center [111, 130] width 7 height 7
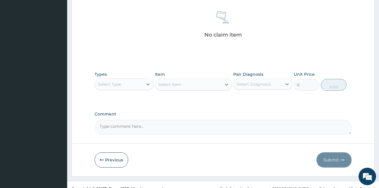
scroll to position [233, 0]
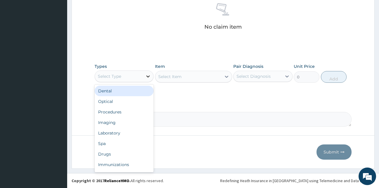
click at [150, 74] on icon at bounding box center [148, 76] width 6 height 6
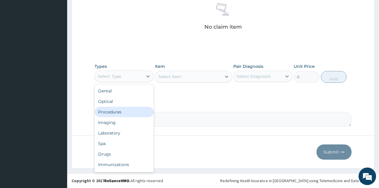
click at [119, 110] on div "Procedures" at bounding box center [124, 112] width 59 height 11
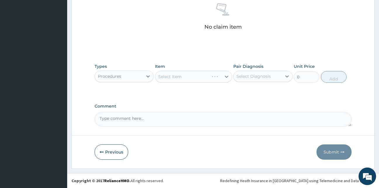
click at [229, 75] on div "Select Item" at bounding box center [193, 77] width 77 height 12
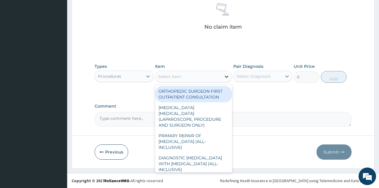
click at [227, 73] on div at bounding box center [226, 76] width 11 height 11
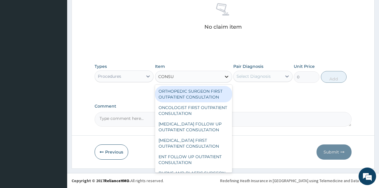
type input "CONSUL"
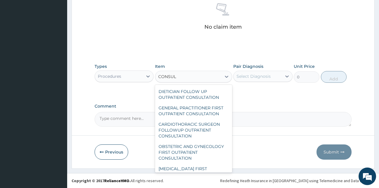
scroll to position [258, 0]
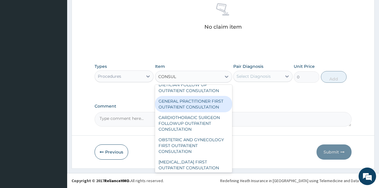
click at [177, 112] on div "GENERAL PRACTITIONER FIRST OUTPATIENT CONSULTATION" at bounding box center [193, 104] width 77 height 16
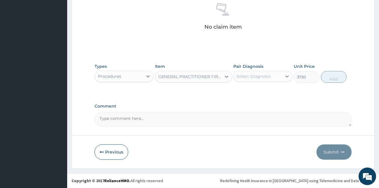
type input "3750"
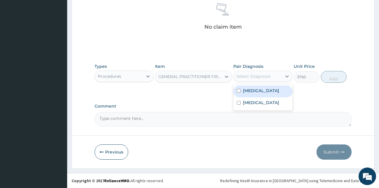
click at [265, 78] on div "Select Diagnosis" at bounding box center [254, 76] width 34 height 6
drag, startPoint x: 264, startPoint y: 89, endPoint x: 263, endPoint y: 95, distance: 6.5
click at [264, 89] on label "Malaria, unspecified" at bounding box center [261, 91] width 36 height 6
checkbox input "true"
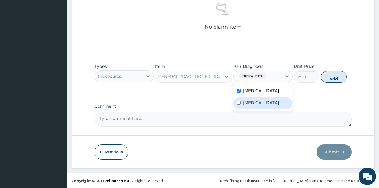
drag, startPoint x: 262, startPoint y: 103, endPoint x: 298, endPoint y: 99, distance: 35.8
click at [262, 103] on label "Acute bronchitis, unspecified" at bounding box center [261, 103] width 36 height 6
checkbox input "true"
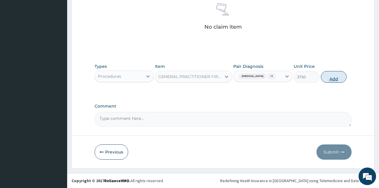
click at [338, 83] on button "Add" at bounding box center [334, 77] width 26 height 12
type input "0"
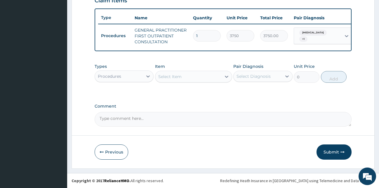
scroll to position [214, 0]
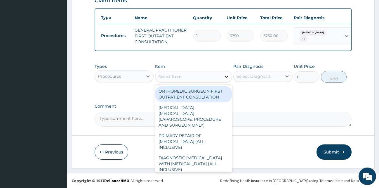
click at [226, 74] on icon at bounding box center [227, 77] width 6 height 6
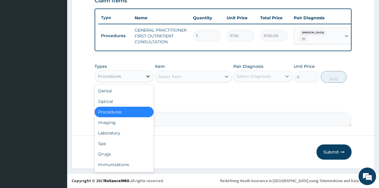
click at [147, 76] on icon at bounding box center [148, 76] width 4 height 2
click at [110, 134] on div "Laboratory" at bounding box center [124, 133] width 59 height 11
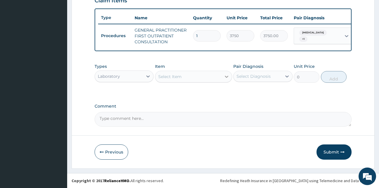
click at [229, 75] on icon at bounding box center [227, 77] width 6 height 6
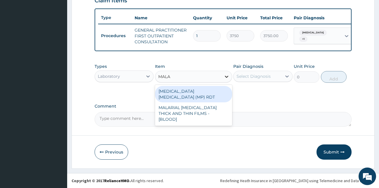
type input "MALAR"
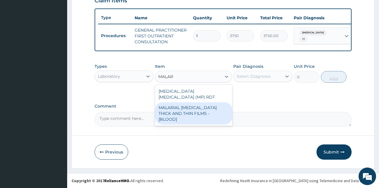
click at [203, 104] on div "MALARIAL PARASITE THICK AND THIN FILMS - [BLOOD]" at bounding box center [193, 113] width 77 height 22
type input "2187.5"
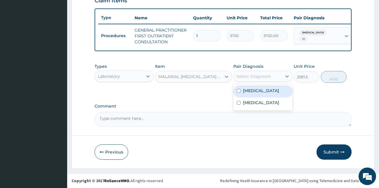
click at [263, 76] on div "Select Diagnosis" at bounding box center [254, 76] width 34 height 6
drag, startPoint x: 260, startPoint y: 88, endPoint x: 255, endPoint y: 94, distance: 8.5
click at [260, 88] on label "Malaria, unspecified" at bounding box center [261, 91] width 36 height 6
checkbox input "true"
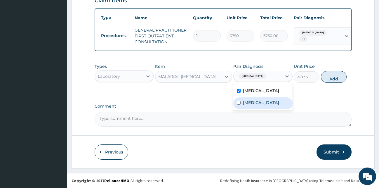
click at [252, 105] on label "Acute bronchitis, unspecified" at bounding box center [261, 103] width 36 height 6
checkbox input "true"
click at [332, 81] on button "Add" at bounding box center [334, 77] width 26 height 12
type input "0"
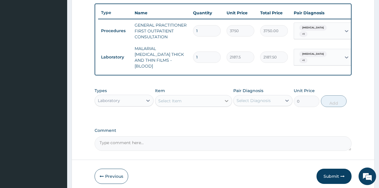
click at [223, 99] on div at bounding box center [226, 101] width 11 height 11
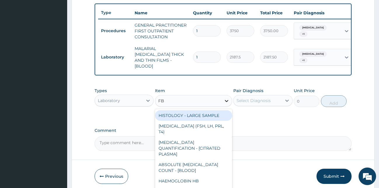
type input "FBC"
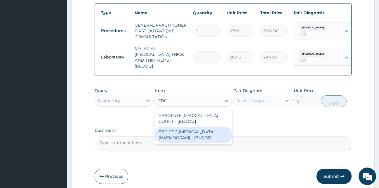
click at [219, 133] on div "FBC CBC-[MEDICAL_DATA] (HAEMOGRAM) - [BLOOD]" at bounding box center [193, 135] width 77 height 16
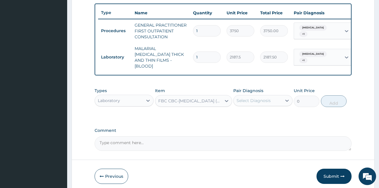
type input "5000"
click at [260, 98] on div "Select Diagnosis" at bounding box center [254, 101] width 34 height 6
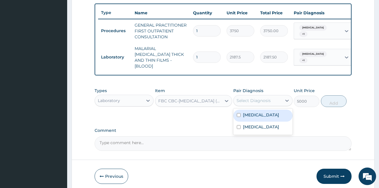
click at [254, 115] on label "Malaria, unspecified" at bounding box center [261, 115] width 36 height 6
checkbox input "true"
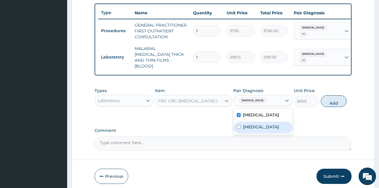
drag, startPoint x: 254, startPoint y: 130, endPoint x: 267, endPoint y: 126, distance: 13.8
click at [254, 130] on label "Acute bronchitis, unspecified" at bounding box center [261, 127] width 36 height 6
checkbox input "true"
drag, startPoint x: 340, startPoint y: 105, endPoint x: 325, endPoint y: 107, distance: 15.4
click at [340, 105] on button "Add" at bounding box center [334, 101] width 26 height 12
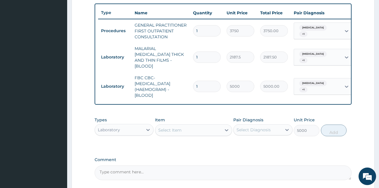
type input "0"
click at [148, 129] on icon at bounding box center [148, 130] width 6 height 6
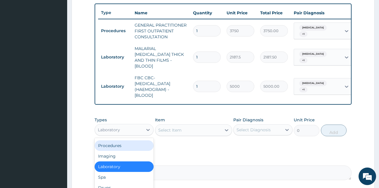
scroll to position [266, 0]
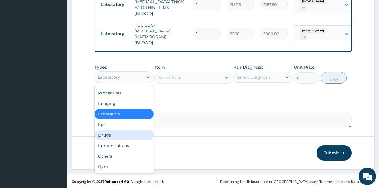
click at [108, 132] on div "Drugs" at bounding box center [124, 135] width 59 height 11
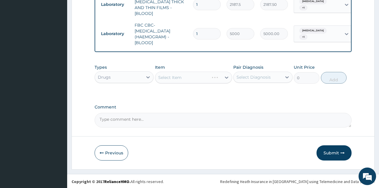
click at [228, 76] on div "Select Item" at bounding box center [193, 78] width 77 height 12
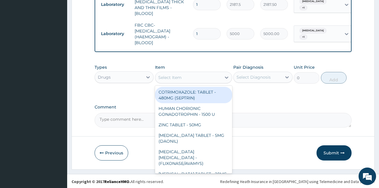
click at [225, 77] on icon at bounding box center [227, 78] width 6 height 6
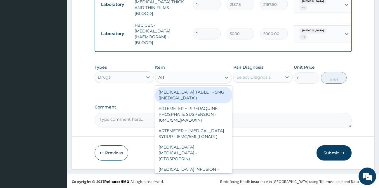
type input "ARE"
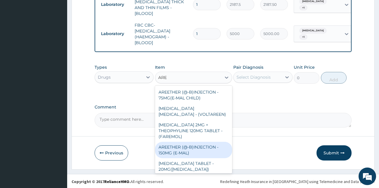
drag, startPoint x: 202, startPoint y: 145, endPoint x: 206, endPoint y: 139, distance: 7.5
click at [202, 146] on div "AREETHER (@-B)INJECTION - 150MG (E-MAL)" at bounding box center [193, 150] width 77 height 16
type input "1680"
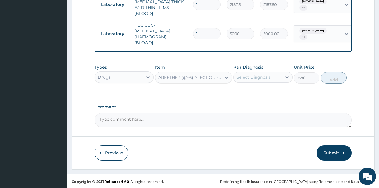
click at [263, 75] on div "Select Diagnosis" at bounding box center [254, 77] width 34 height 6
click at [257, 92] on label "Malaria, unspecified" at bounding box center [261, 92] width 36 height 6
checkbox input "true"
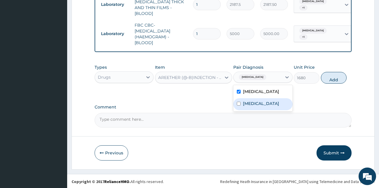
click at [251, 105] on label "Acute bronchitis, unspecified" at bounding box center [261, 104] width 36 height 6
checkbox input "true"
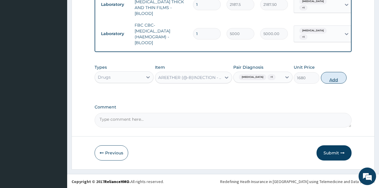
click at [330, 80] on button "Add" at bounding box center [334, 78] width 26 height 12
type input "0"
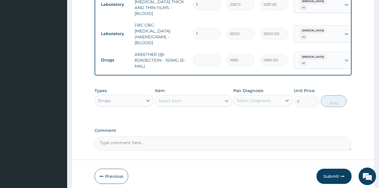
type input "0.00"
type input "3"
type input "5040.00"
type input "3"
click at [221, 98] on div "Select Item" at bounding box center [188, 100] width 66 height 9
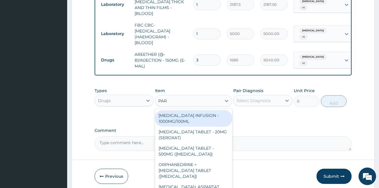
type input "PARA"
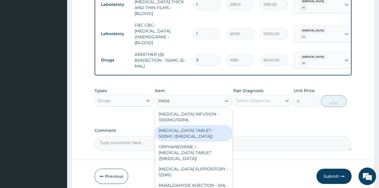
scroll to position [0, 0]
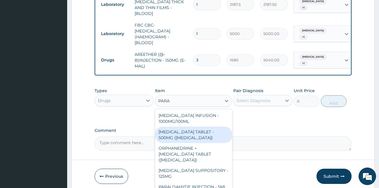
click at [196, 131] on div "PARACETAMOL TABLET - 500MG (PANADOL)" at bounding box center [193, 135] width 77 height 16
type input "42"
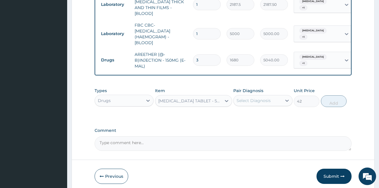
click at [250, 104] on div "Select Diagnosis" at bounding box center [258, 100] width 48 height 9
click at [247, 119] on div "Malaria, unspecified" at bounding box center [262, 116] width 59 height 12
checkbox input "true"
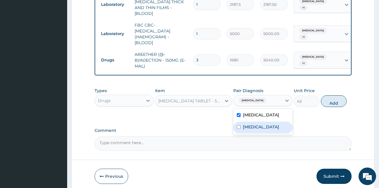
click at [247, 129] on label "Acute bronchitis, unspecified" at bounding box center [261, 127] width 36 height 6
checkbox input "true"
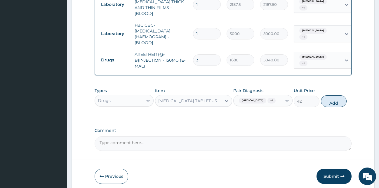
click at [330, 105] on button "Add" at bounding box center [334, 101] width 26 height 12
type input "0"
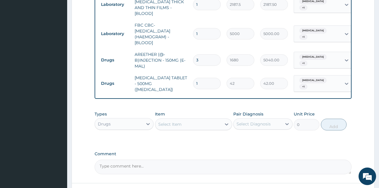
type input "18"
type input "756.00"
type input "18"
click at [228, 123] on icon at bounding box center [227, 124] width 4 height 2
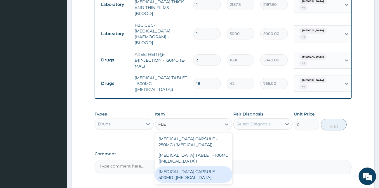
type input "FLE"
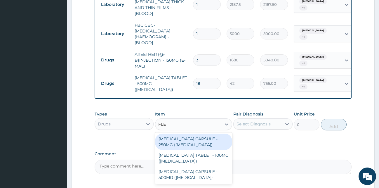
type input "FLEM"
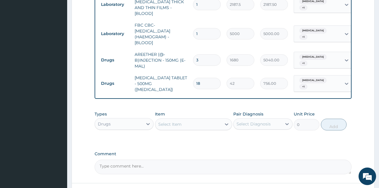
click at [207, 124] on div "Select Item" at bounding box center [188, 124] width 66 height 9
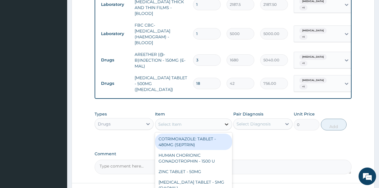
click at [226, 122] on icon at bounding box center [227, 124] width 6 height 6
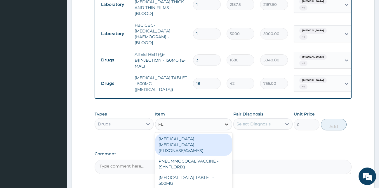
type input "FLE"
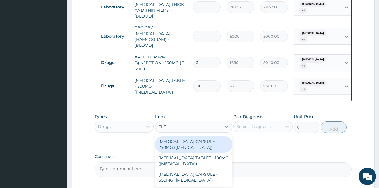
scroll to position [312, 0]
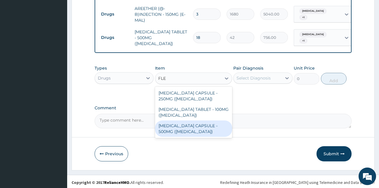
click at [189, 126] on div "CEPHALEXIN CAPSULE - 500MG (KEFLEX)" at bounding box center [193, 128] width 77 height 16
type input "1036"
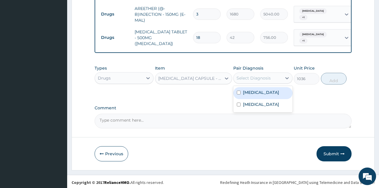
click at [278, 75] on div "Select Diagnosis" at bounding box center [258, 77] width 48 height 9
click at [272, 89] on label "Malaria, unspecified" at bounding box center [261, 92] width 36 height 6
checkbox input "true"
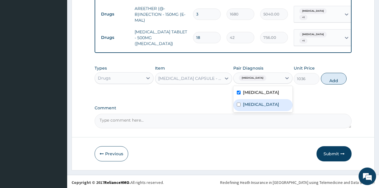
click at [266, 103] on label "Acute bronchitis, unspecified" at bounding box center [261, 104] width 36 height 6
checkbox input "true"
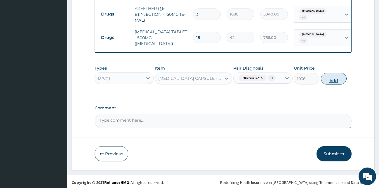
click at [333, 81] on button "Add" at bounding box center [334, 79] width 26 height 12
type input "0"
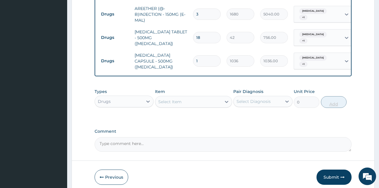
type input "10"
type input "10360.00"
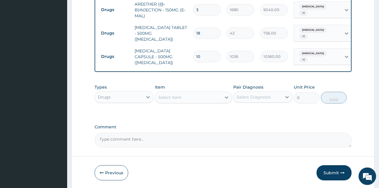
scroll to position [335, 0]
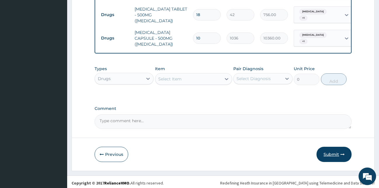
type input "10"
click at [340, 154] on button "Submit" at bounding box center [334, 154] width 35 height 15
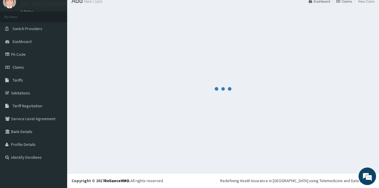
scroll to position [22, 0]
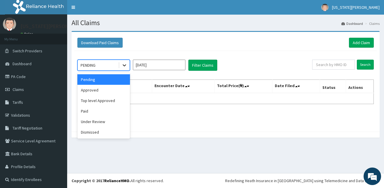
click at [127, 64] on icon at bounding box center [125, 65] width 6 height 6
click at [104, 92] on div "Approved" at bounding box center [103, 90] width 53 height 11
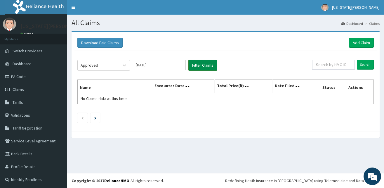
click at [202, 66] on button "Filter Claims" at bounding box center [202, 65] width 29 height 11
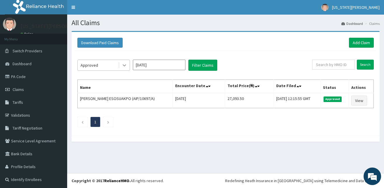
click at [124, 65] on icon at bounding box center [125, 66] width 4 height 2
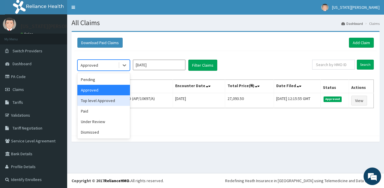
click at [104, 101] on div "Top level Approved" at bounding box center [103, 100] width 53 height 11
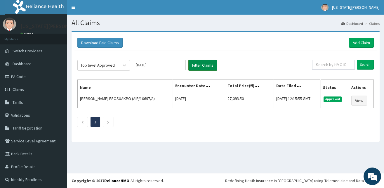
click at [203, 67] on button "Filter Claims" at bounding box center [202, 65] width 29 height 11
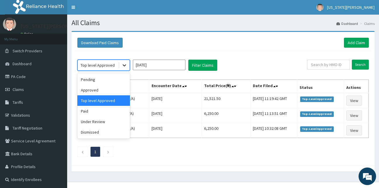
click at [125, 65] on icon at bounding box center [125, 65] width 6 height 6
click at [107, 87] on div "Approved" at bounding box center [103, 90] width 53 height 11
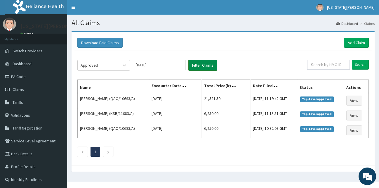
click at [211, 63] on button "Filter Claims" at bounding box center [202, 65] width 29 height 11
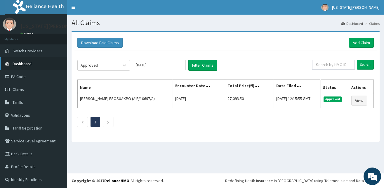
click at [30, 64] on span "Dashboard" at bounding box center [22, 63] width 19 height 5
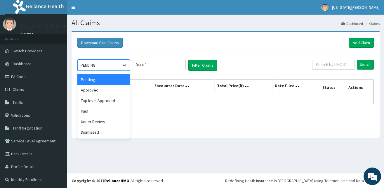
click at [121, 66] on div at bounding box center [124, 65] width 11 height 11
click at [103, 122] on div "Under Review" at bounding box center [103, 121] width 53 height 11
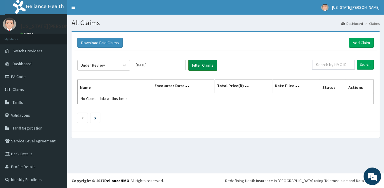
click at [207, 63] on button "Filter Claims" at bounding box center [202, 65] width 29 height 11
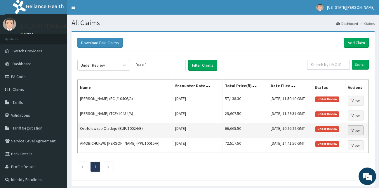
click at [357, 128] on link "View" at bounding box center [356, 130] width 16 height 10
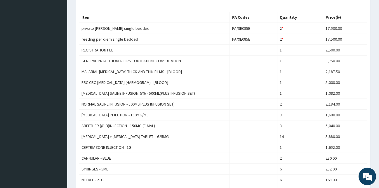
scroll to position [321, 0]
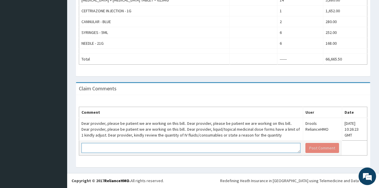
click at [163, 148] on textarea at bounding box center [191, 148] width 219 height 10
type textarea "D"
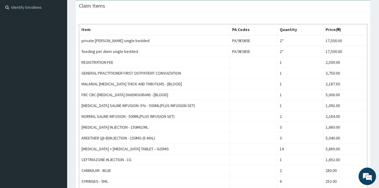
scroll to position [0, 0]
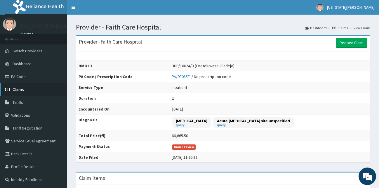
click at [23, 90] on span "Claims" at bounding box center [18, 89] width 11 height 5
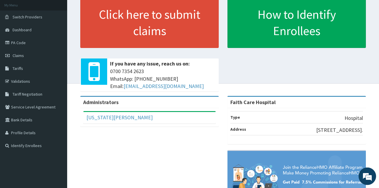
scroll to position [85, 0]
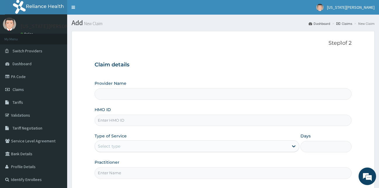
type input "Faith Care Hospital"
click at [122, 124] on input "HMO ID" at bounding box center [223, 120] width 257 height 11
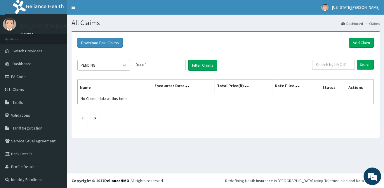
click at [122, 66] on icon at bounding box center [125, 65] width 6 height 6
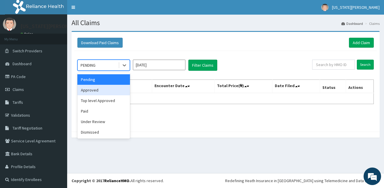
click at [98, 93] on div "Approved" at bounding box center [103, 90] width 53 height 11
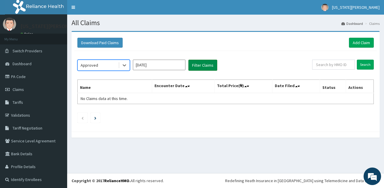
click at [195, 62] on button "Filter Claims" at bounding box center [202, 65] width 29 height 11
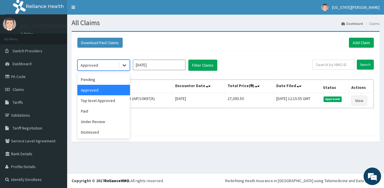
click at [125, 65] on icon at bounding box center [125, 66] width 4 height 2
click at [105, 101] on div "Top level Approved" at bounding box center [103, 100] width 53 height 11
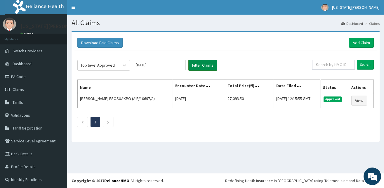
click at [210, 66] on button "Filter Claims" at bounding box center [202, 65] width 29 height 11
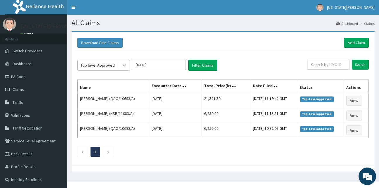
click at [124, 65] on icon at bounding box center [125, 65] width 6 height 6
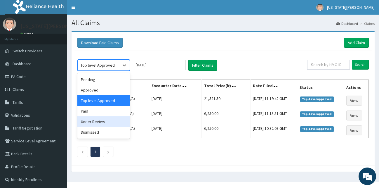
click at [108, 121] on div "Under Review" at bounding box center [103, 121] width 53 height 11
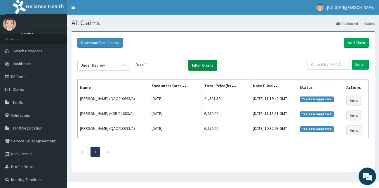
click at [212, 65] on button "Filter Claims" at bounding box center [202, 65] width 29 height 11
